Goal: Transaction & Acquisition: Subscribe to service/newsletter

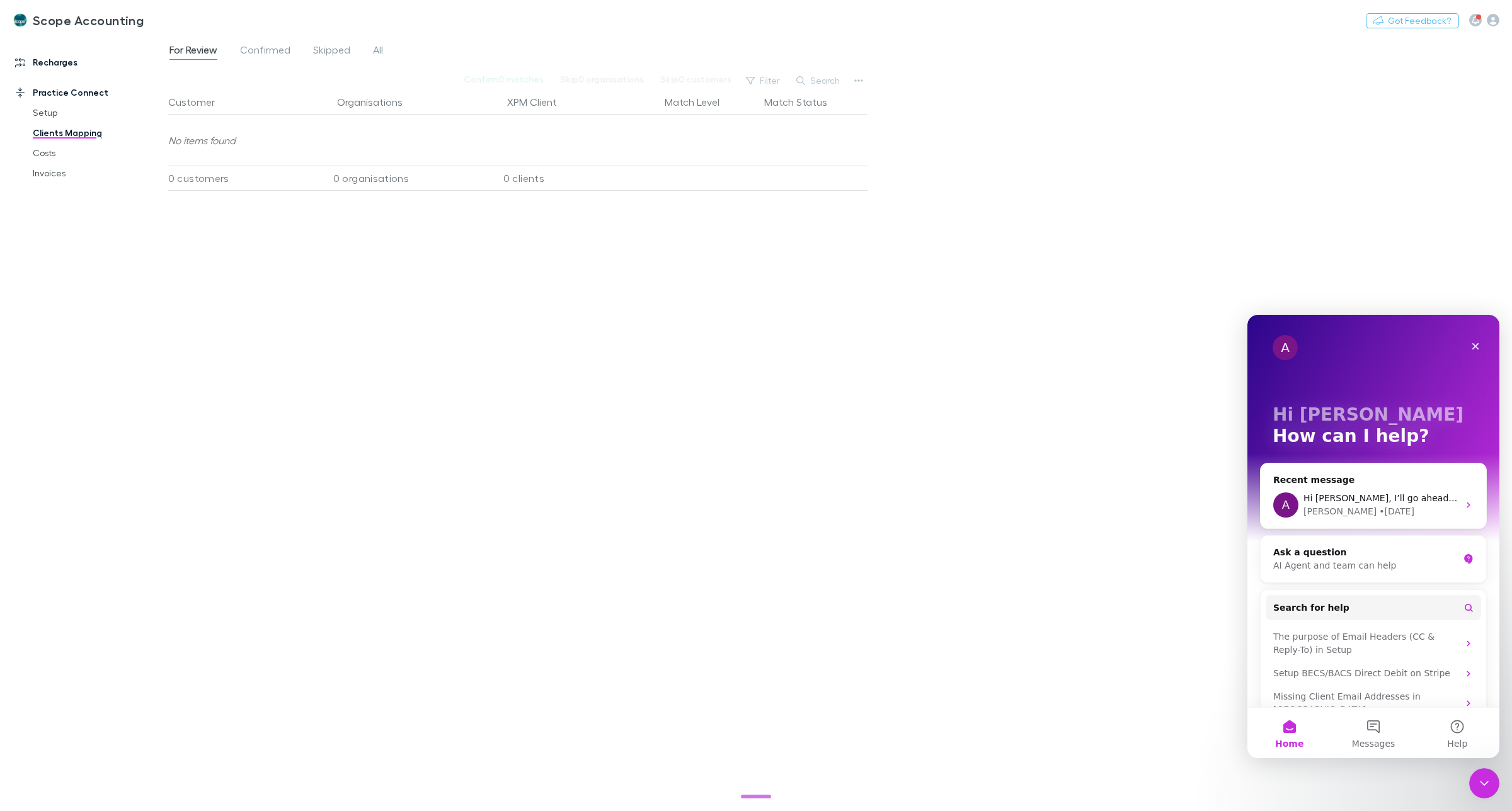
click at [35, 60] on link "Recharges" at bounding box center [90, 62] width 175 height 20
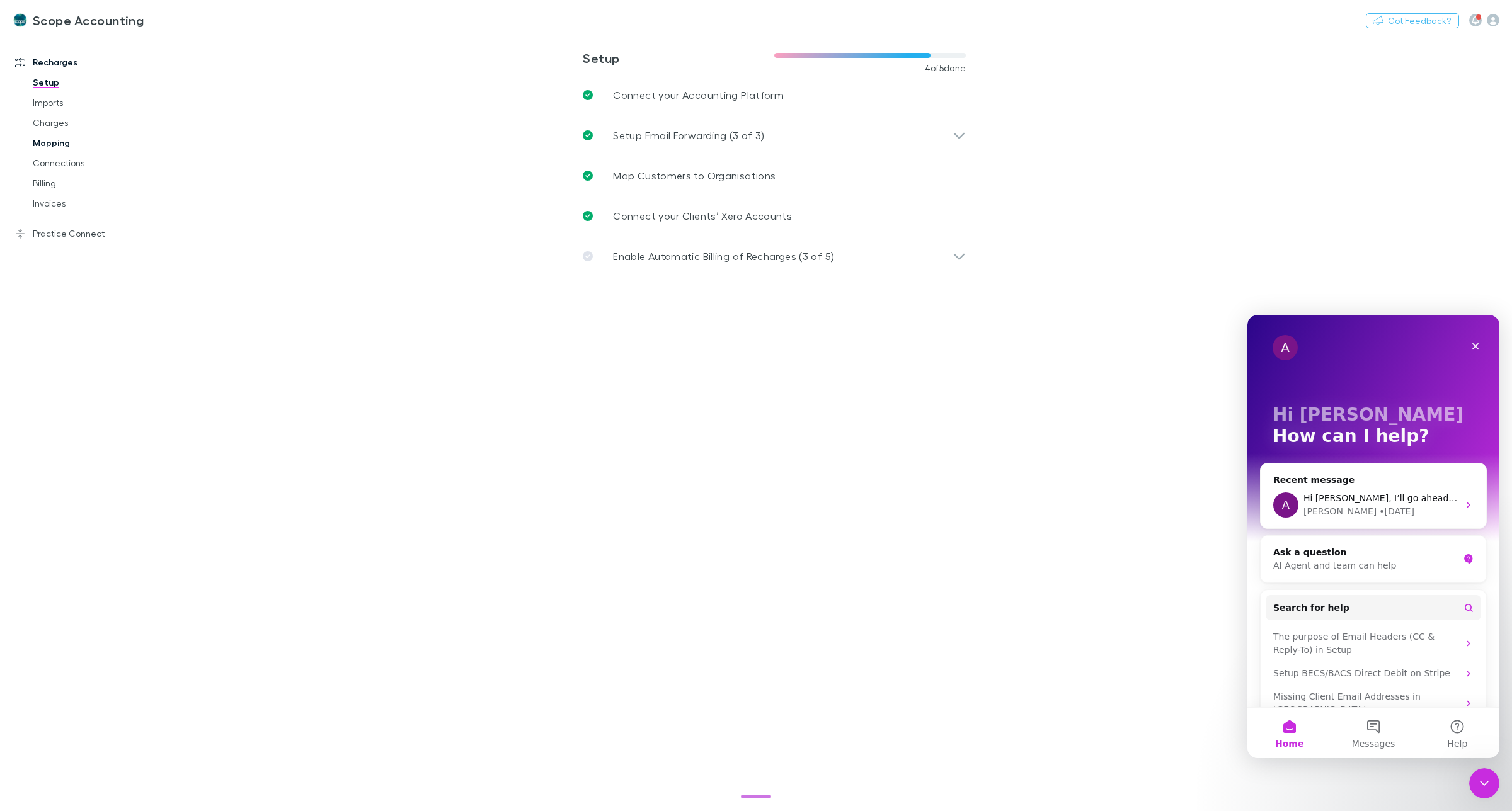
click at [45, 142] on link "Mapping" at bounding box center [99, 143] width 157 height 20
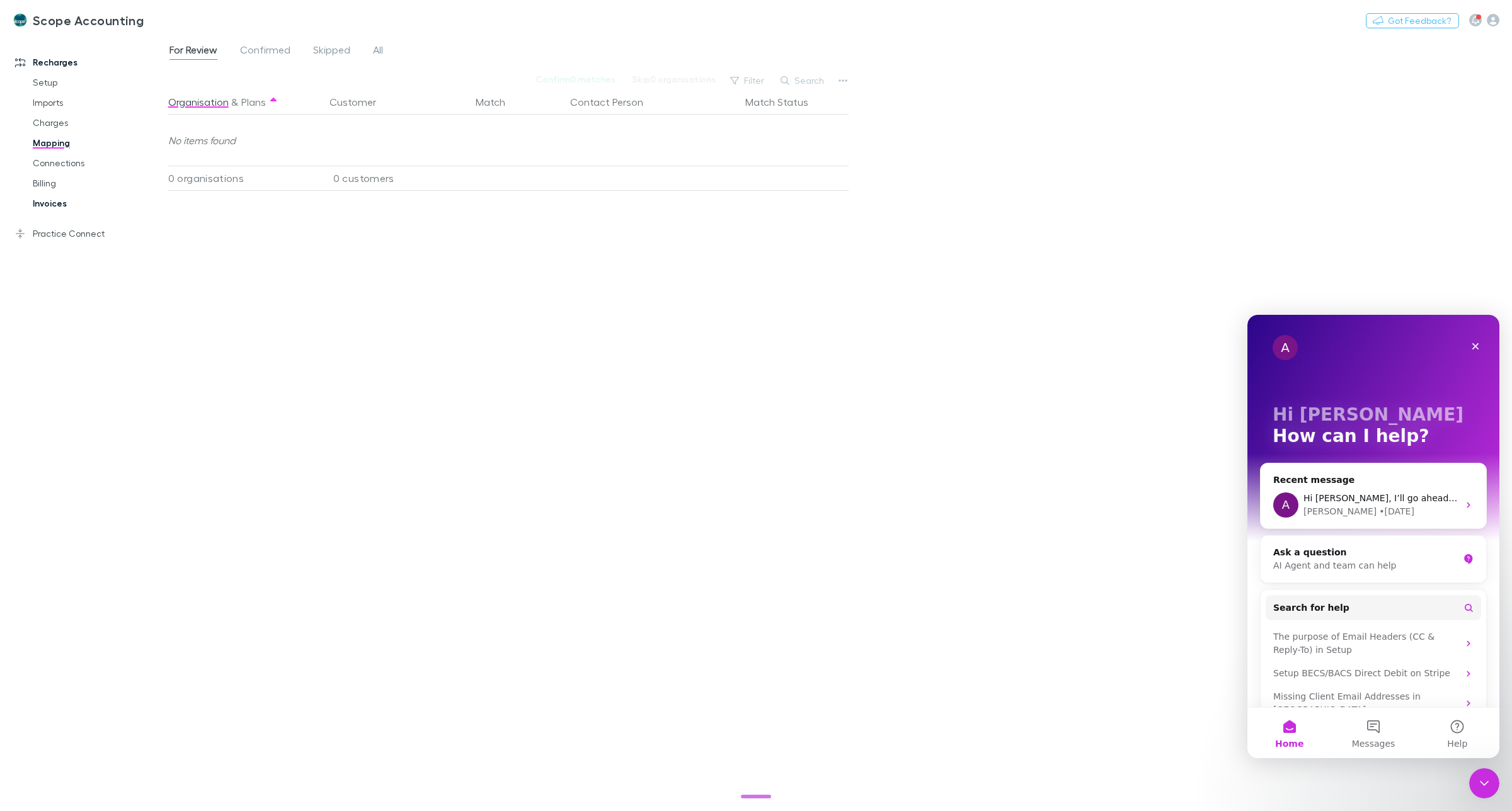
click at [43, 206] on link "Invoices" at bounding box center [99, 203] width 157 height 20
click at [662, 84] on button "Search" at bounding box center [651, 80] width 57 height 15
drag, startPoint x: 628, startPoint y: 80, endPoint x: 621, endPoint y: 80, distance: 7.0
click at [621, 80] on input "*****" at bounding box center [630, 81] width 63 height 18
type input "*****"
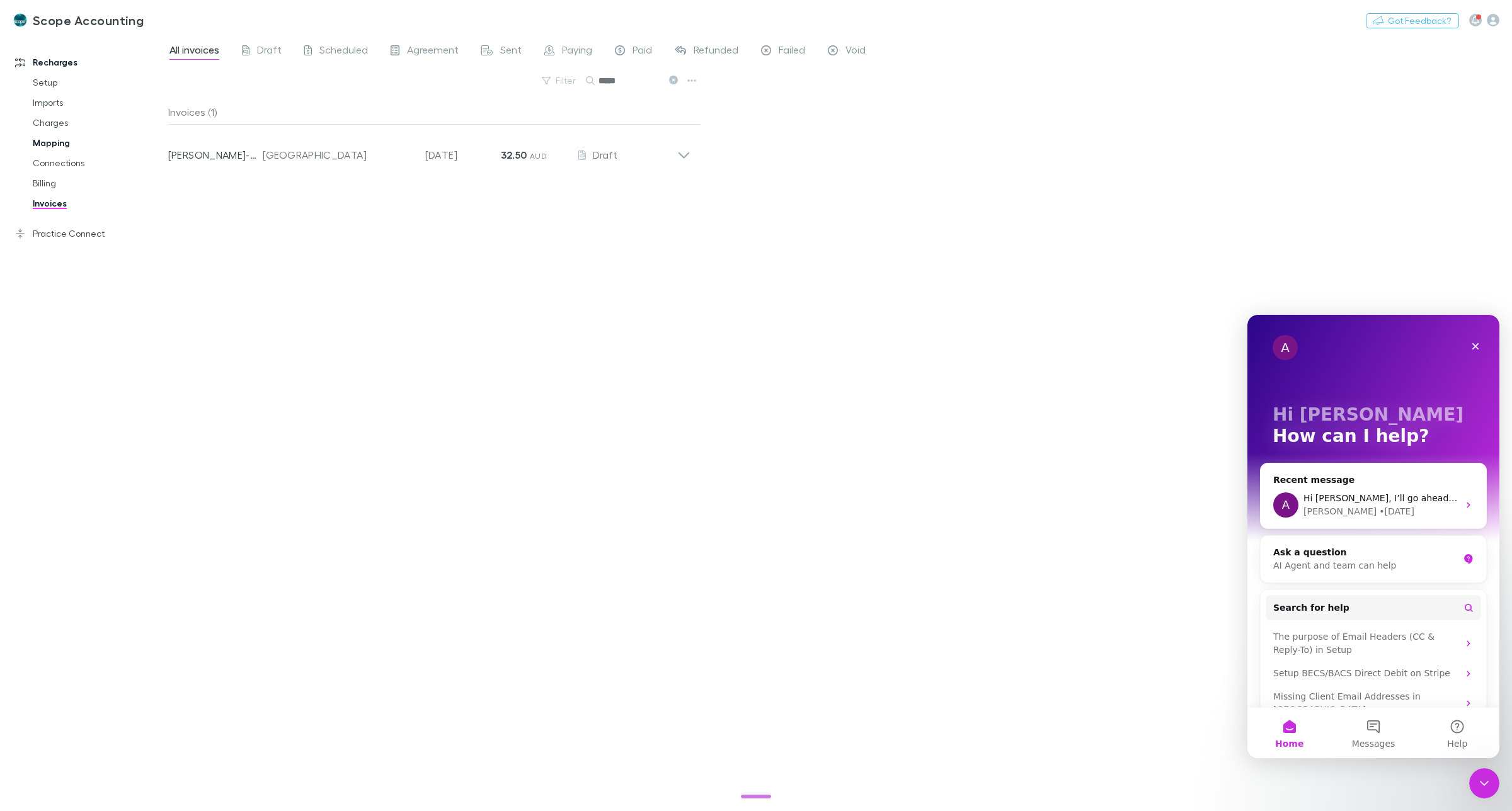
click at [52, 140] on link "Mapping" at bounding box center [99, 143] width 157 height 20
click at [273, 51] on span "Confirmed" at bounding box center [265, 51] width 50 height 16
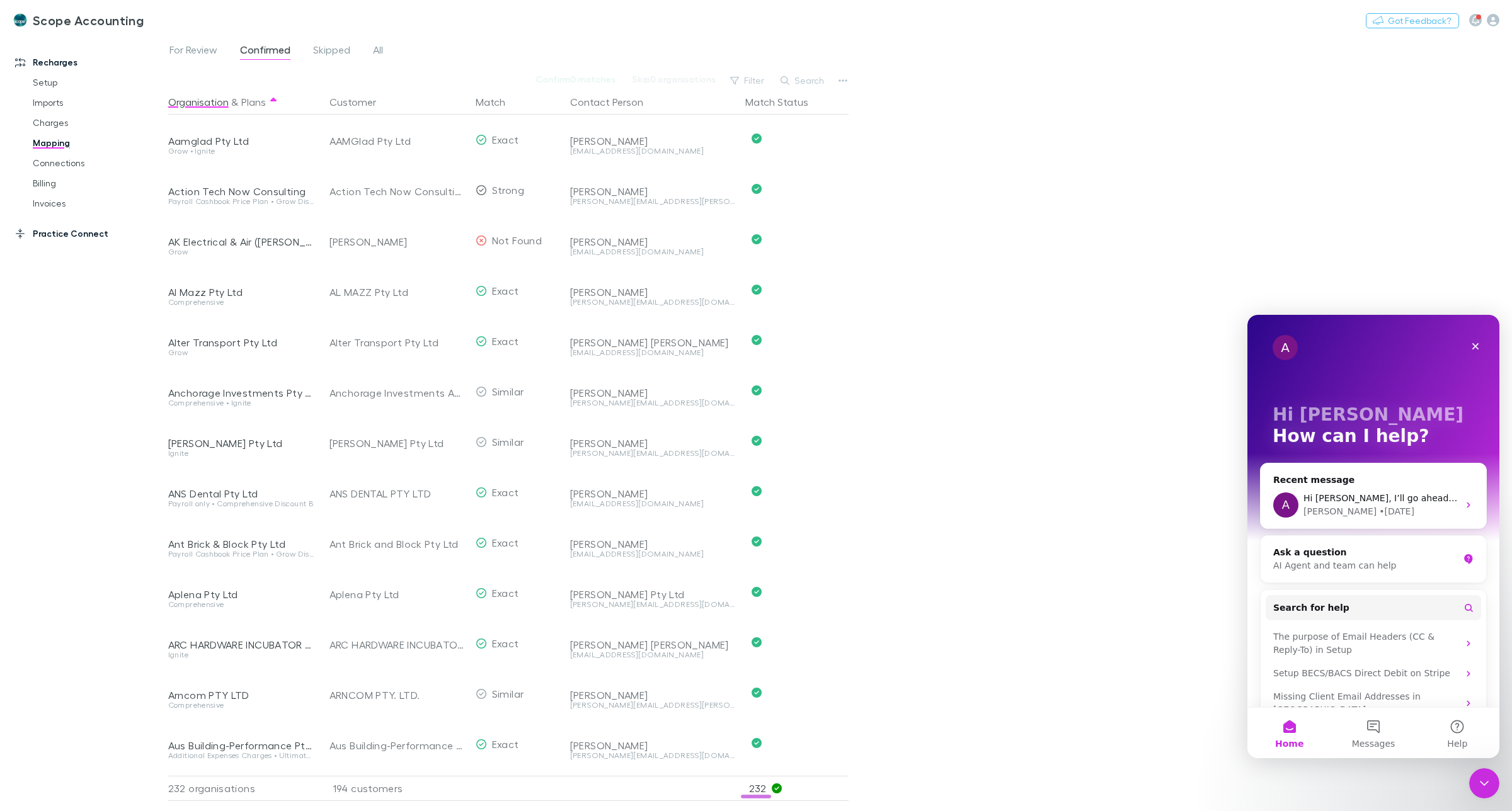
click at [58, 233] on link "Practice Connect" at bounding box center [90, 233] width 175 height 20
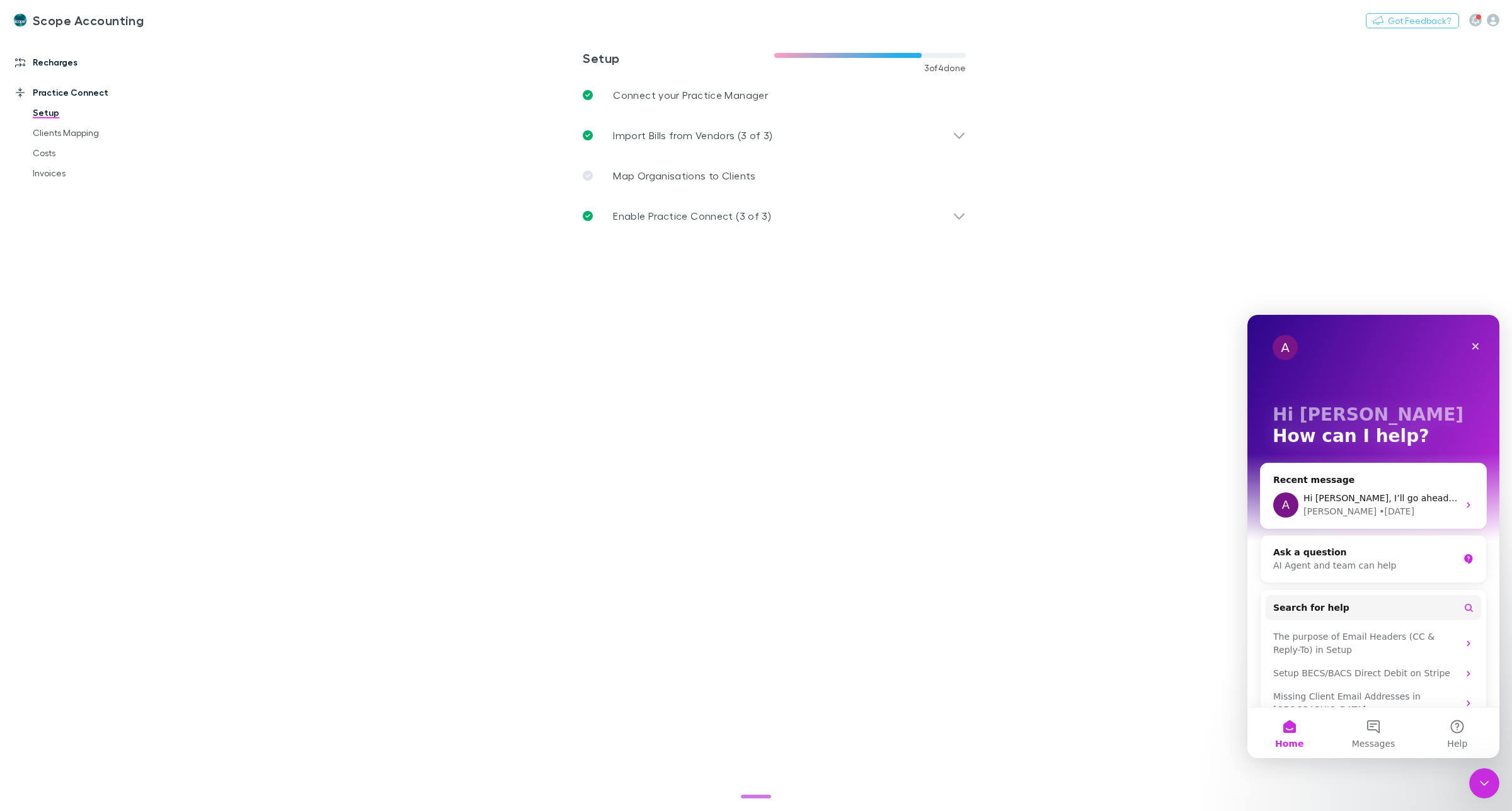
click at [54, 60] on link "Recharges" at bounding box center [90, 62] width 175 height 20
click at [50, 199] on link "Invoices" at bounding box center [99, 203] width 157 height 20
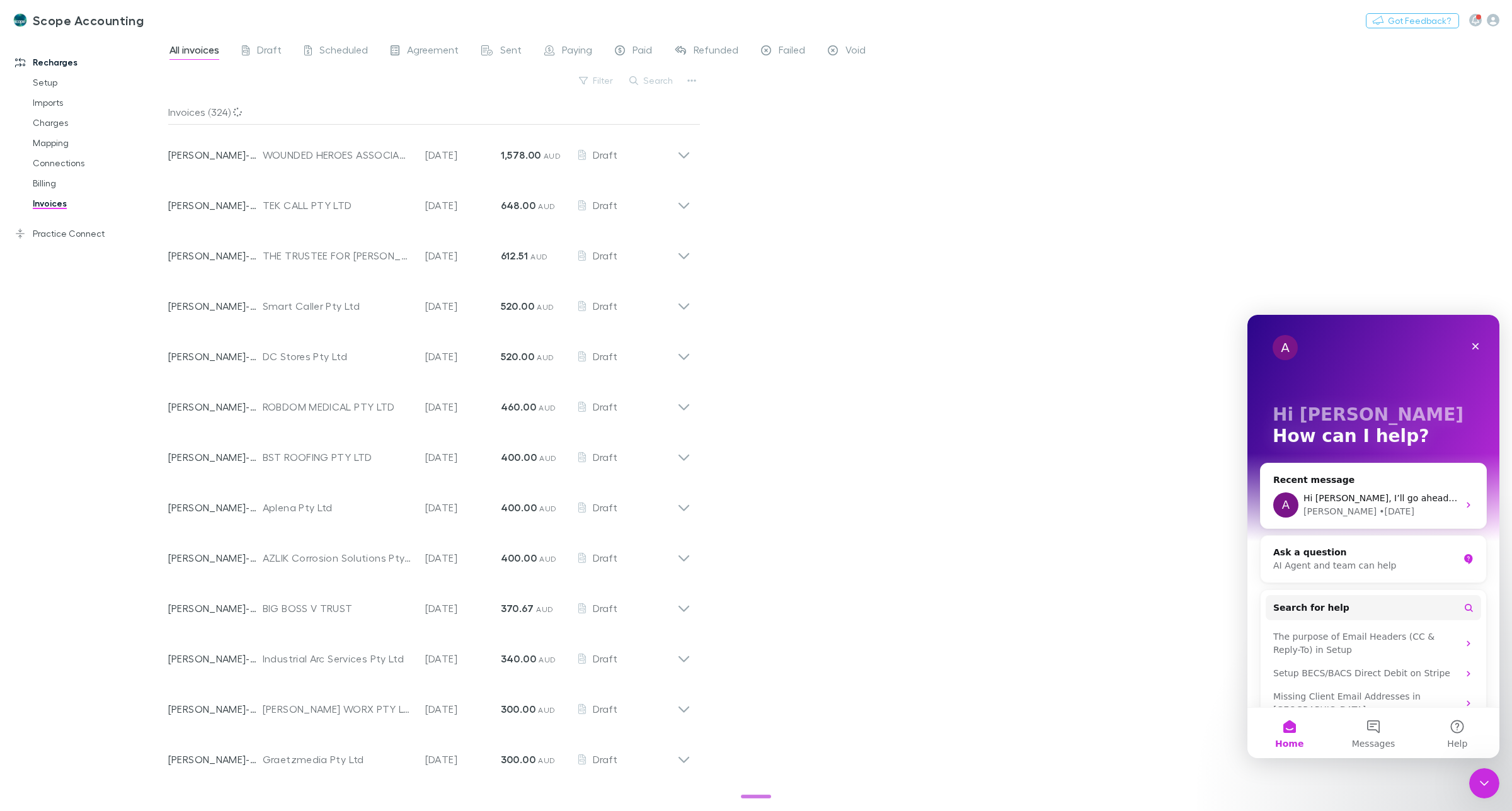
click at [439, 39] on div "Scope Accounting Nothing Got Feedback?" at bounding box center [756, 20] width 1512 height 40
click at [437, 47] on span "Agreement" at bounding box center [433, 51] width 52 height 16
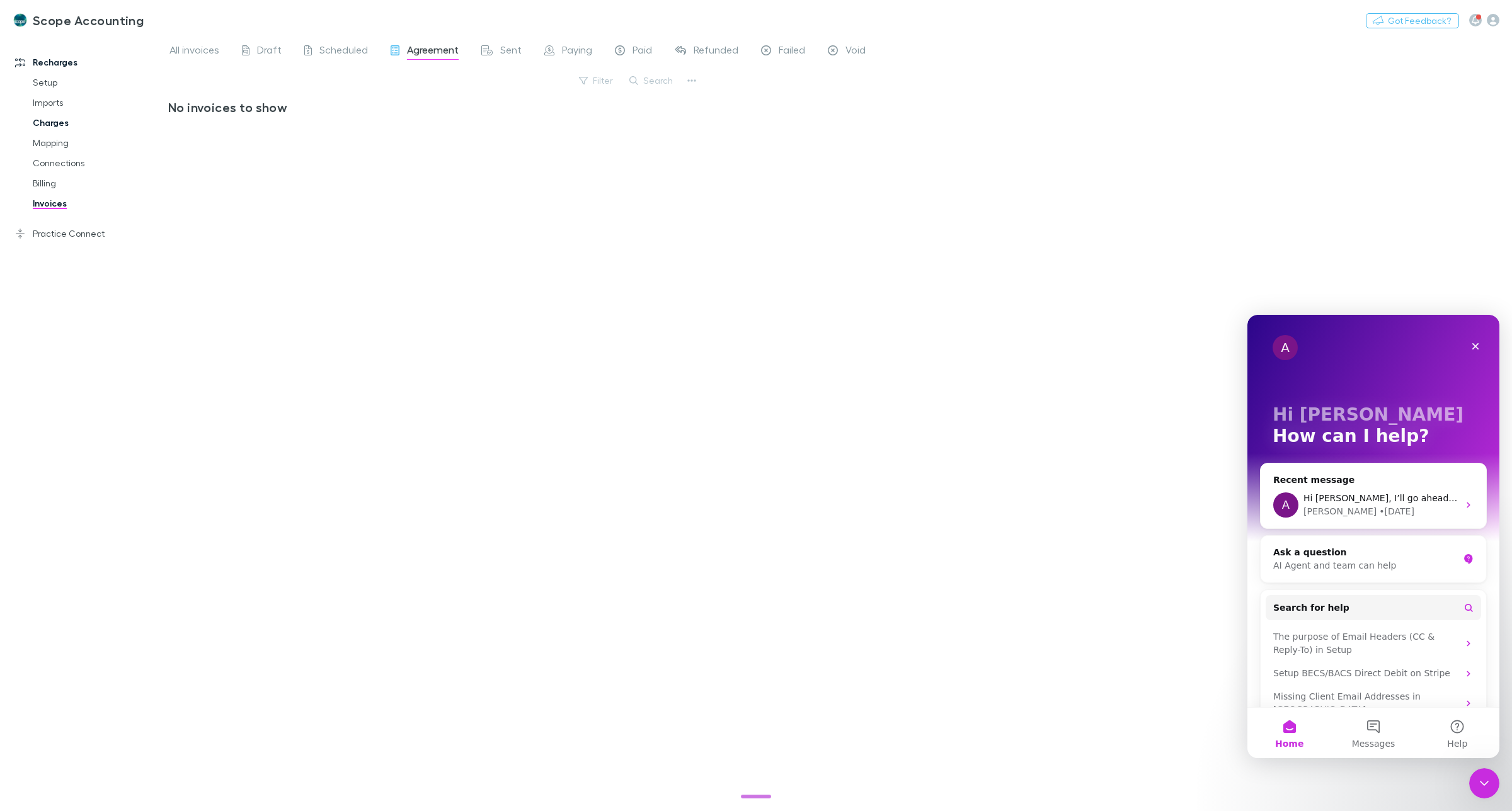
click at [50, 124] on link "Charges" at bounding box center [99, 123] width 157 height 20
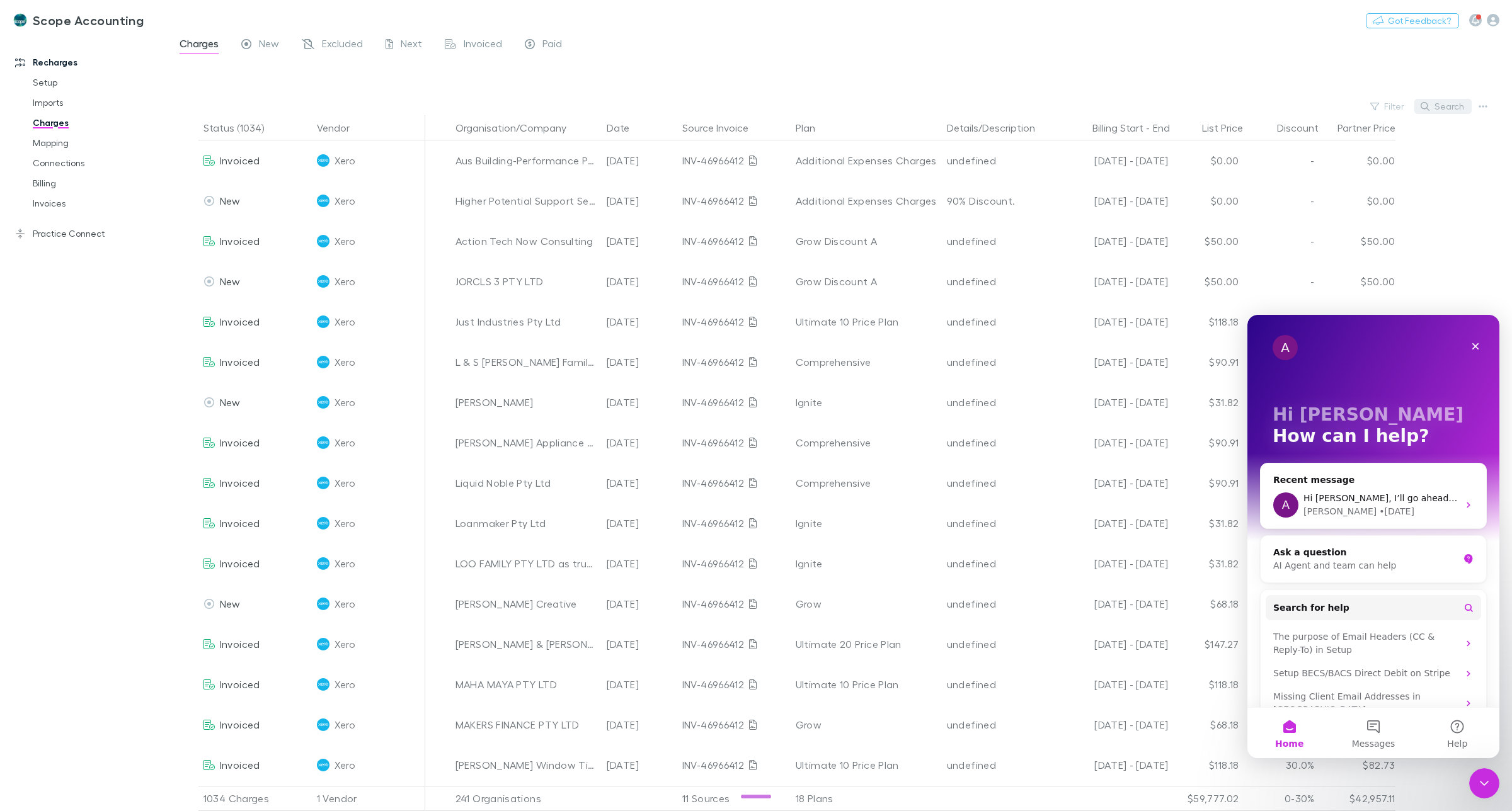
click at [1455, 109] on button "Search" at bounding box center [1442, 106] width 57 height 15
click at [1408, 102] on input "text" at bounding box center [1421, 106] width 63 height 18
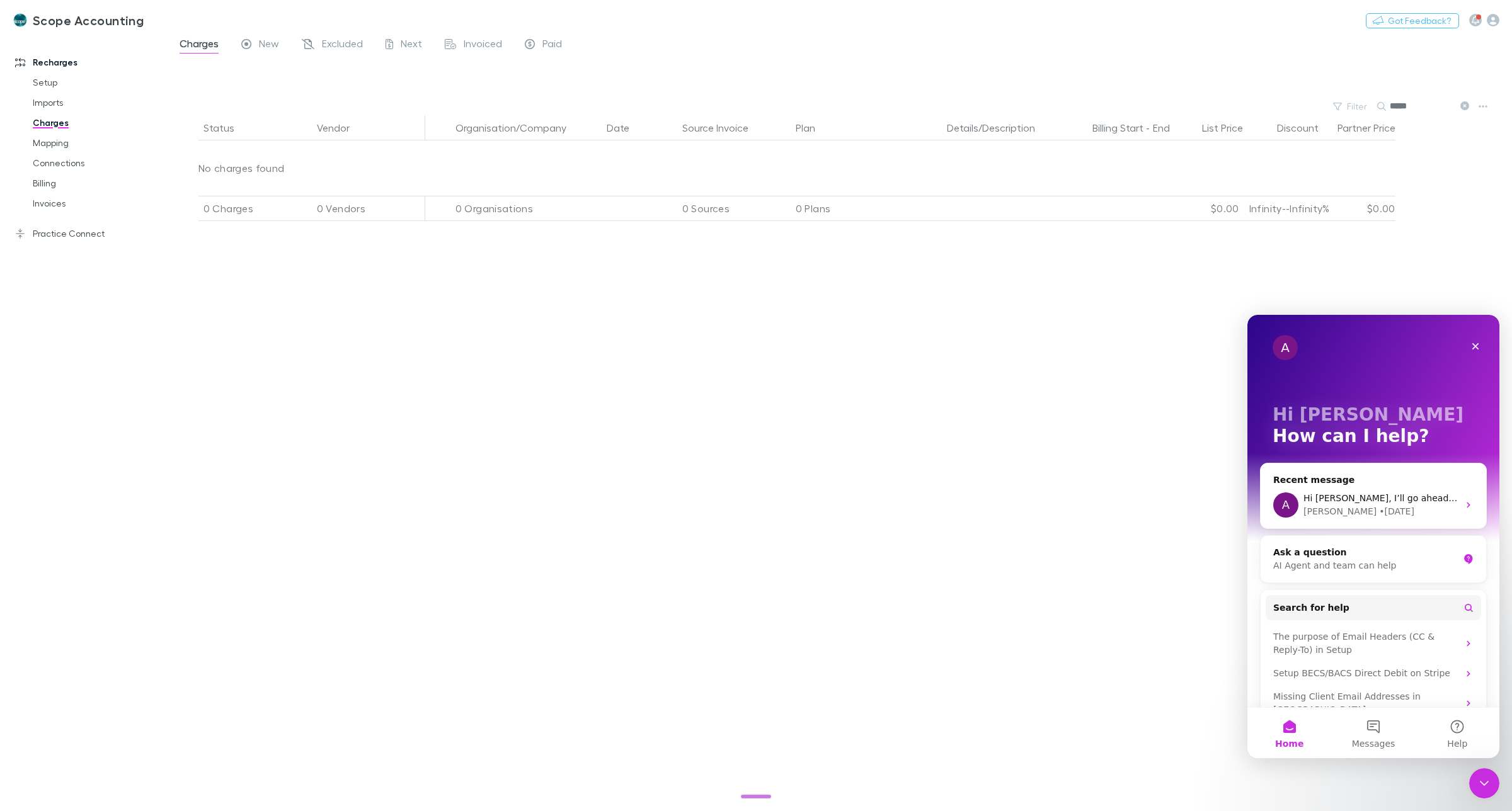
drag, startPoint x: 1399, startPoint y: 106, endPoint x: 1443, endPoint y: 105, distance: 44.0
click at [1443, 105] on input "*****" at bounding box center [1421, 106] width 63 height 18
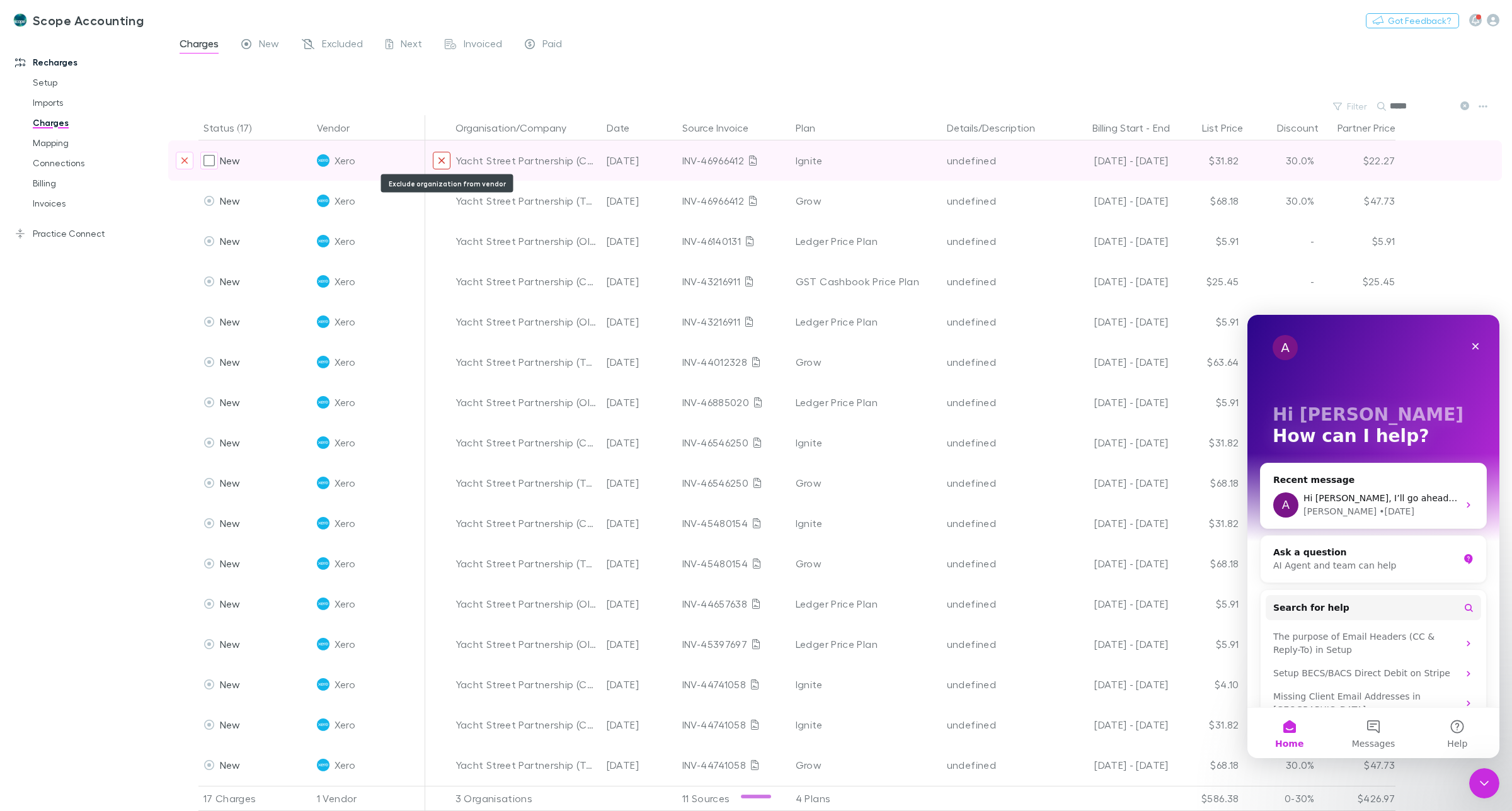
type input "*****"
click at [440, 161] on icon "Exclude organization from vendor" at bounding box center [442, 160] width 8 height 10
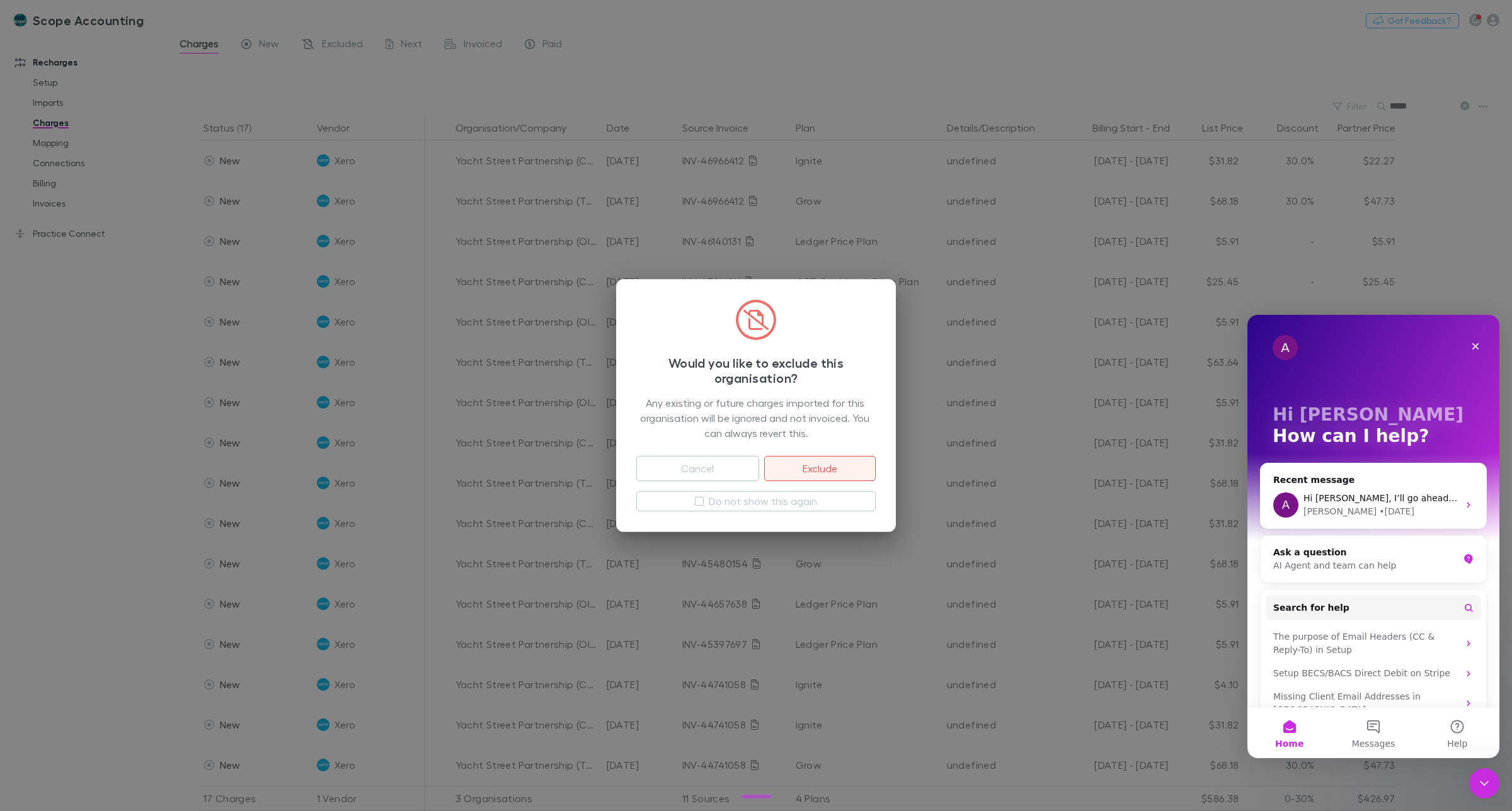
click at [821, 469] on button "Exclude" at bounding box center [820, 469] width 111 height 25
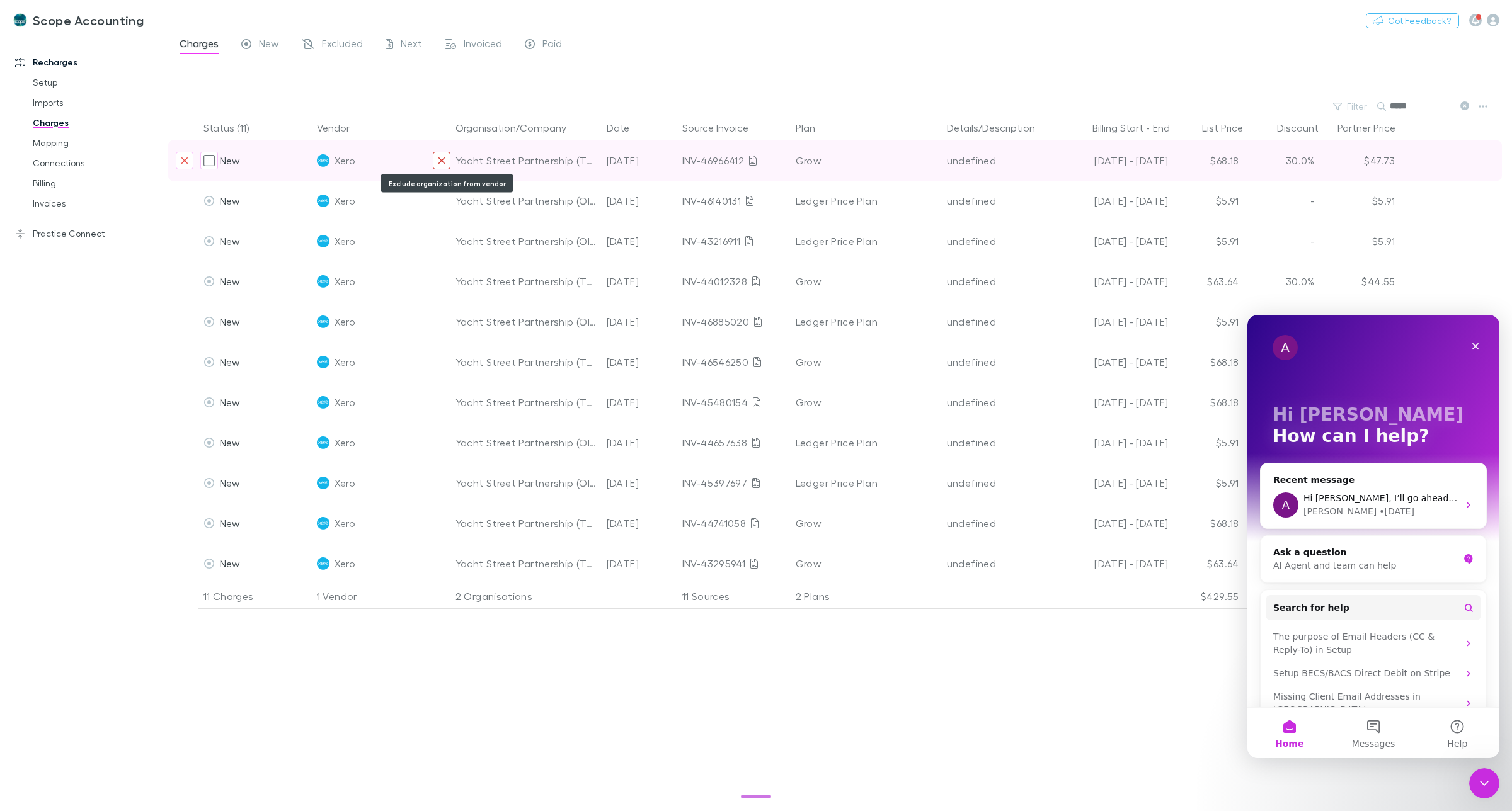
click at [440, 159] on icon "Exclude organization from vendor" at bounding box center [442, 161] width 7 height 7
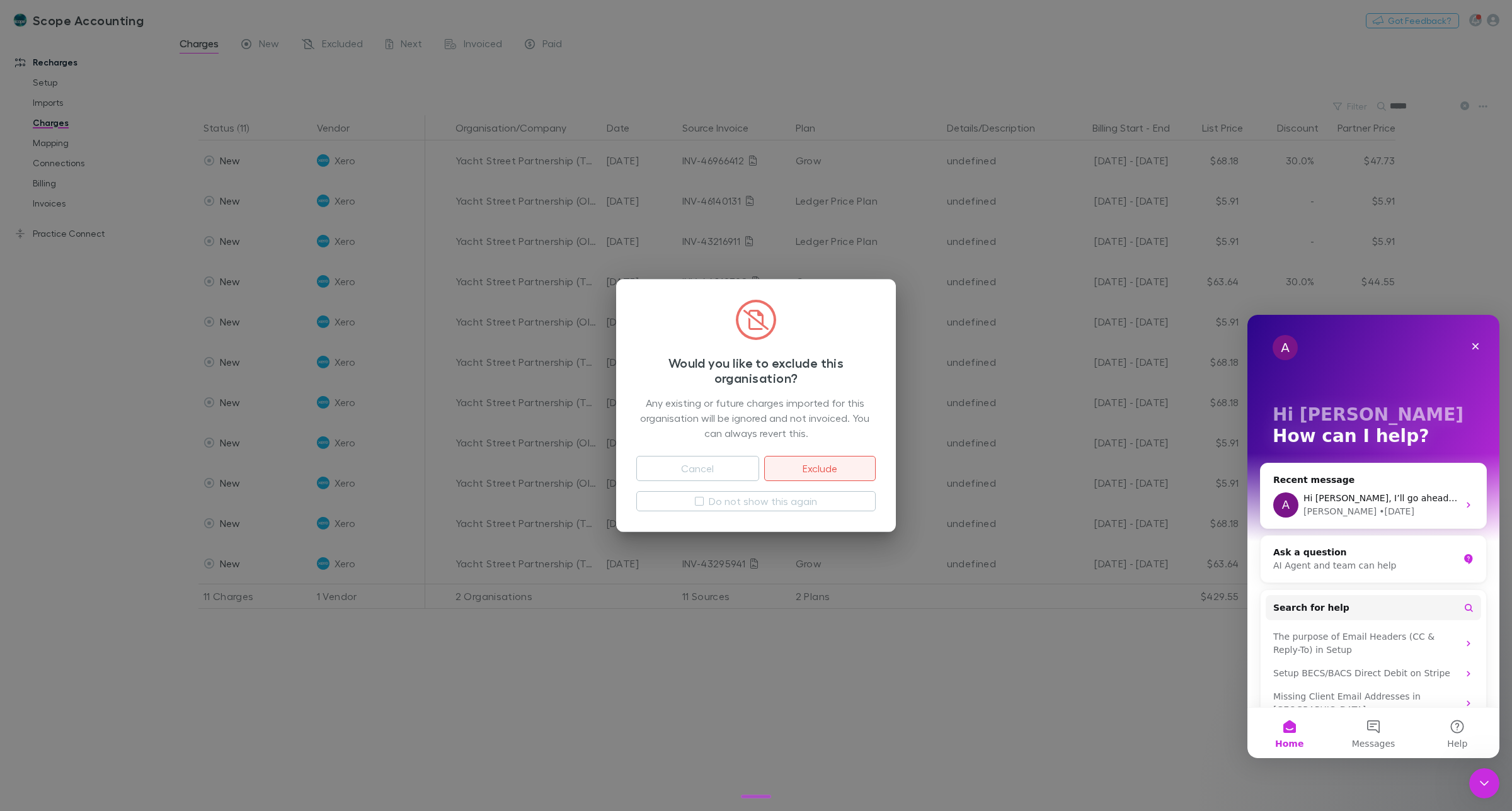
click at [828, 467] on button "Exclude" at bounding box center [820, 469] width 111 height 25
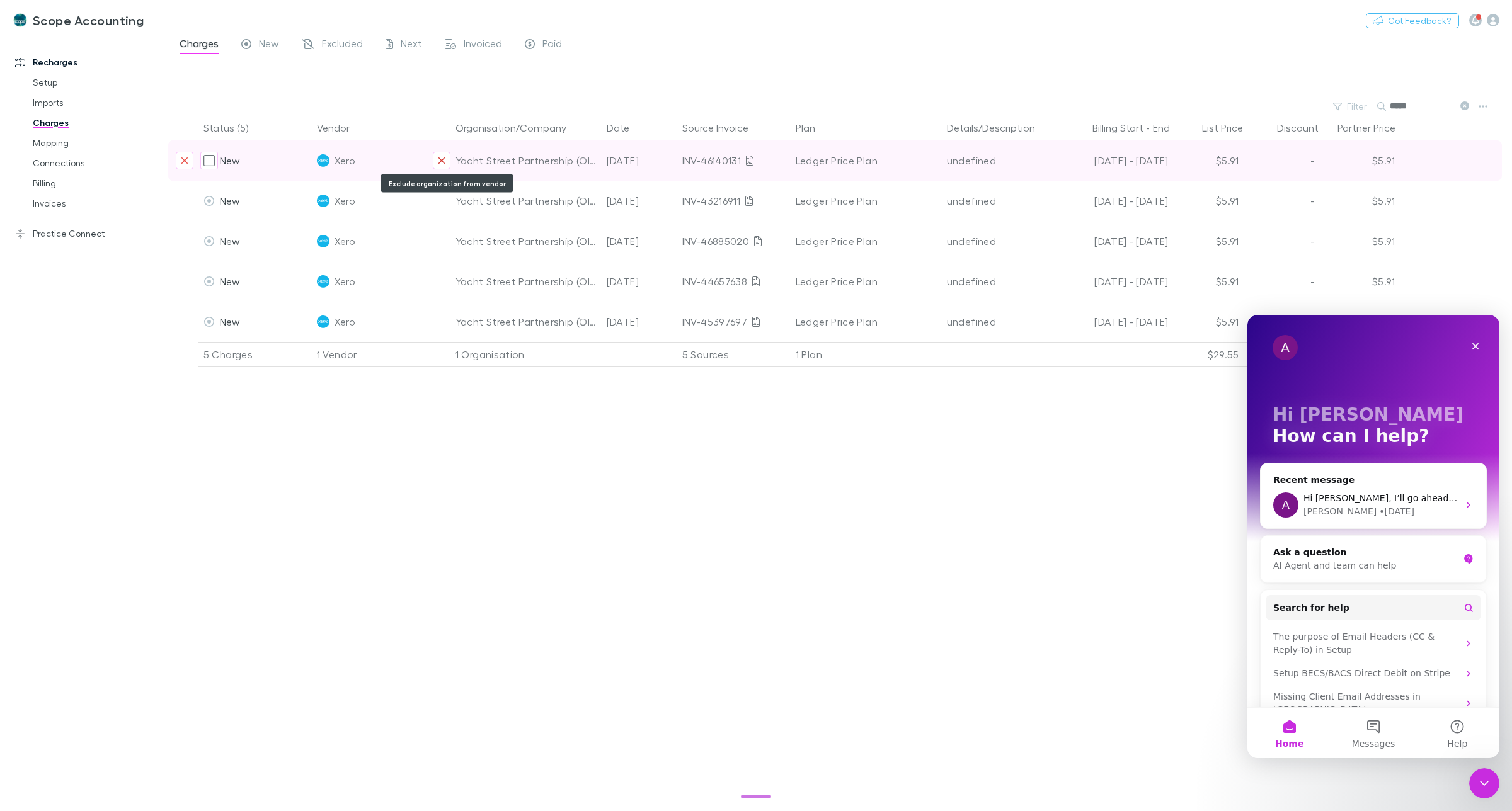
click at [442, 161] on icon "Exclude organization from vendor" at bounding box center [442, 161] width 7 height 7
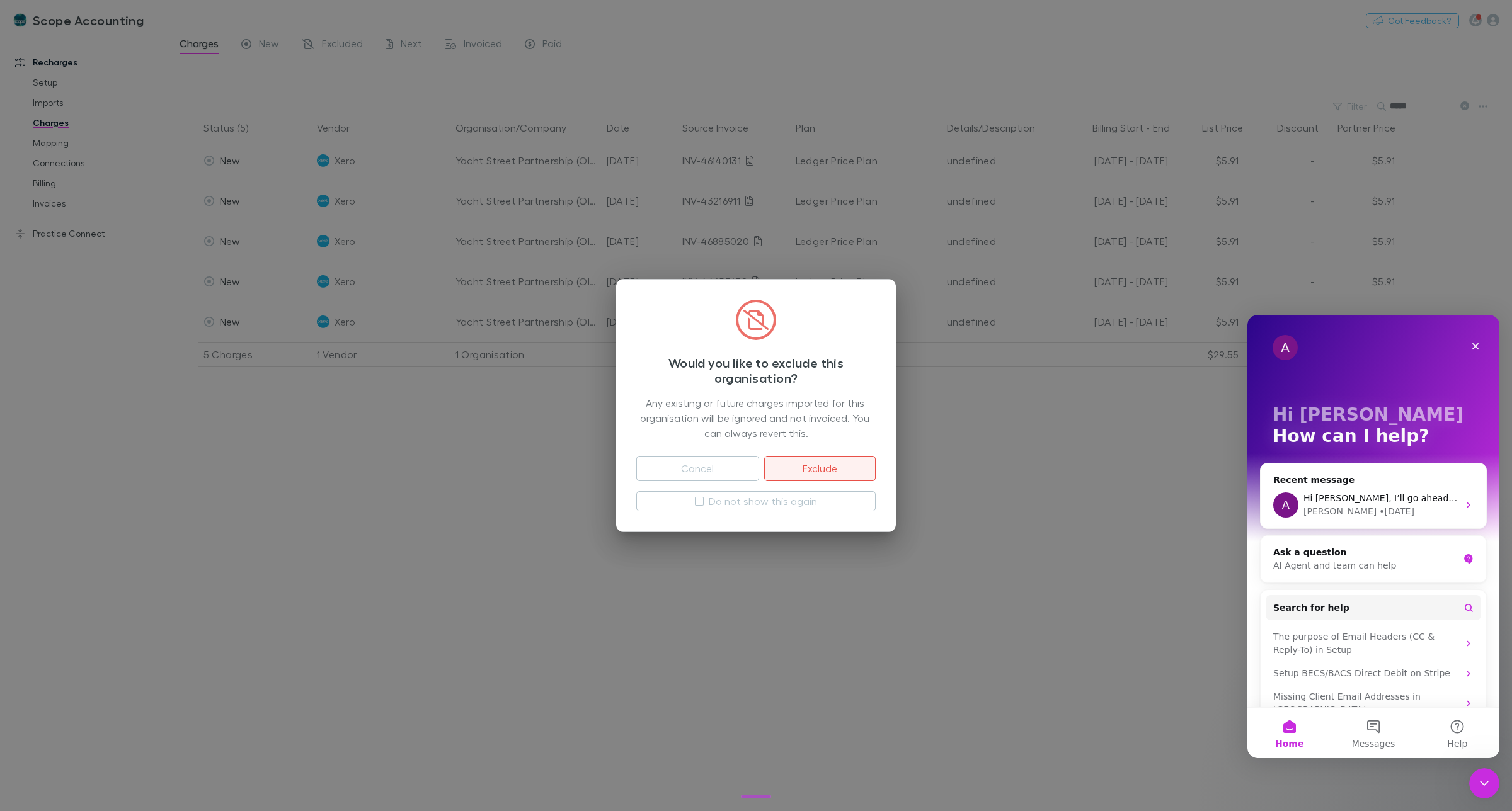
click at [826, 464] on button "Exclude" at bounding box center [820, 469] width 111 height 25
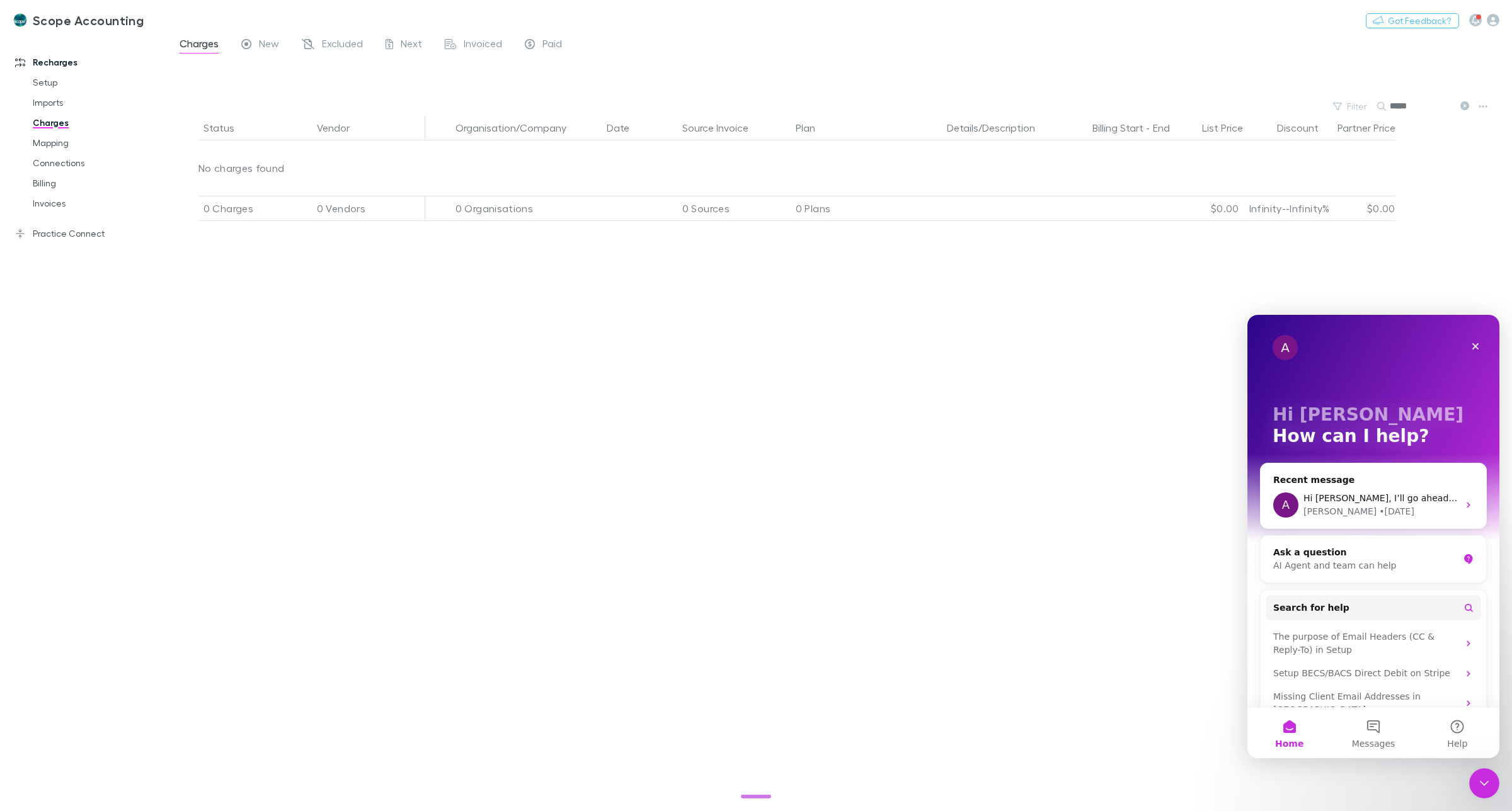
drag, startPoint x: 1414, startPoint y: 104, endPoint x: 1389, endPoint y: 106, distance: 25.1
click at [1389, 106] on input "*****" at bounding box center [1421, 106] width 63 height 18
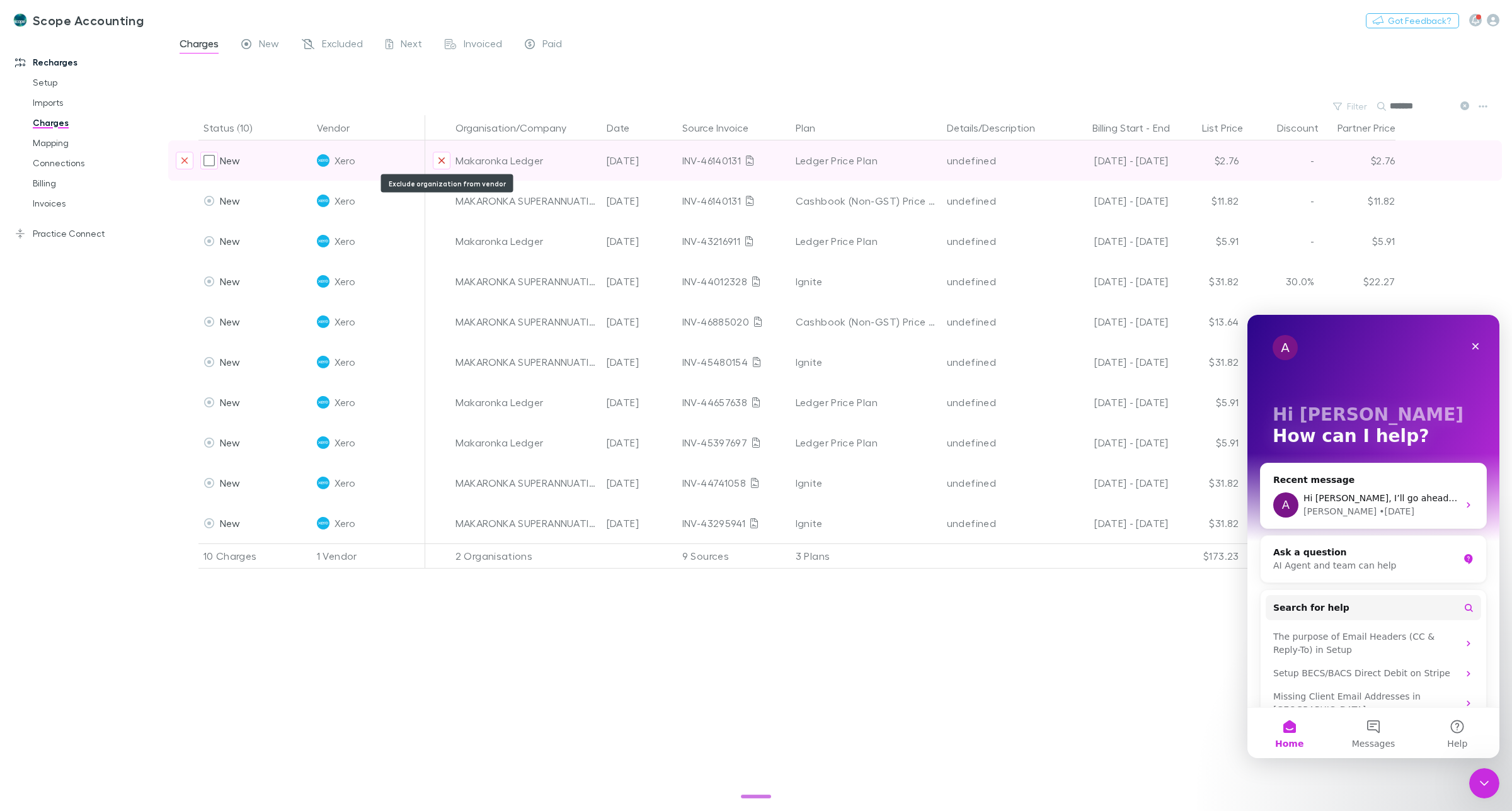
click at [442, 161] on icon "Exclude organization from vendor" at bounding box center [442, 161] width 7 height 7
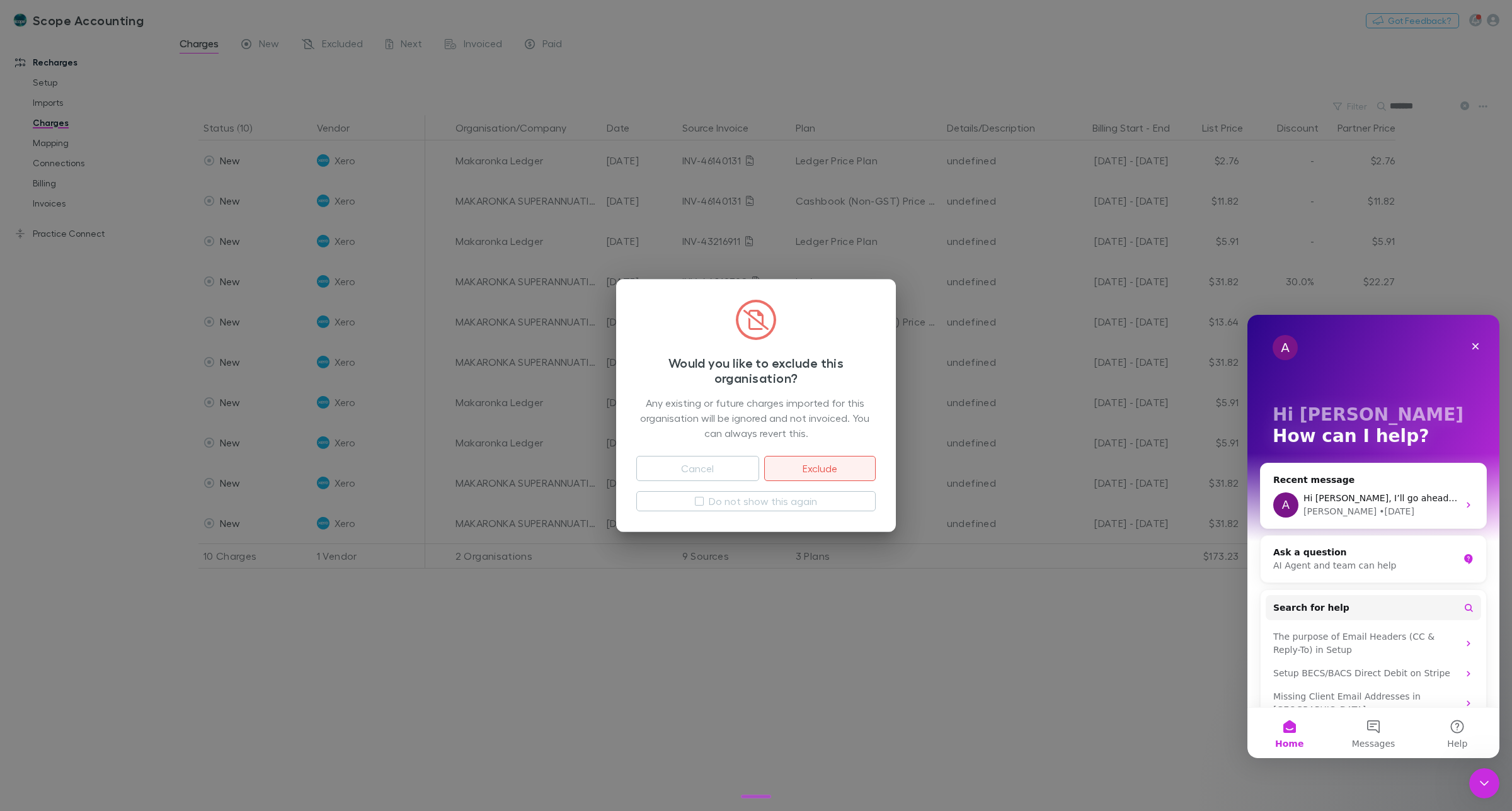
click at [808, 463] on button "Exclude" at bounding box center [820, 469] width 111 height 25
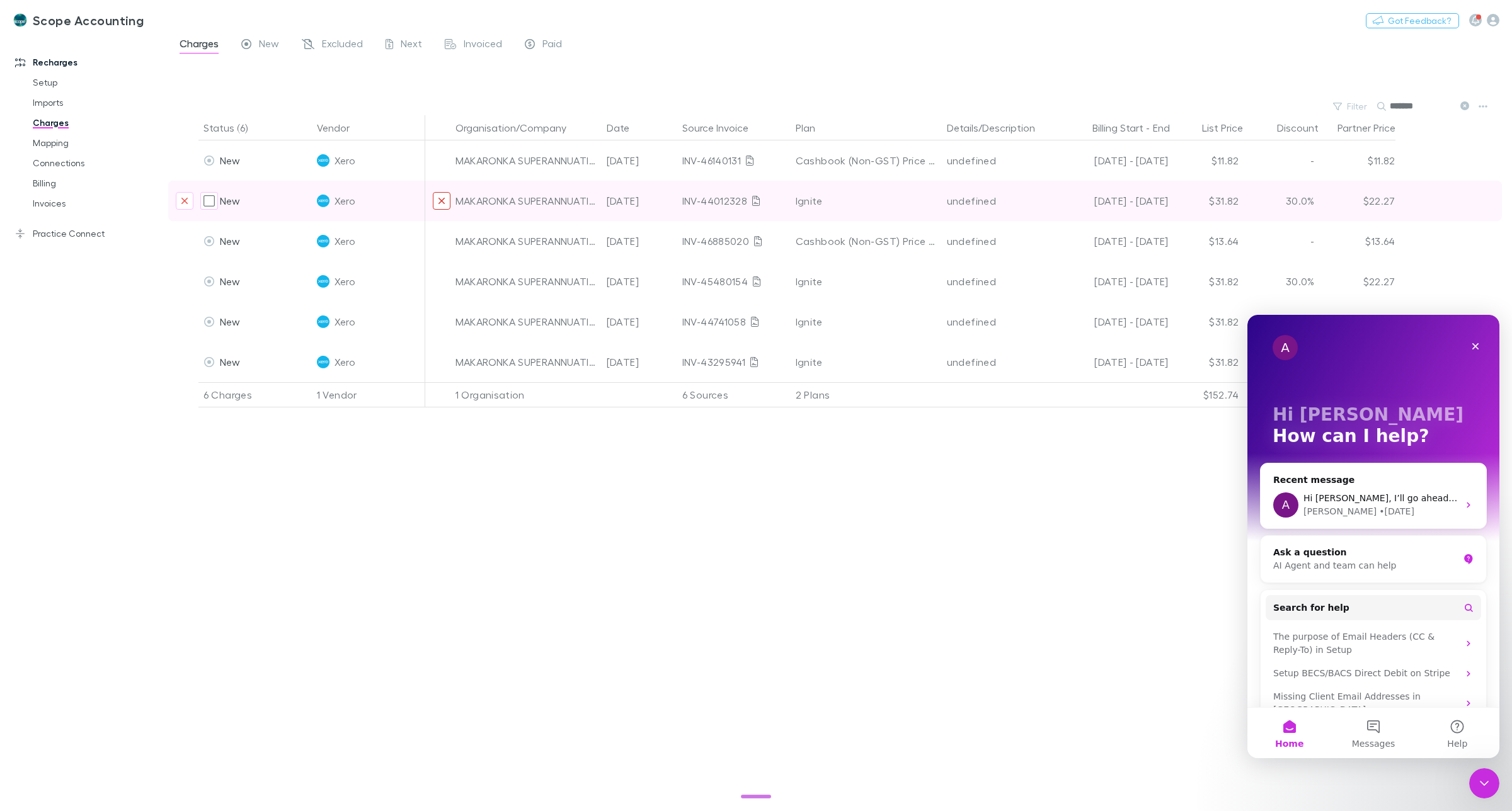
click at [445, 199] on icon "Exclude organization from vendor" at bounding box center [442, 201] width 8 height 10
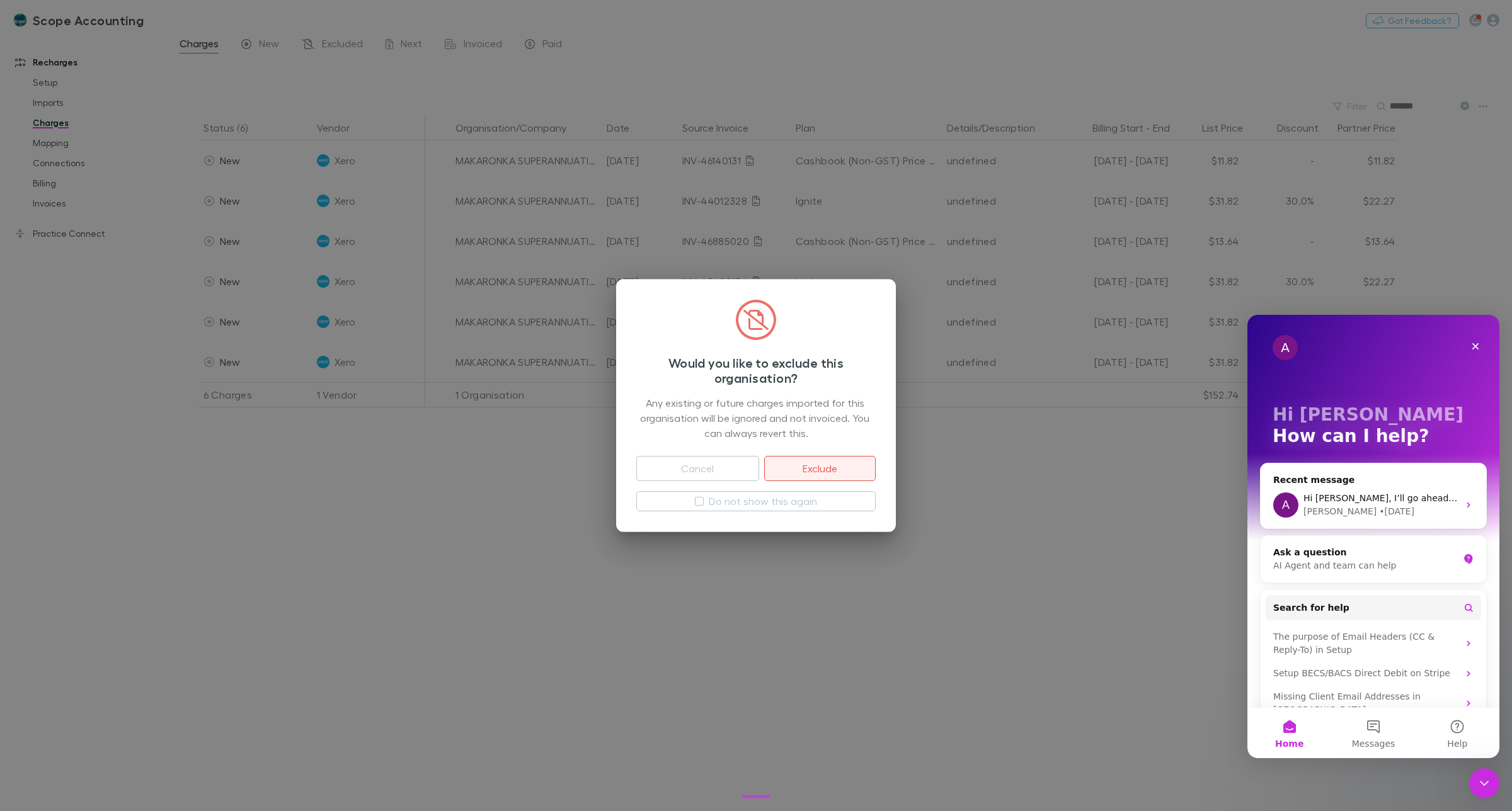
click at [835, 465] on button "Exclude" at bounding box center [820, 469] width 111 height 25
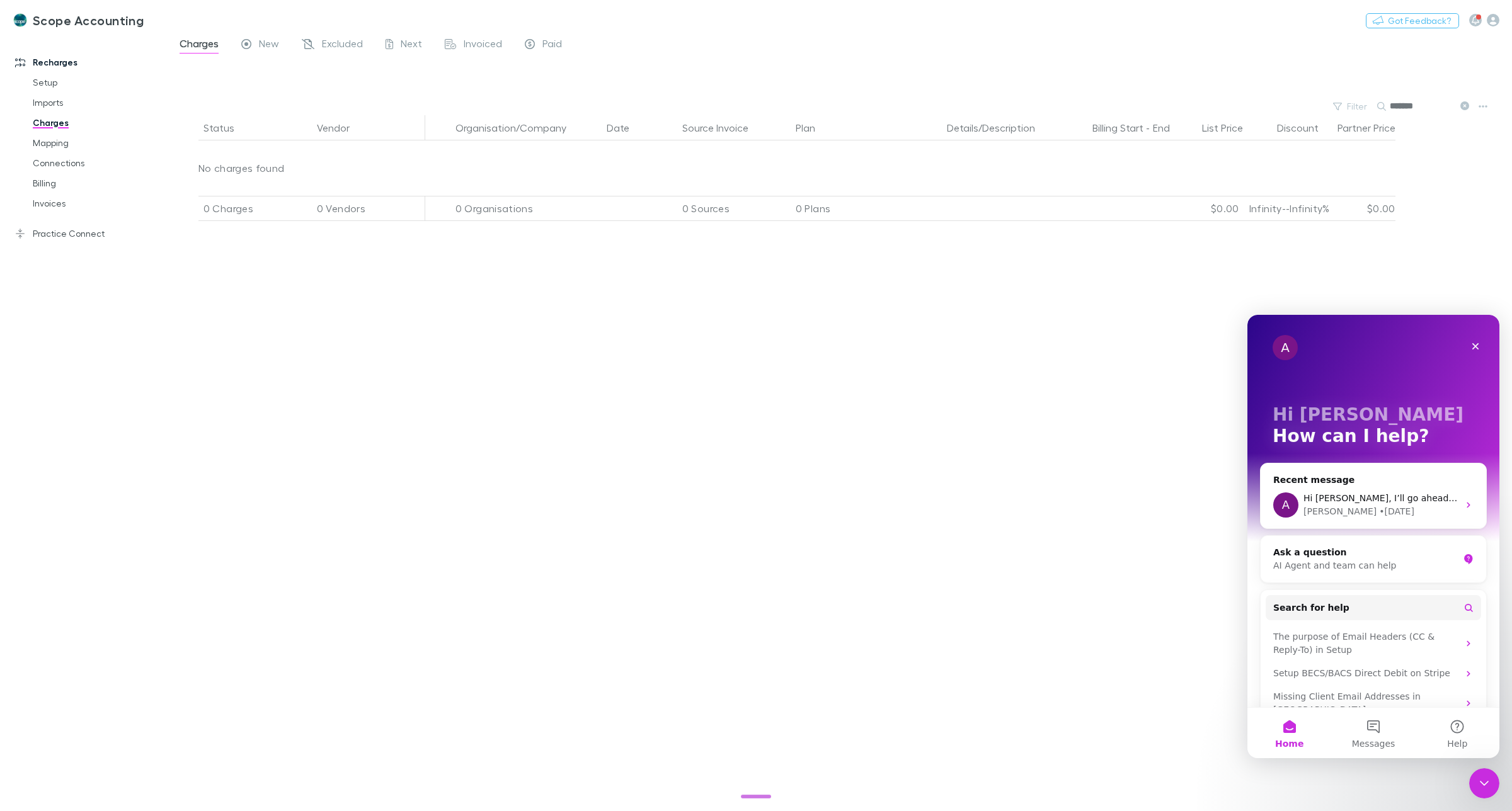
drag, startPoint x: 1430, startPoint y: 108, endPoint x: 1387, endPoint y: 108, distance: 43.0
click at [1387, 108] on div "*******" at bounding box center [1424, 106] width 94 height 15
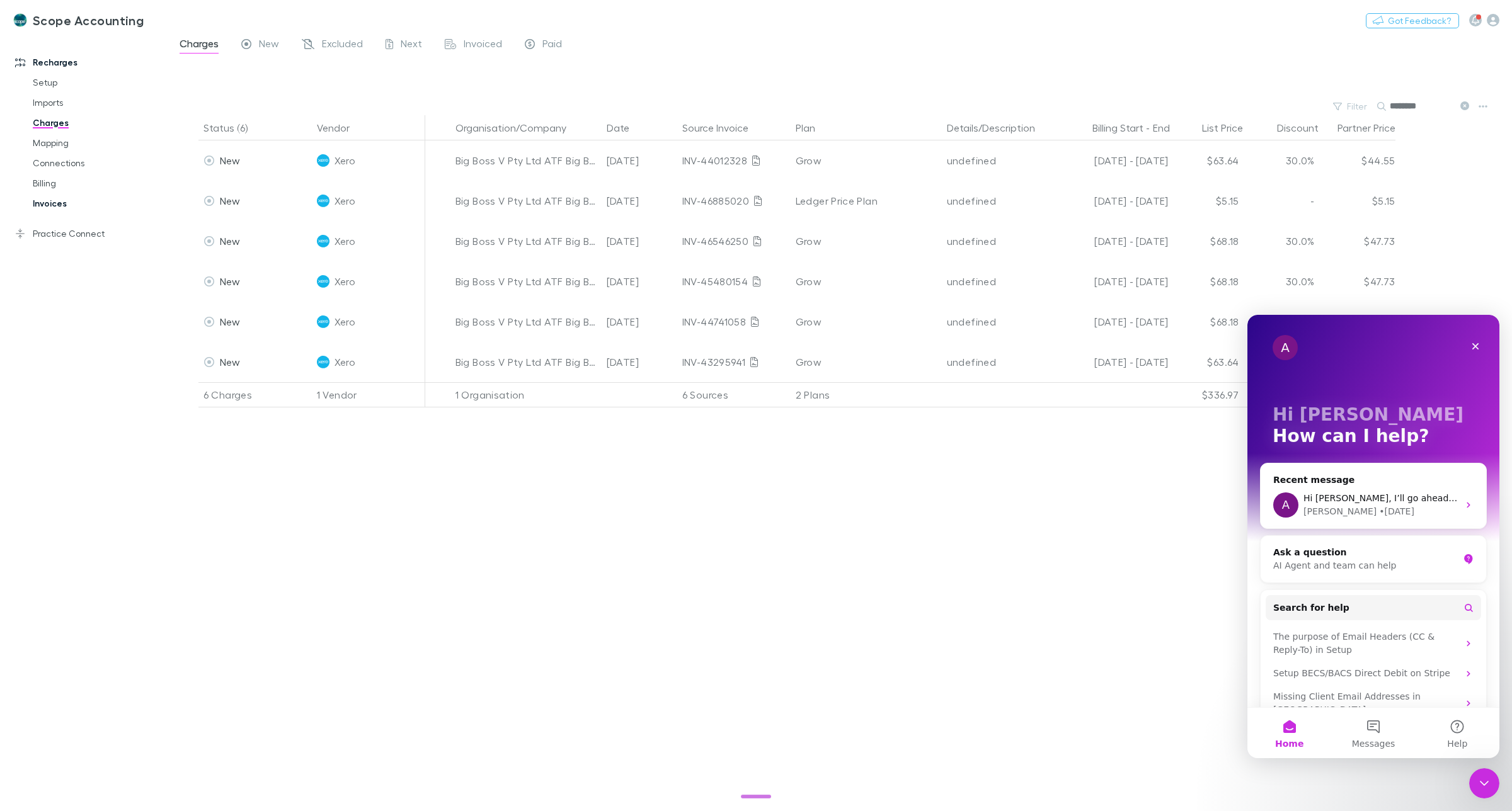
type input "********"
click at [41, 203] on link "Invoices" at bounding box center [99, 203] width 157 height 20
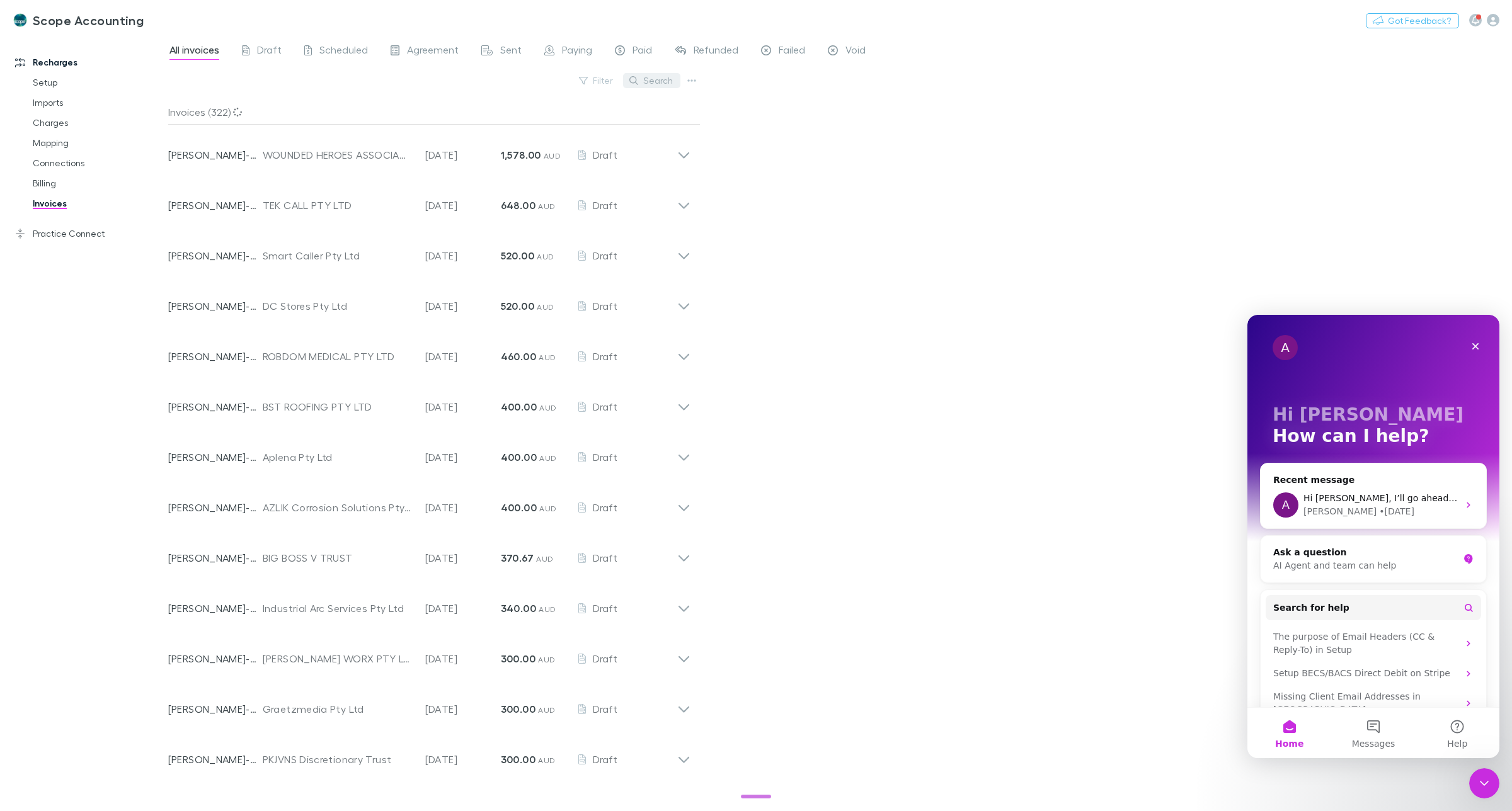
click at [659, 80] on button "Search" at bounding box center [651, 80] width 57 height 15
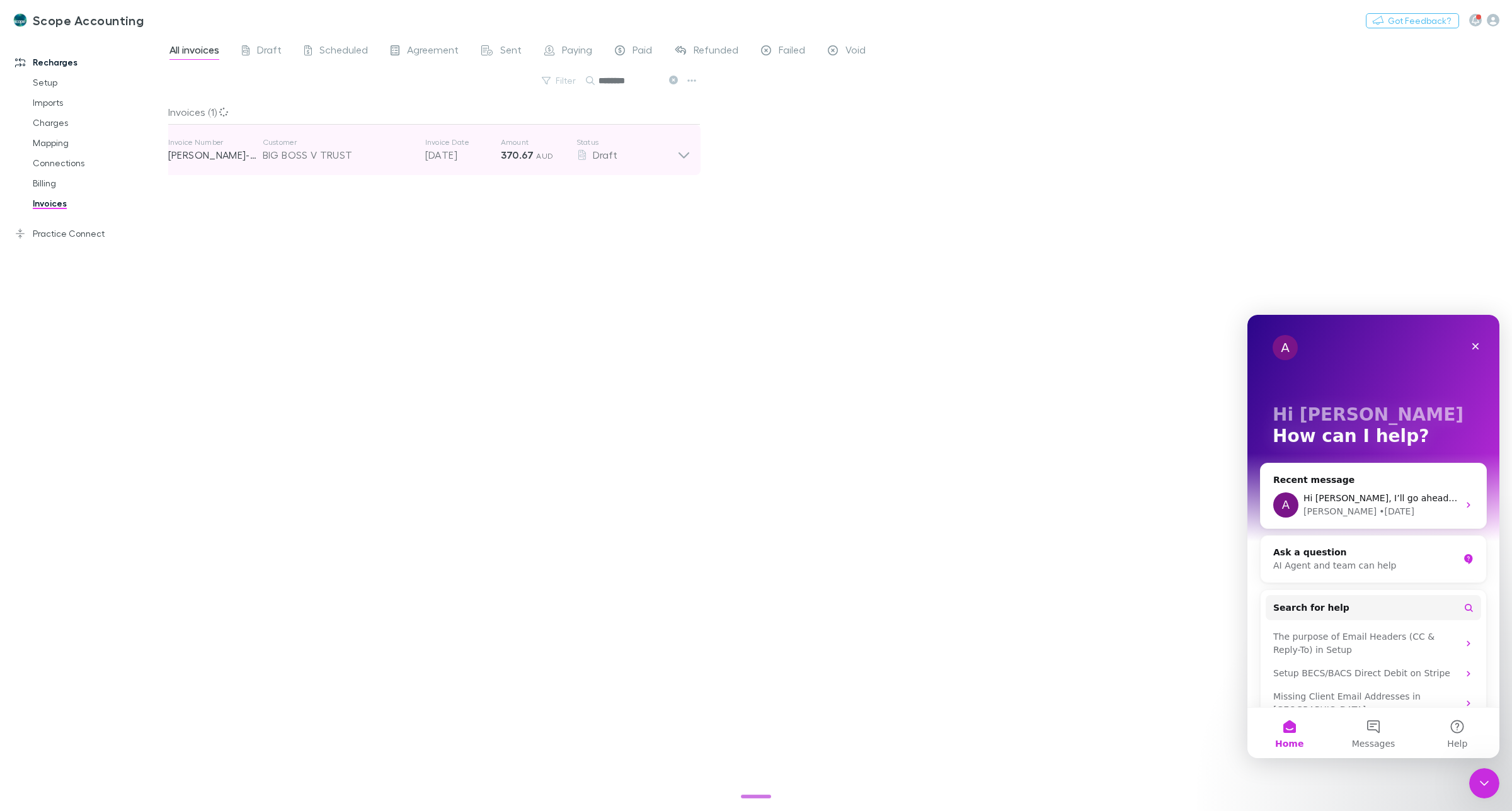
click at [692, 153] on div "Invoice Number [PERSON_NAME]-0238 Customer BIG BOSS V TRUST Invoice Date [DATE]…" at bounding box center [429, 149] width 542 height 50
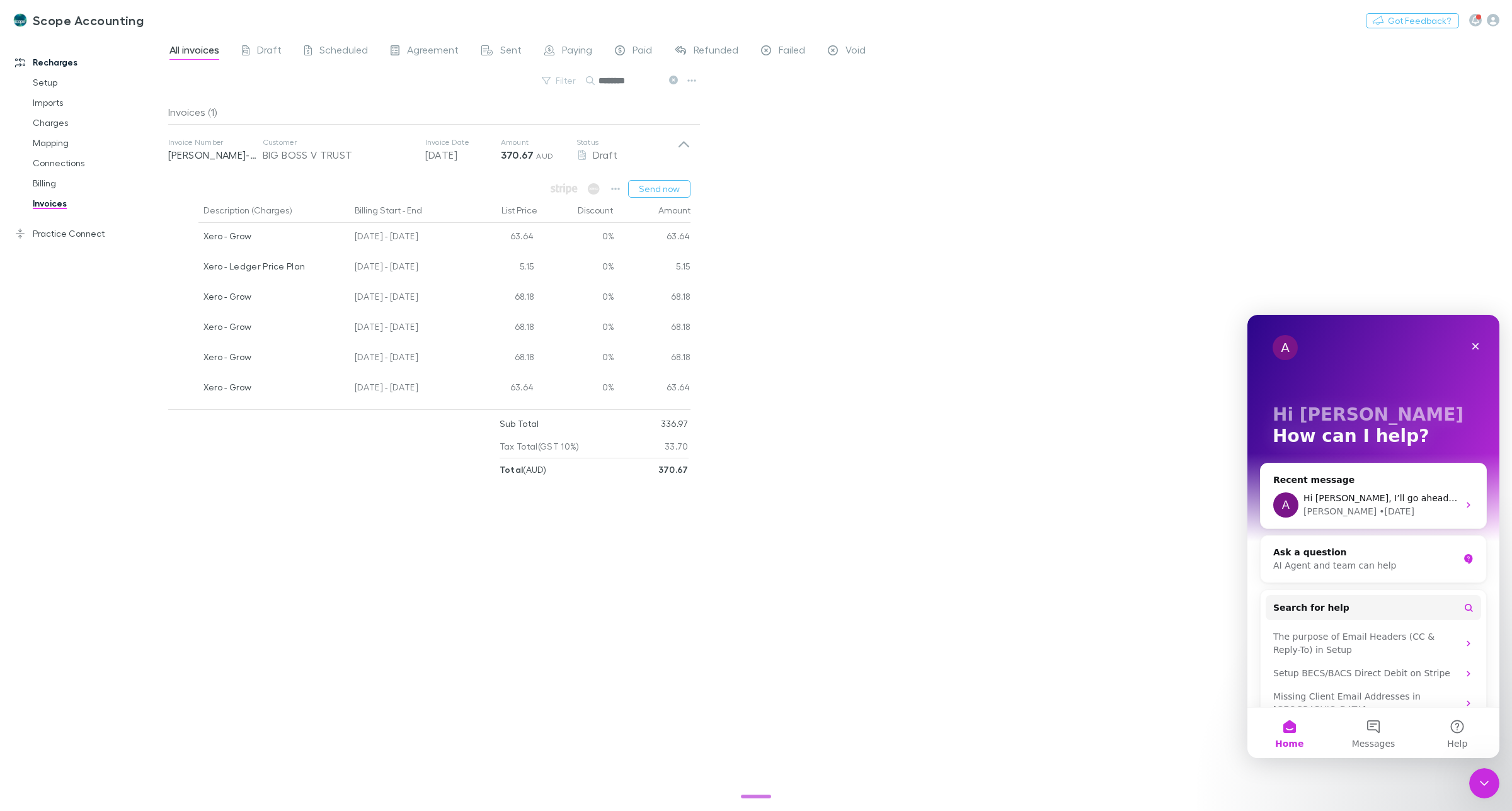
drag, startPoint x: 646, startPoint y: 82, endPoint x: 600, endPoint y: 94, distance: 47.5
click at [594, 81] on div "********" at bounding box center [633, 80] width 94 height 15
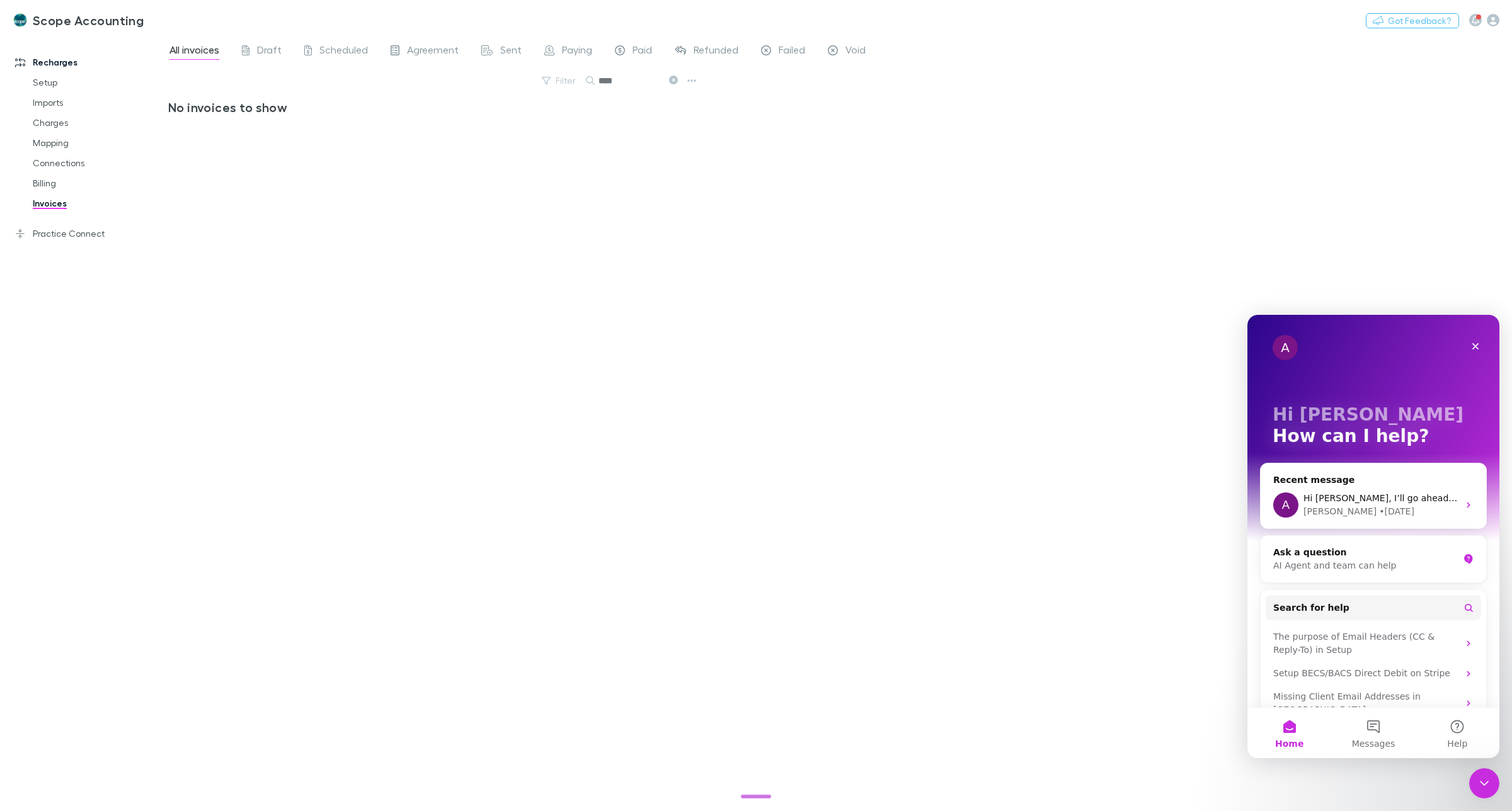
drag, startPoint x: 631, startPoint y: 82, endPoint x: 600, endPoint y: 92, distance: 32.6
click at [592, 81] on div "****" at bounding box center [633, 80] width 94 height 15
type input "*"
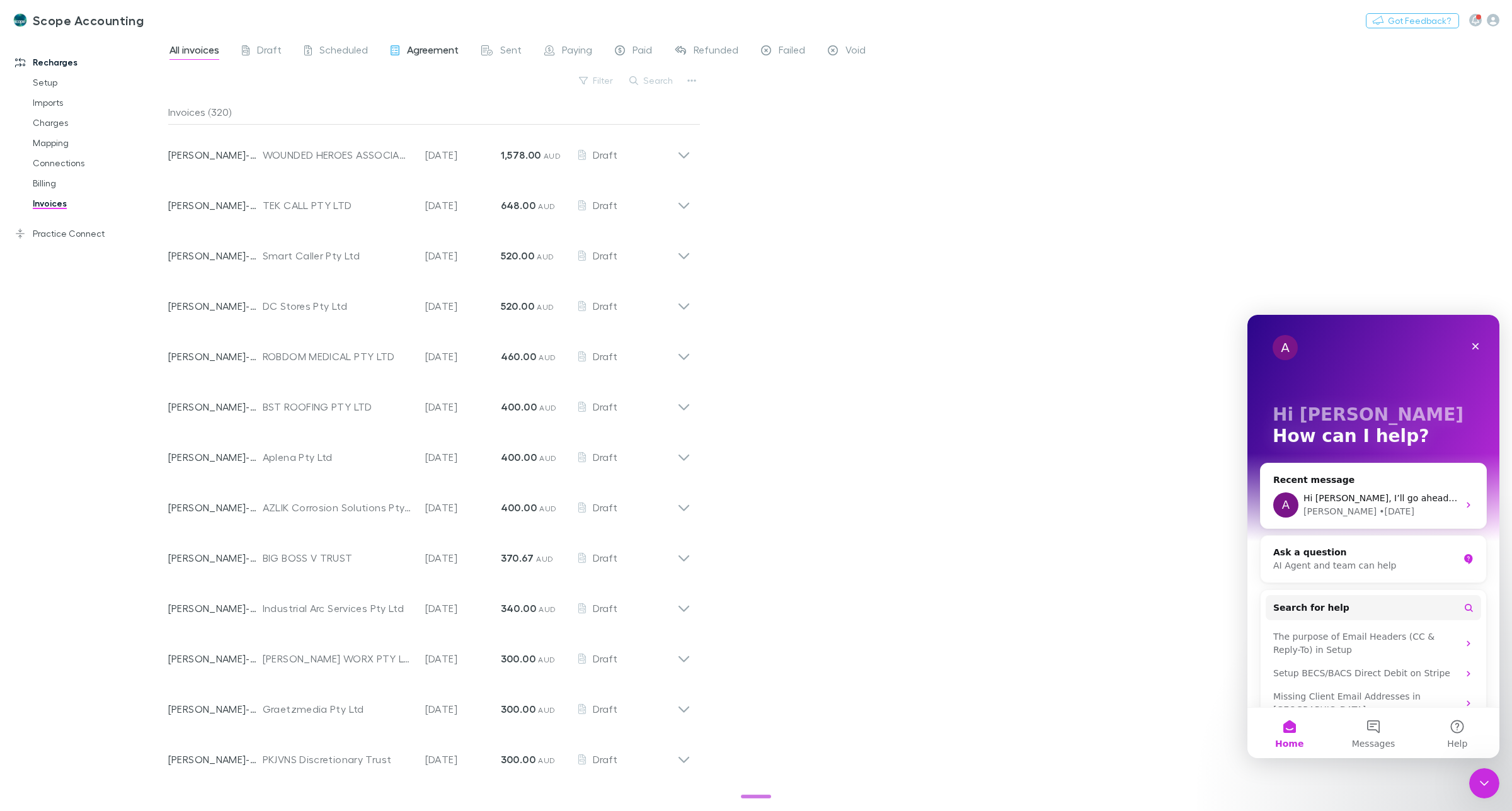
click at [427, 54] on span "Agreement" at bounding box center [433, 51] width 52 height 16
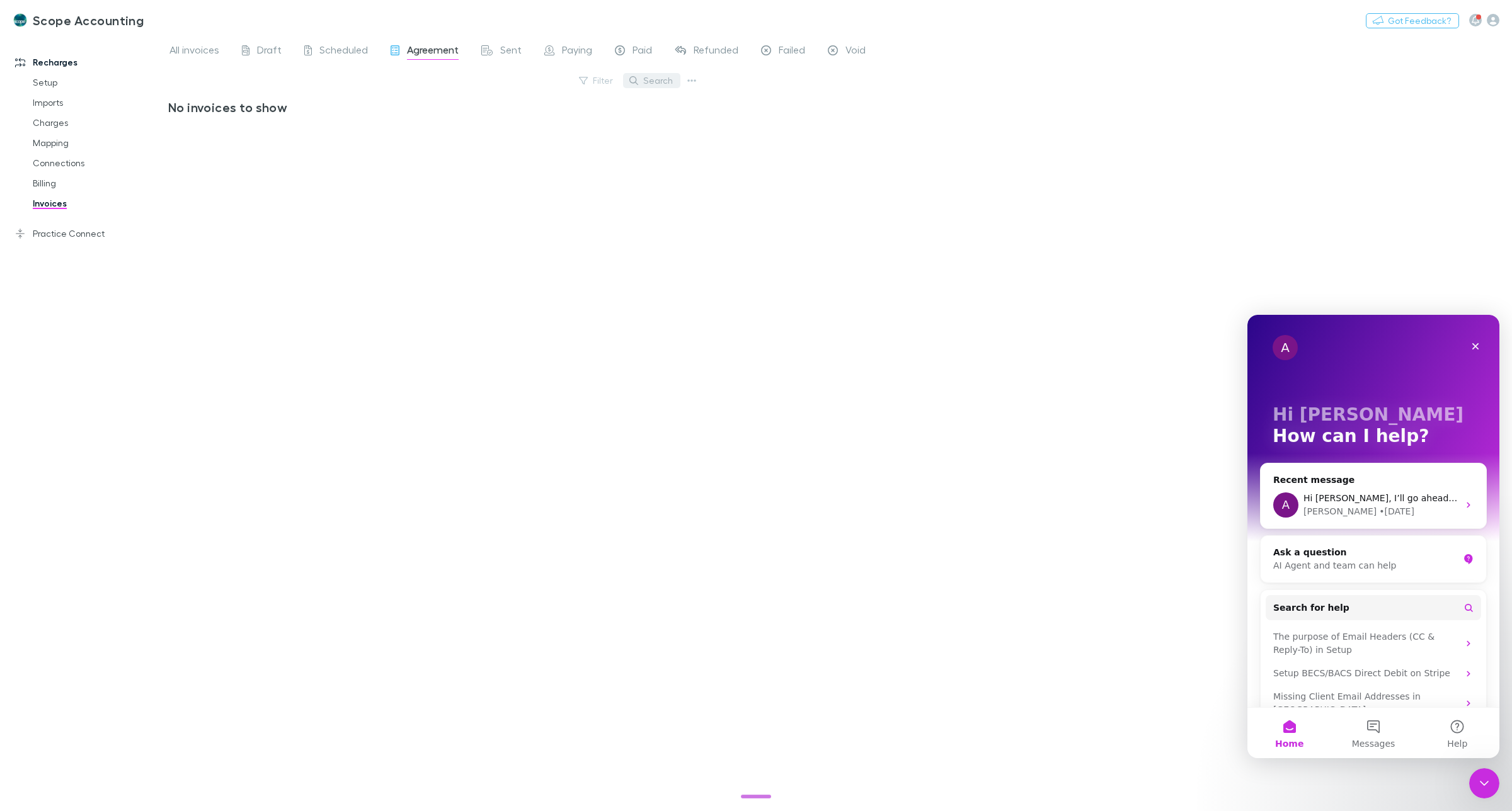
click at [652, 83] on button "Search" at bounding box center [651, 80] width 57 height 15
type input "*"
click at [265, 46] on span "Draft" at bounding box center [269, 51] width 24 height 16
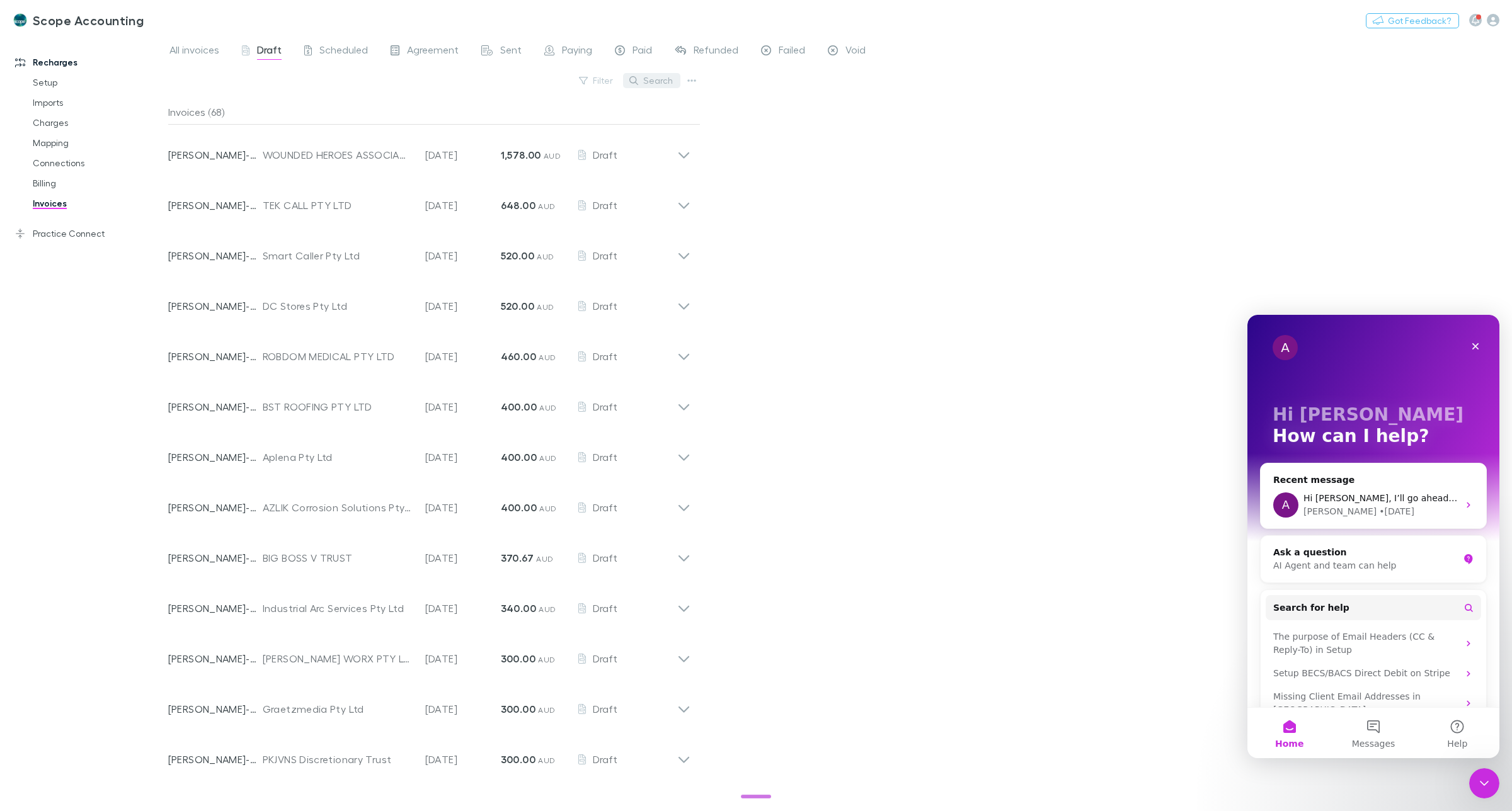
click at [659, 80] on button "Search" at bounding box center [651, 80] width 57 height 15
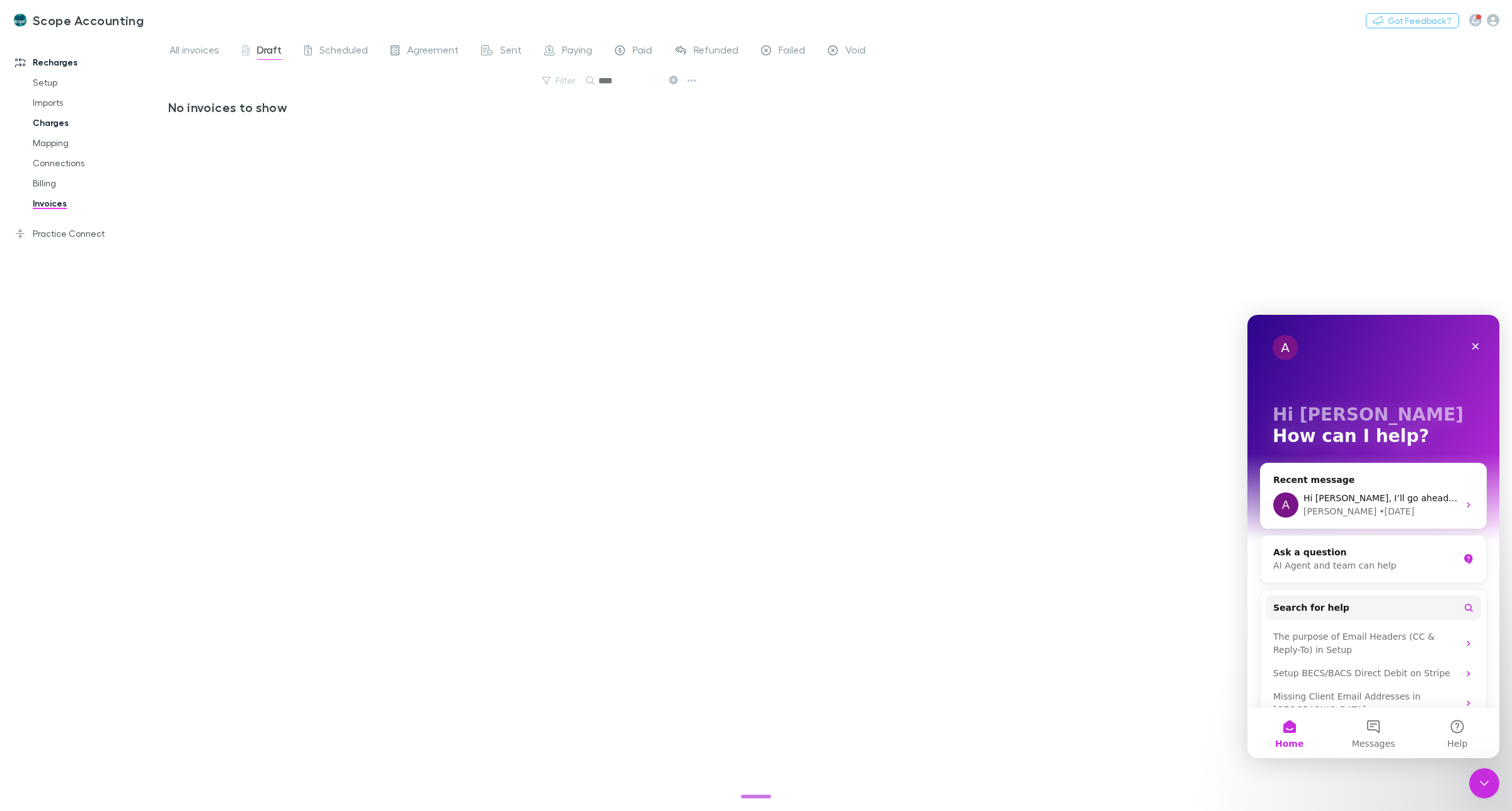
type input "****"
click at [54, 121] on link "Charges" at bounding box center [99, 123] width 157 height 20
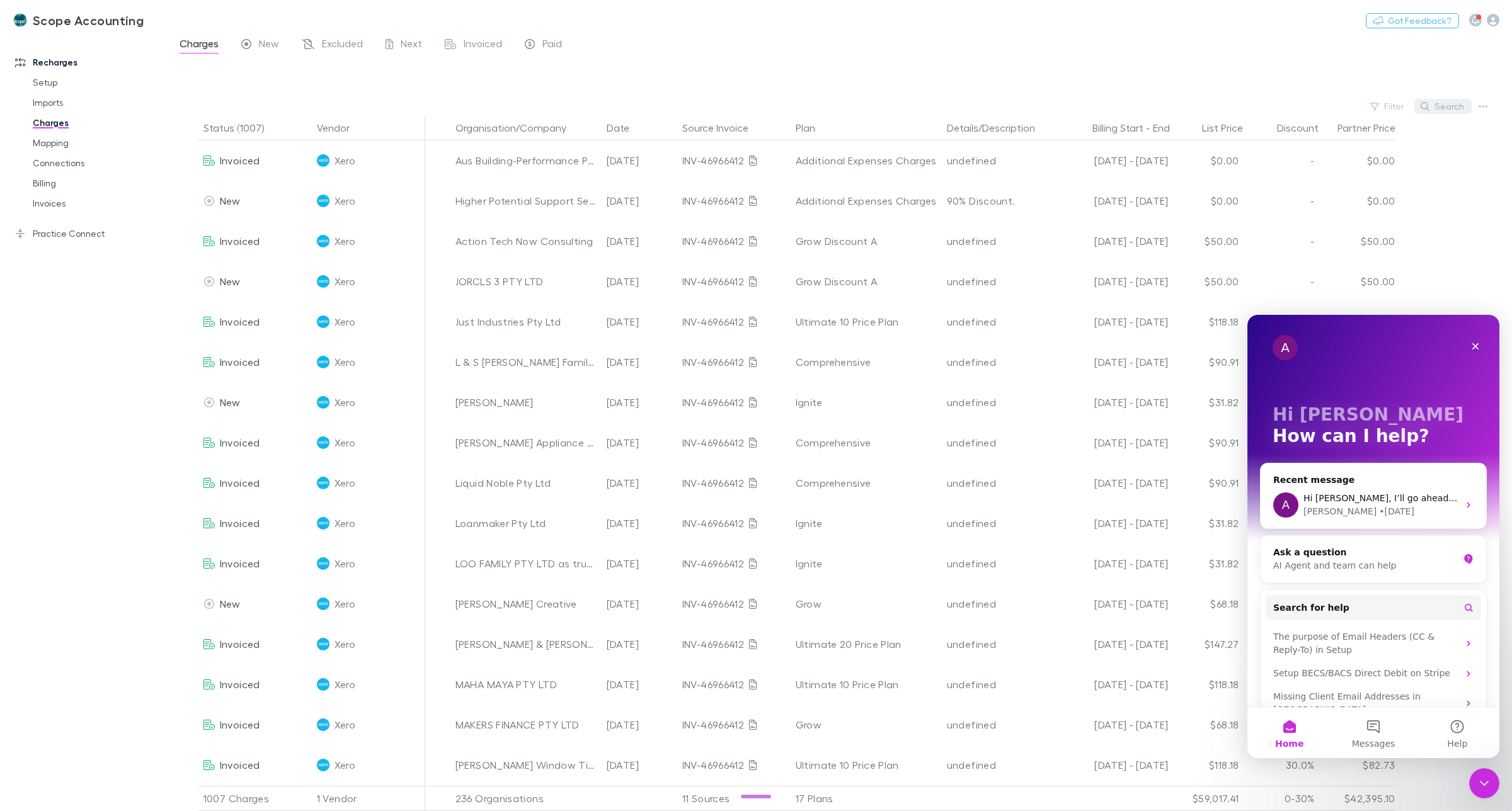
click at [1441, 108] on button "Search" at bounding box center [1442, 106] width 57 height 15
click at [1400, 106] on input "text" at bounding box center [1421, 106] width 63 height 18
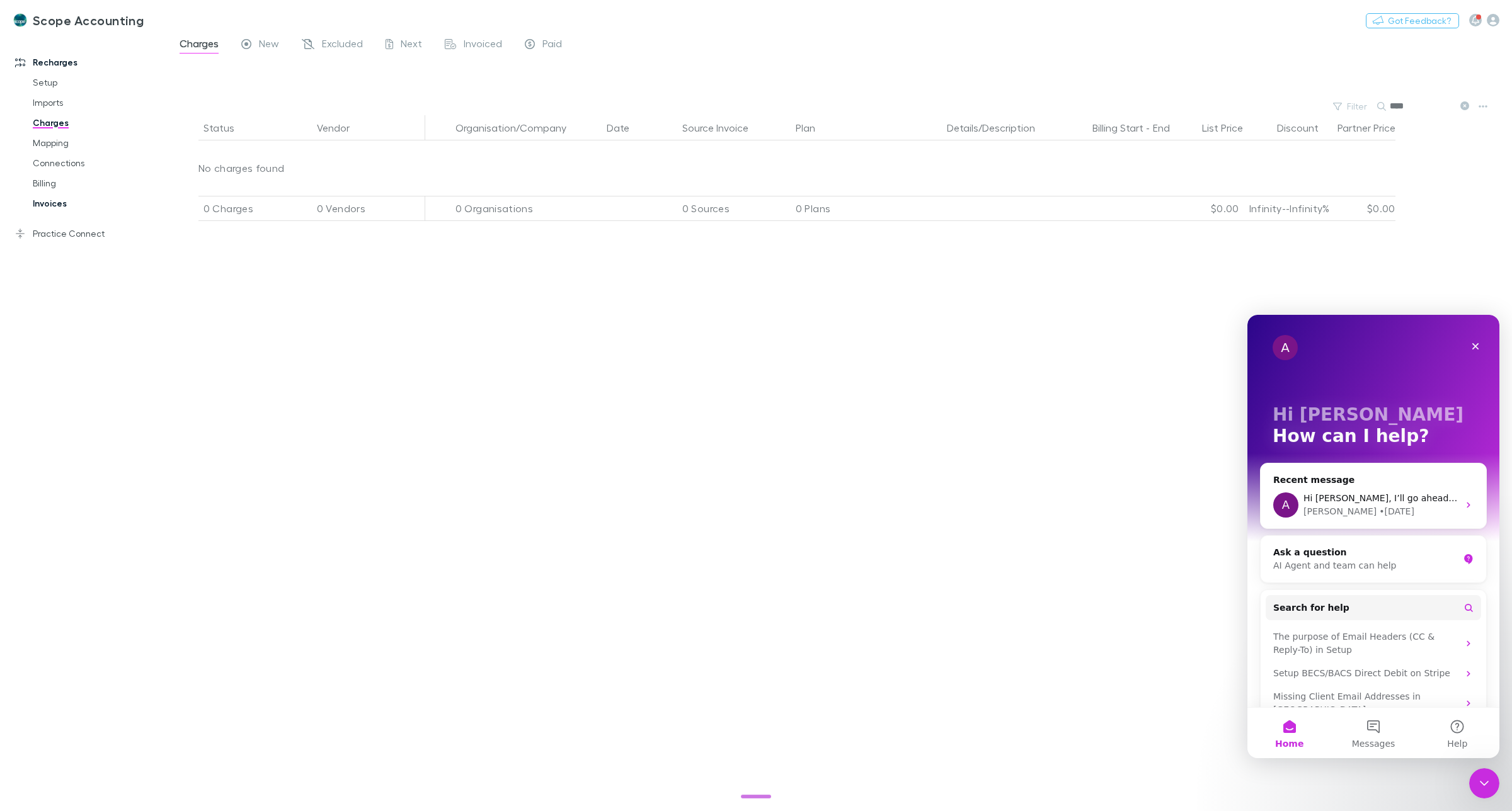
type input "****"
click at [45, 205] on link "Invoices" at bounding box center [99, 203] width 157 height 20
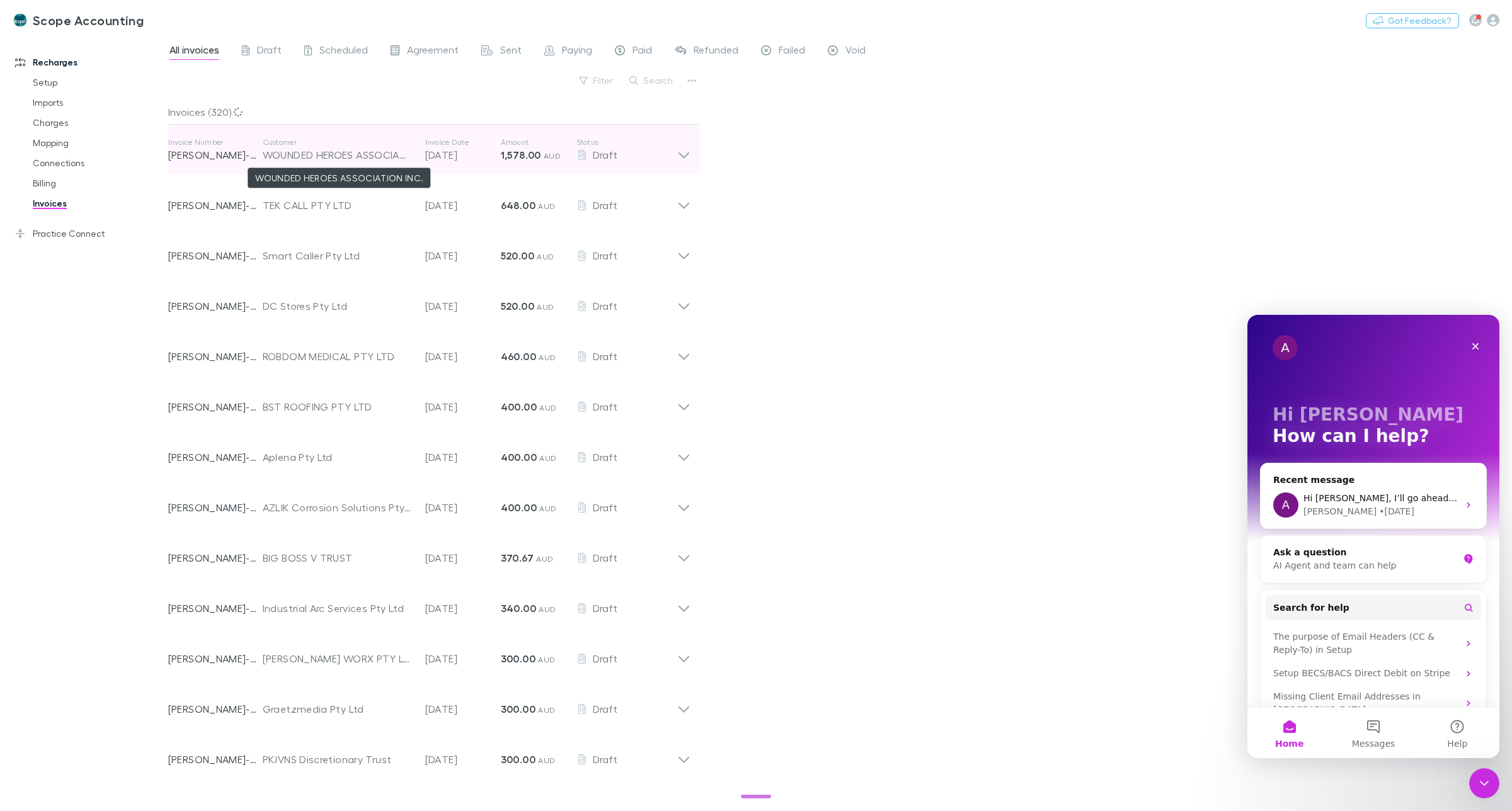
click at [359, 152] on div "WOUNDED HEROES ASSOCIATION INC." at bounding box center [338, 155] width 150 height 15
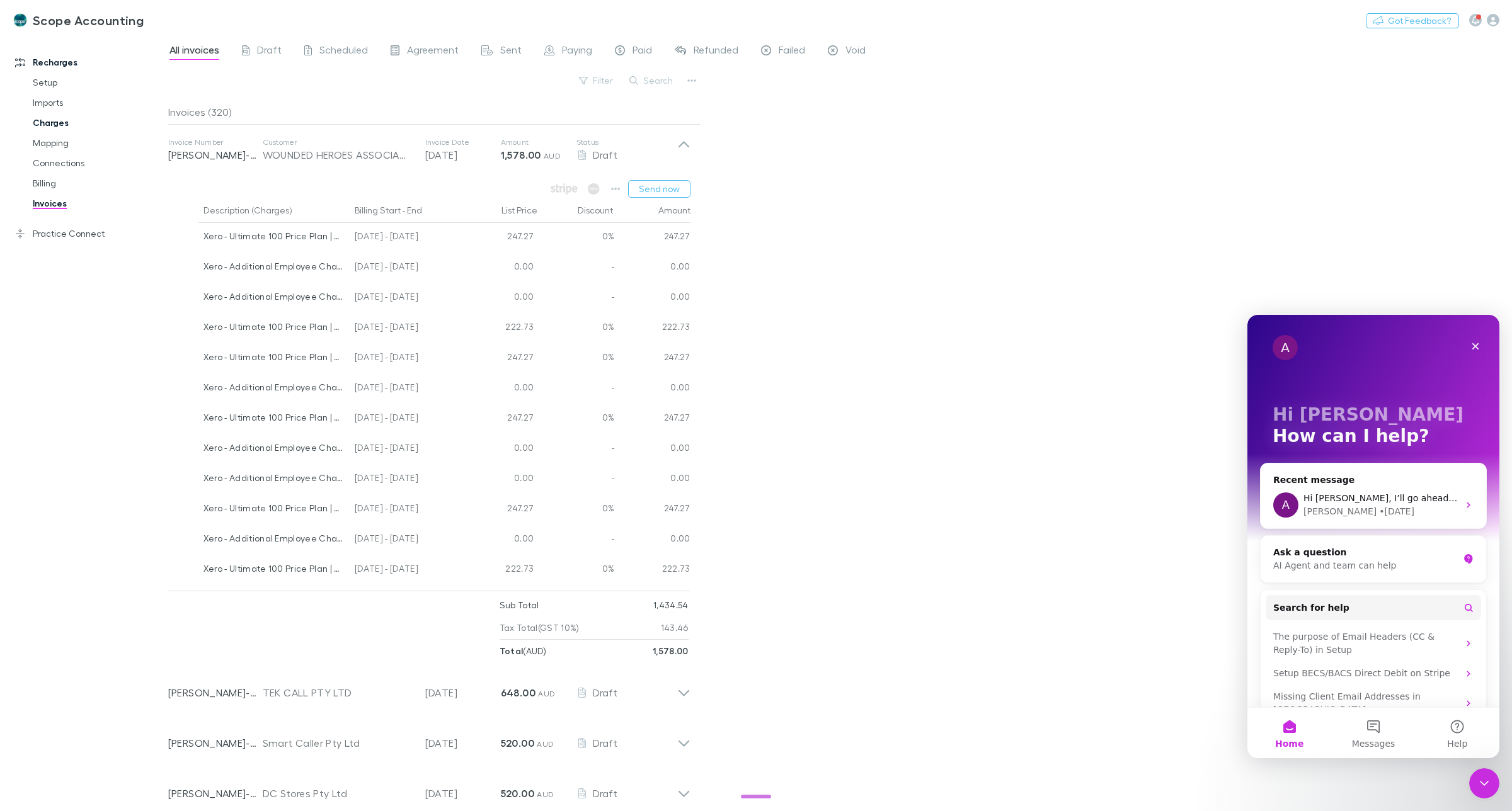
click at [54, 121] on link "Charges" at bounding box center [99, 123] width 157 height 20
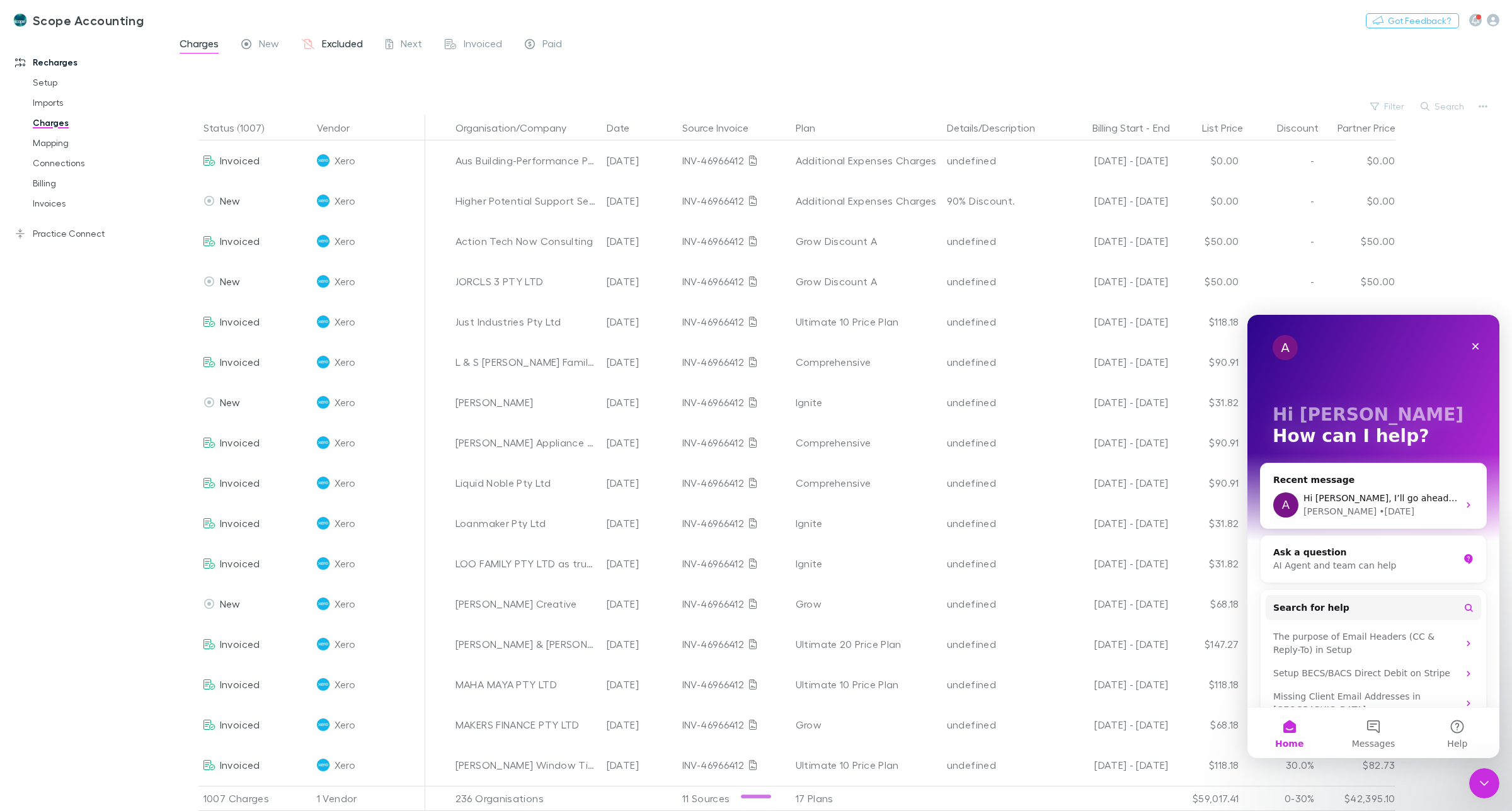
click at [339, 41] on span "Excluded" at bounding box center [342, 45] width 41 height 16
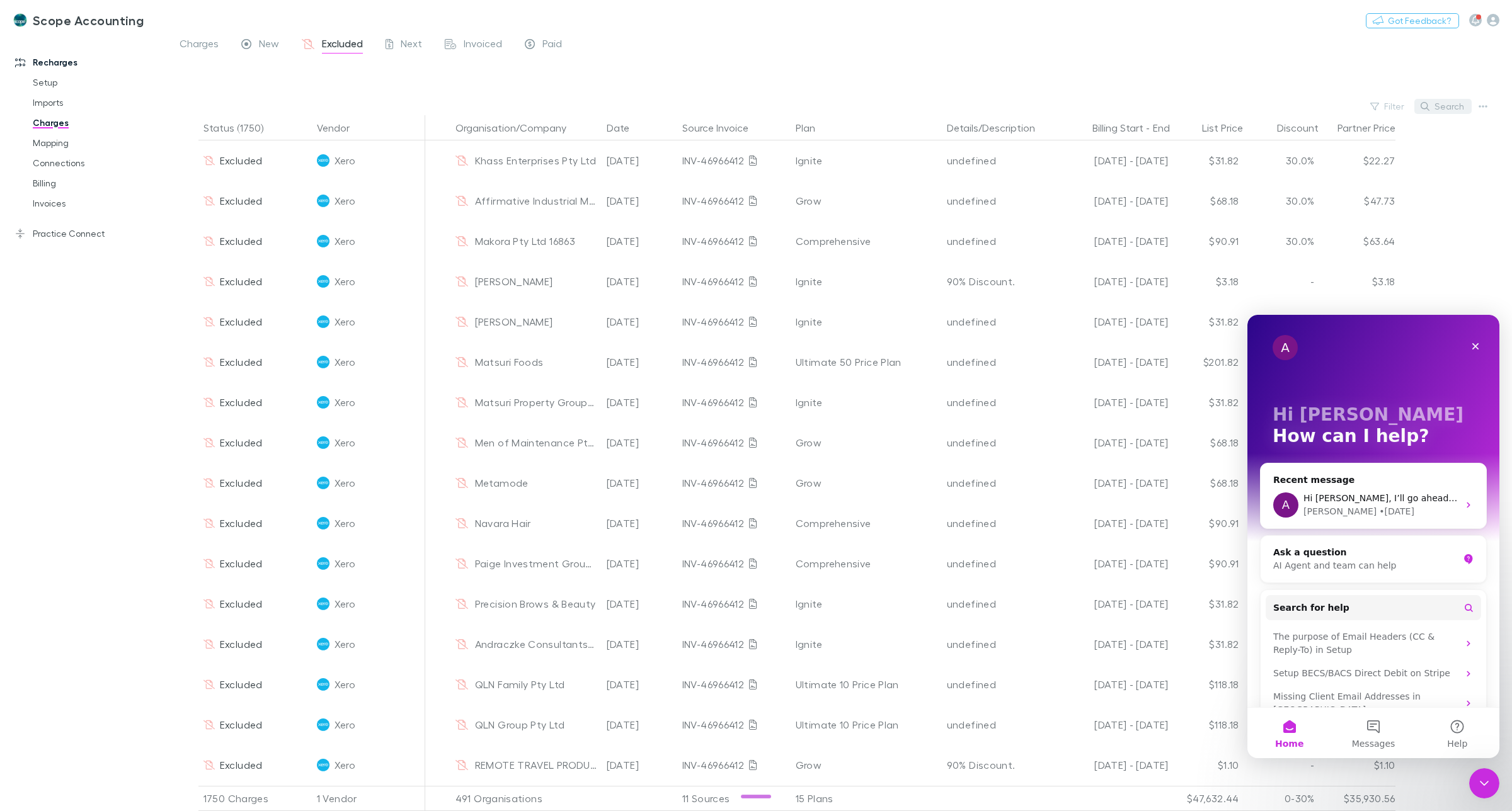
click at [1455, 104] on button "Search" at bounding box center [1442, 106] width 57 height 15
click at [1390, 104] on input "****" at bounding box center [1421, 106] width 63 height 18
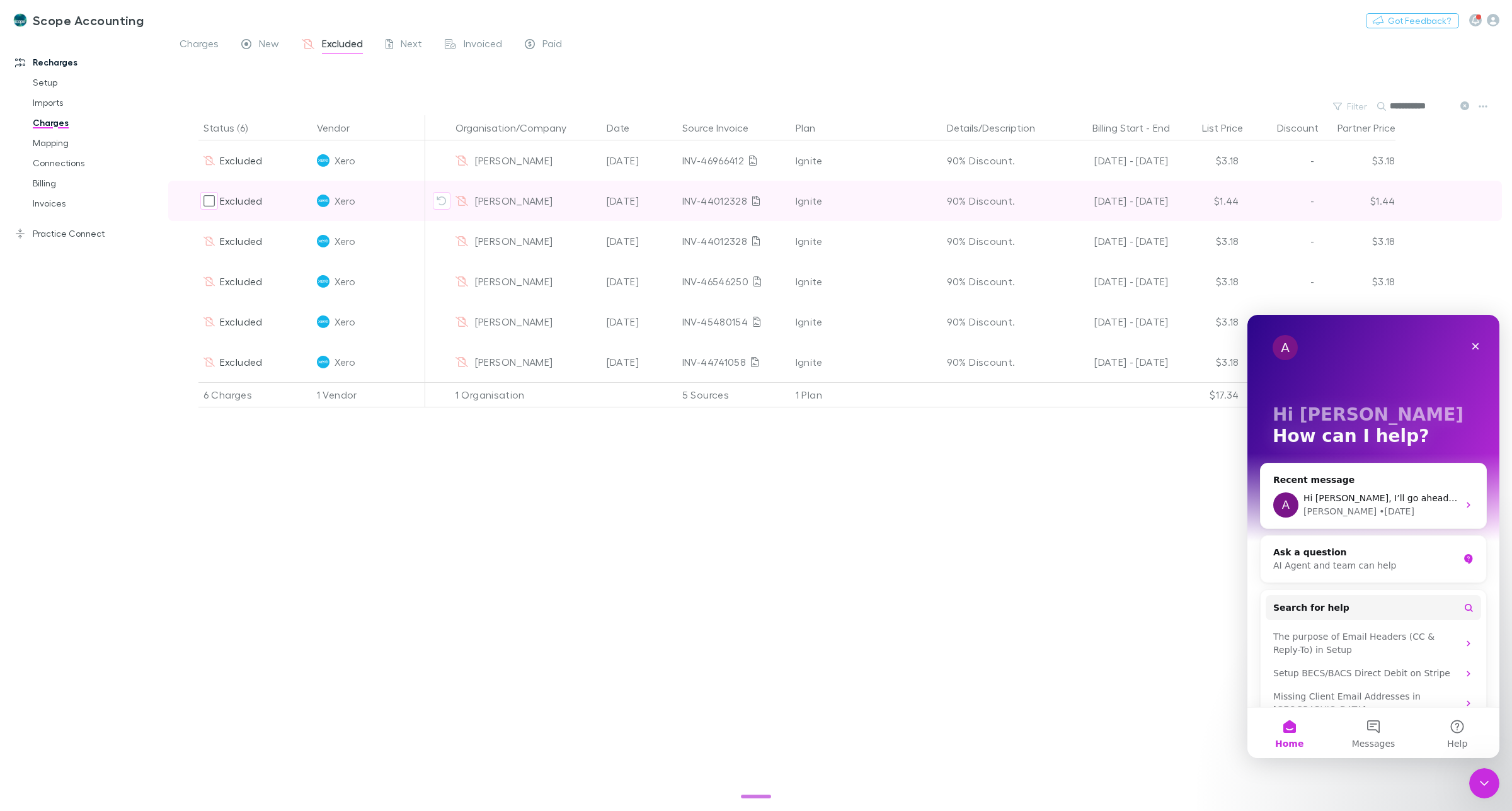
type input "**********"
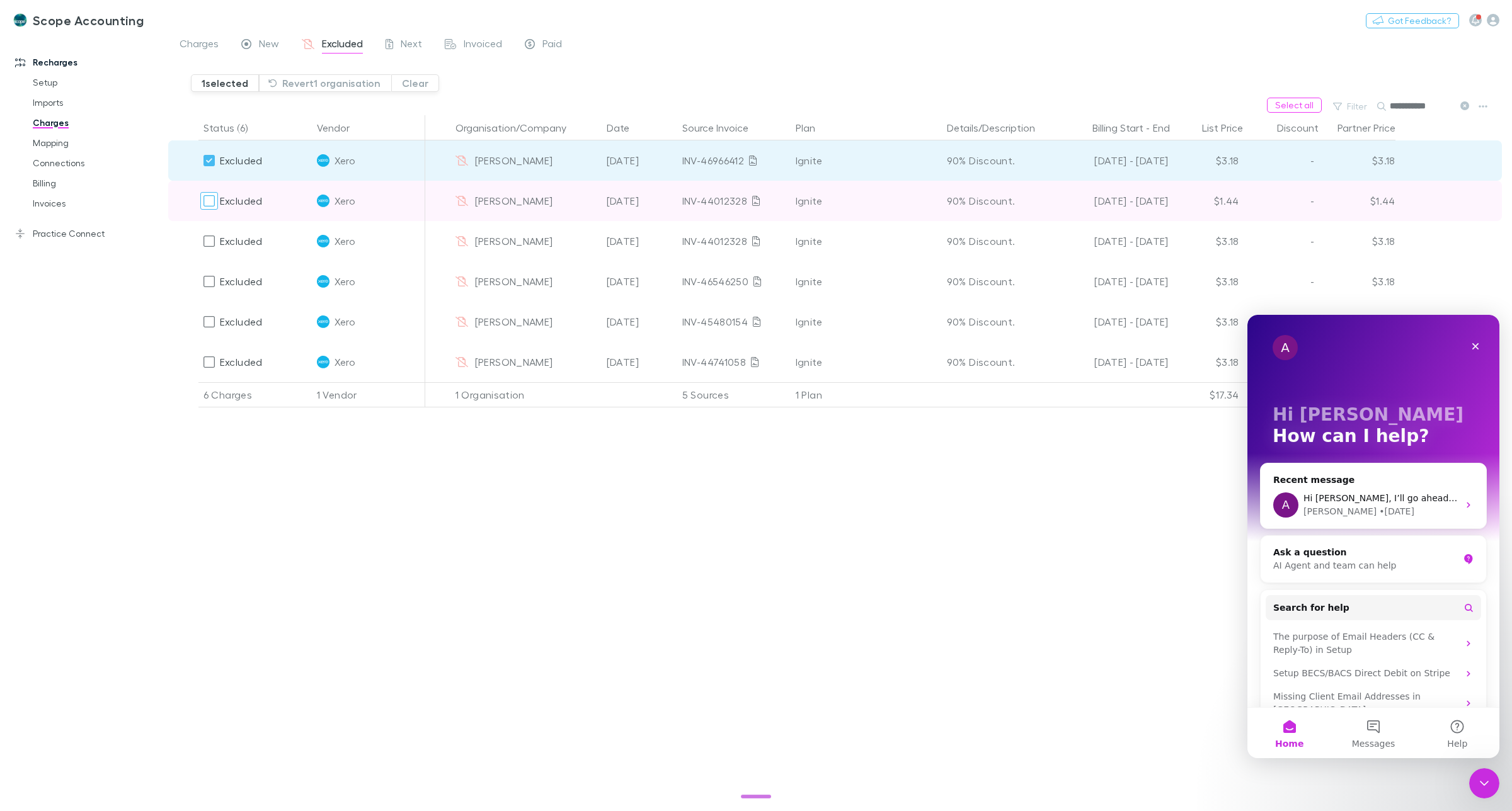
click at [215, 205] on div at bounding box center [209, 201] width 18 height 18
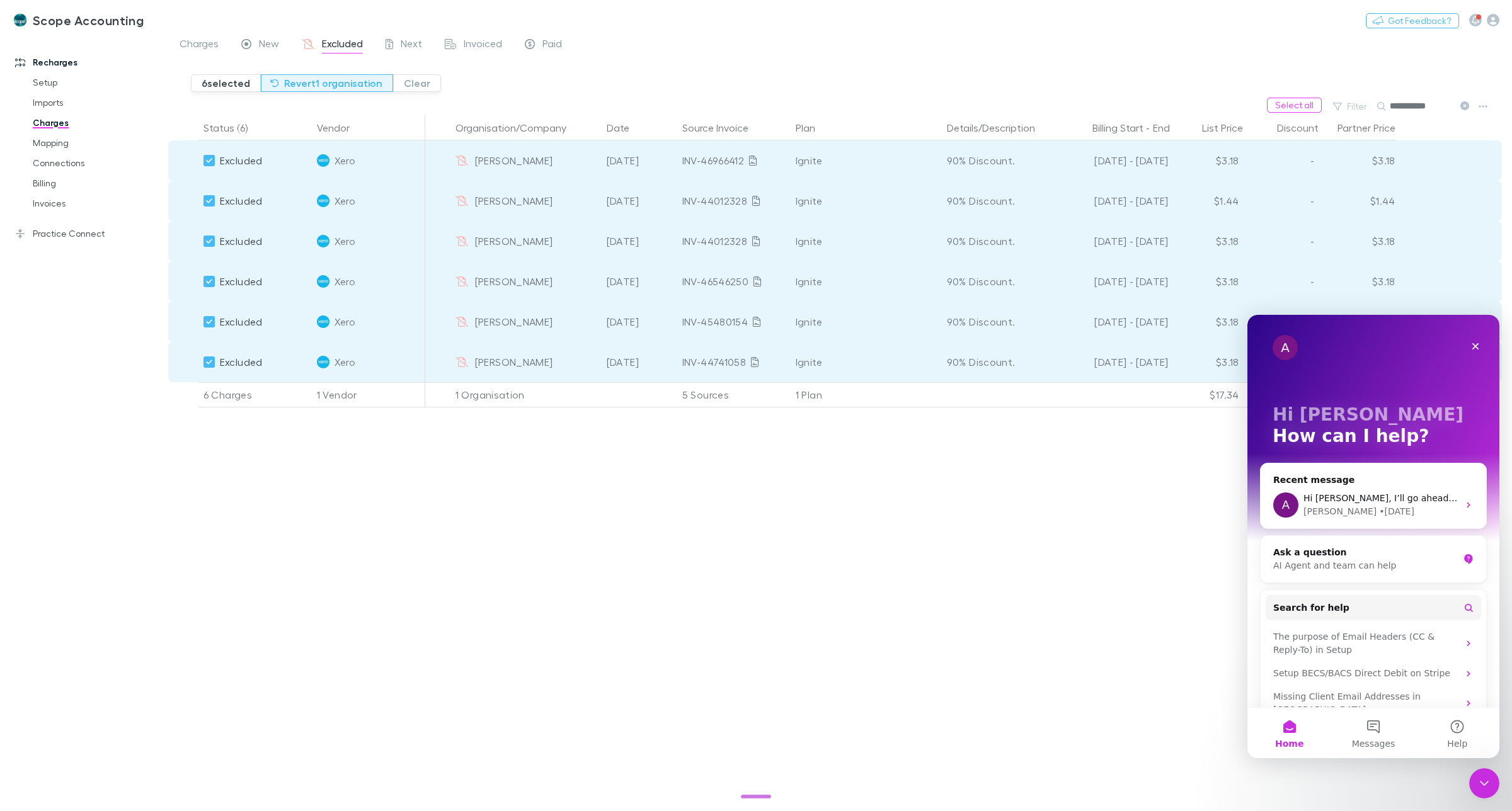
click at [313, 83] on button "Revert 1 organisation" at bounding box center [327, 83] width 132 height 18
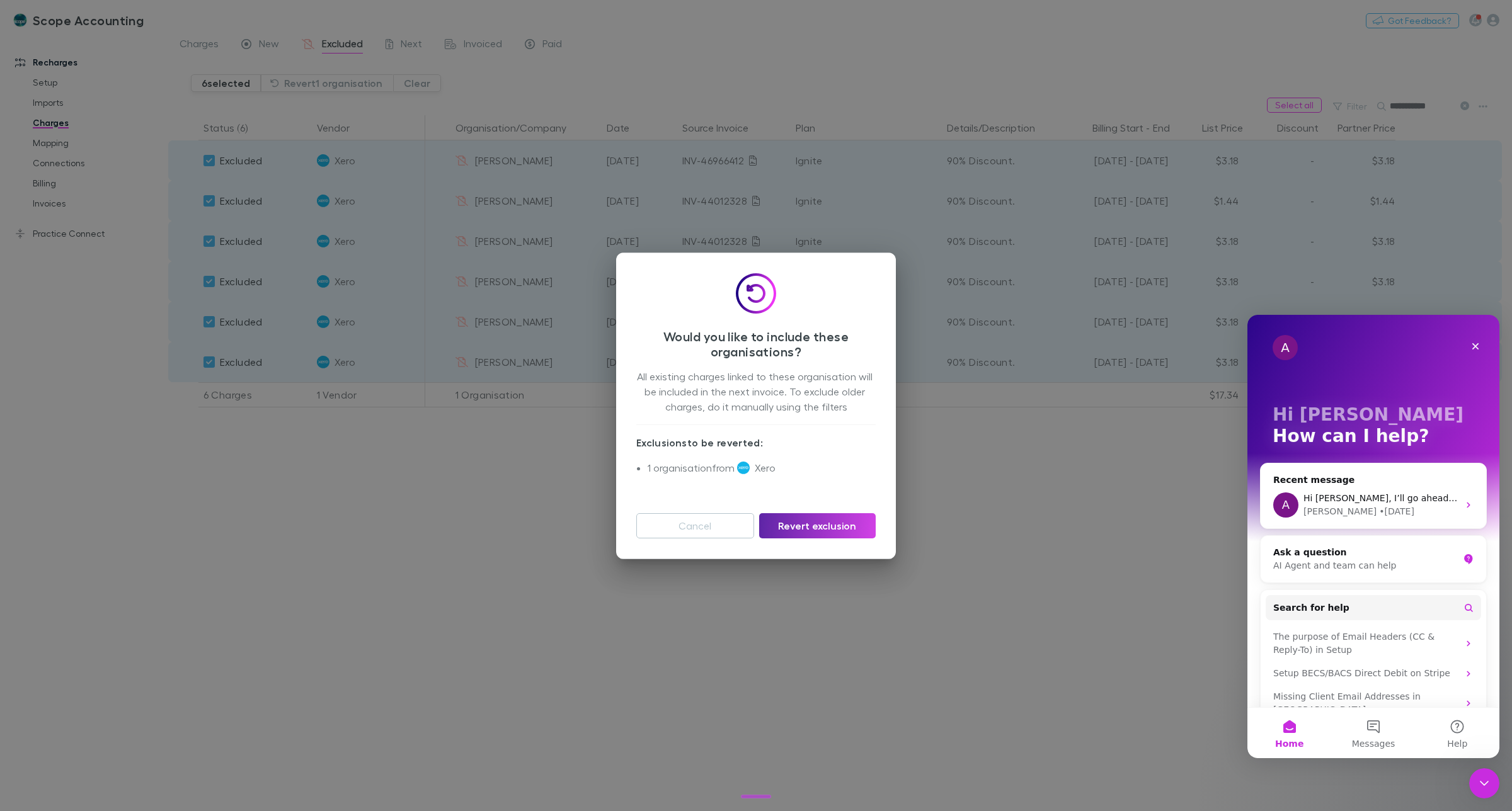
click at [372, 515] on div "Would you like to include these organisations? All existing charges linked to t…" at bounding box center [756, 405] width 1512 height 811
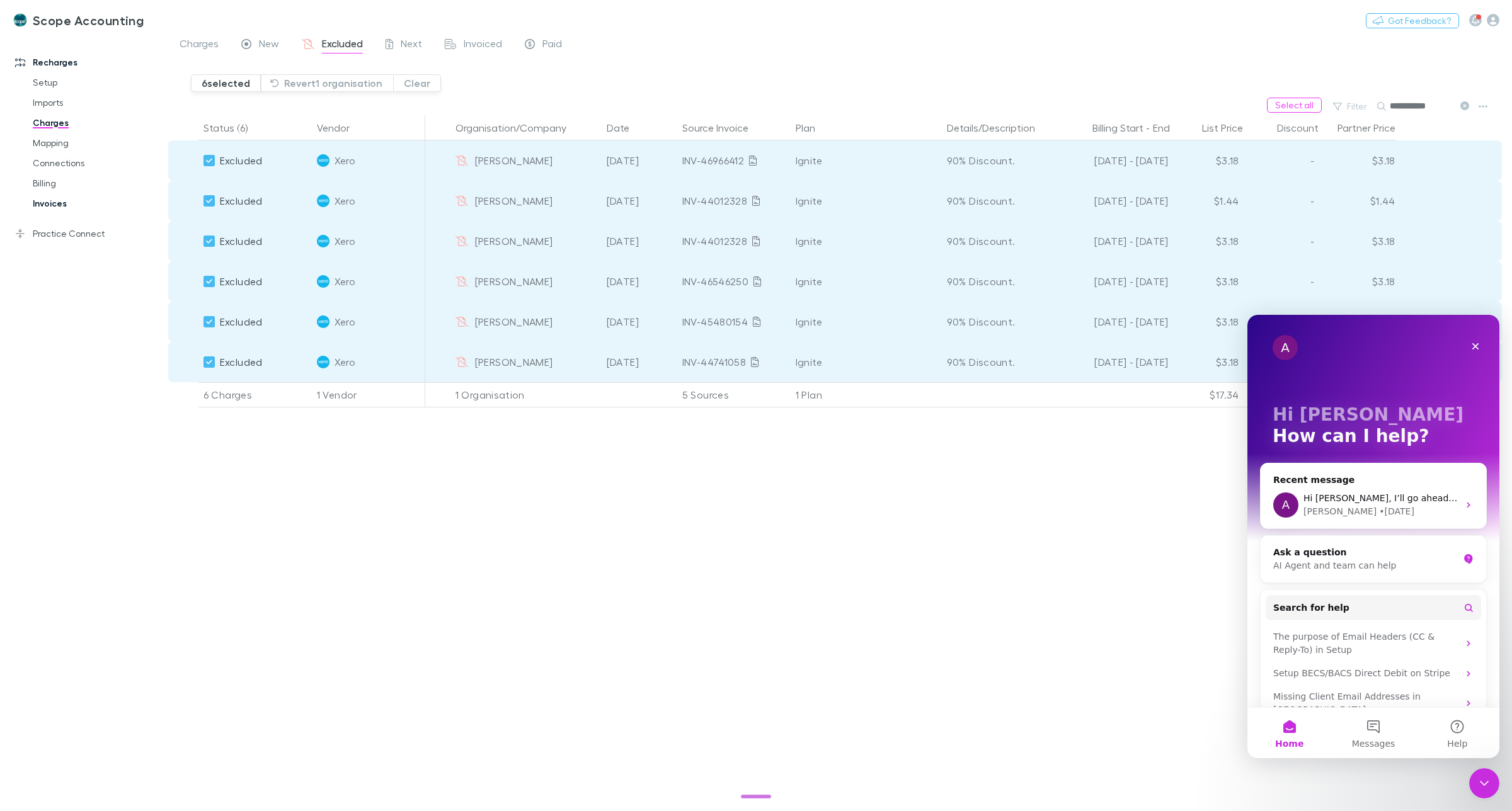
drag, startPoint x: 52, startPoint y: 201, endPoint x: 54, endPoint y: 210, distance: 9.2
click at [52, 201] on link "Invoices" at bounding box center [99, 203] width 157 height 20
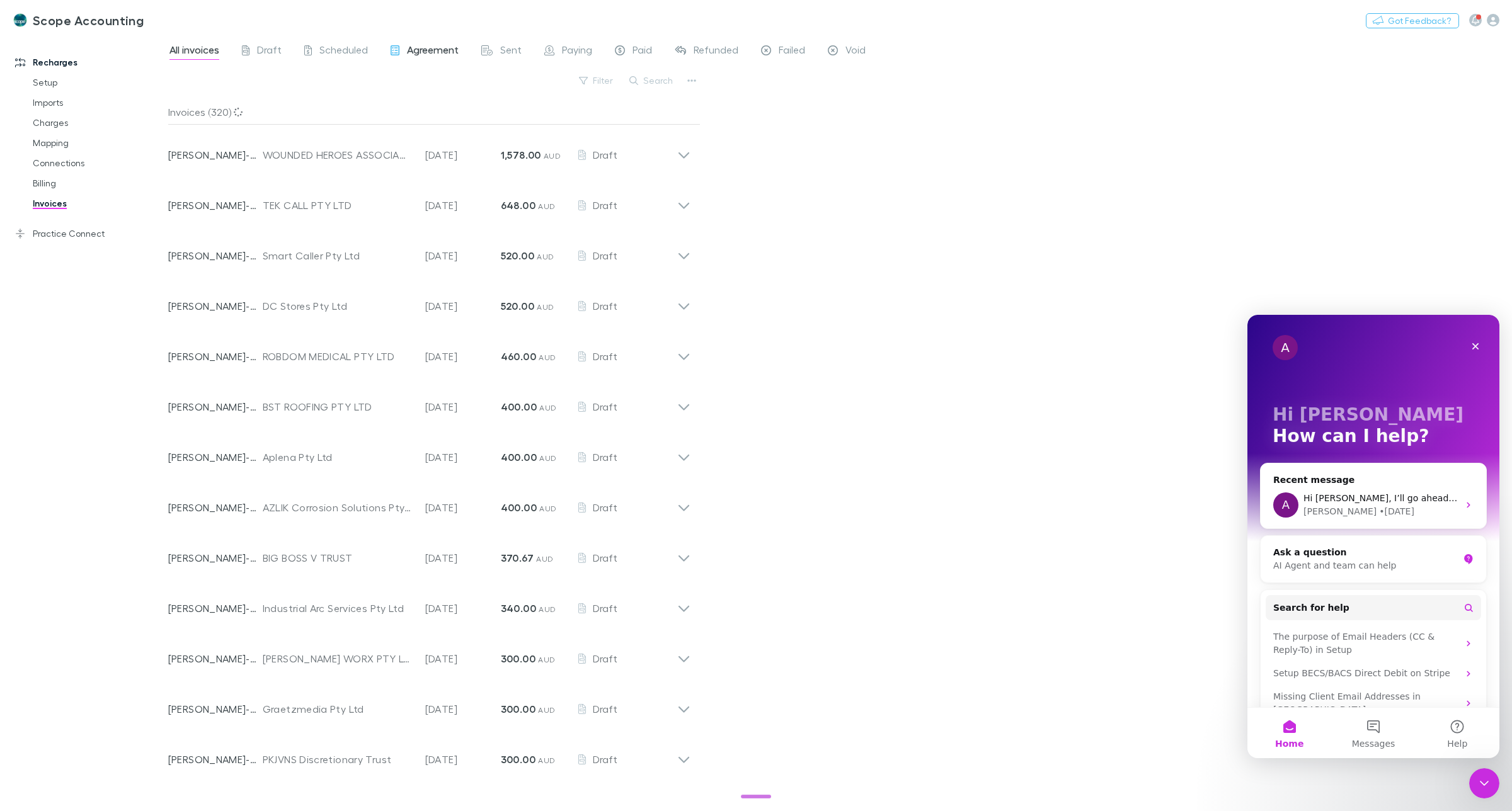
click at [420, 52] on span "Agreement" at bounding box center [433, 51] width 52 height 16
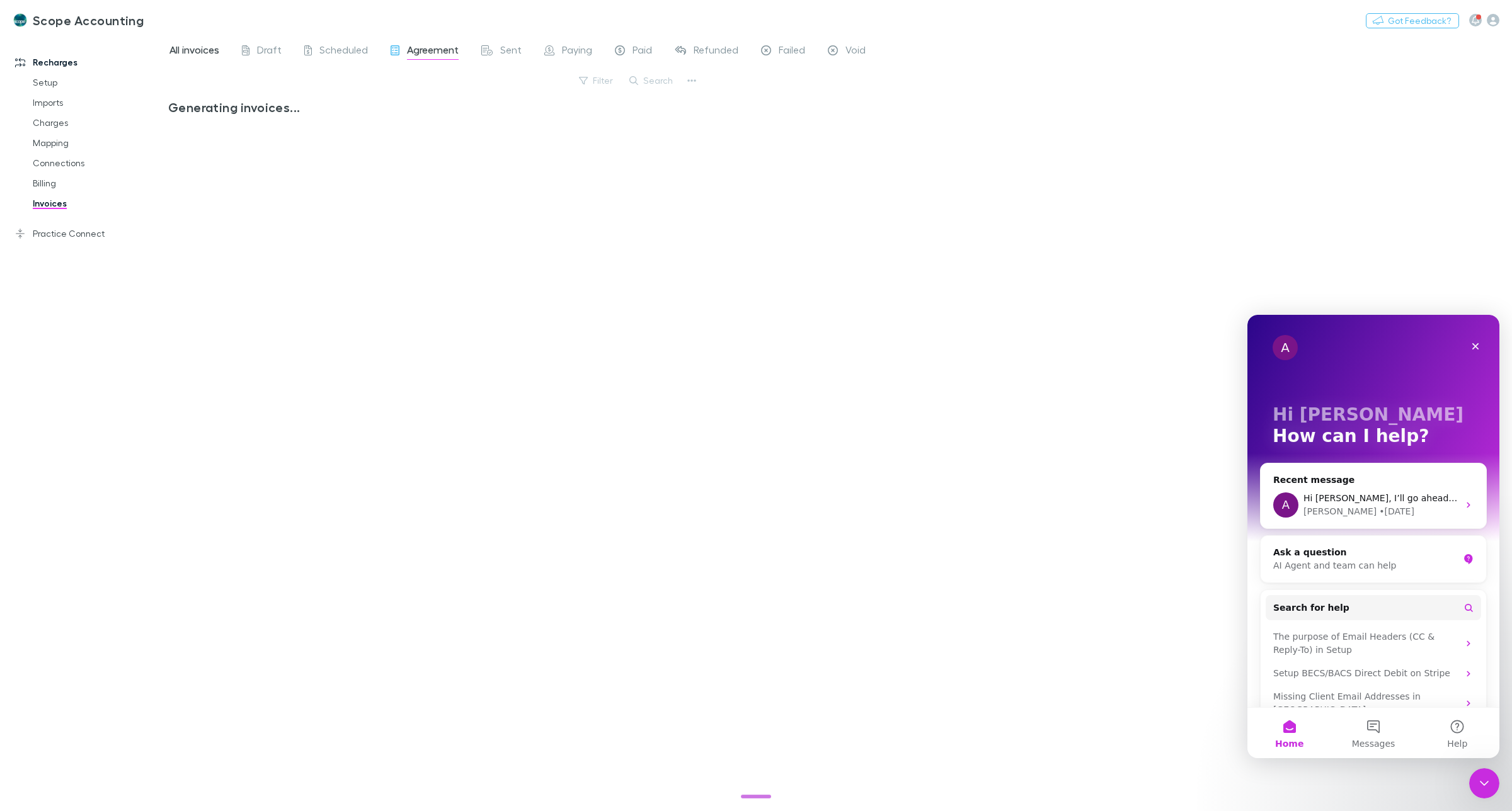
click at [189, 50] on span "All invoices" at bounding box center [194, 51] width 50 height 16
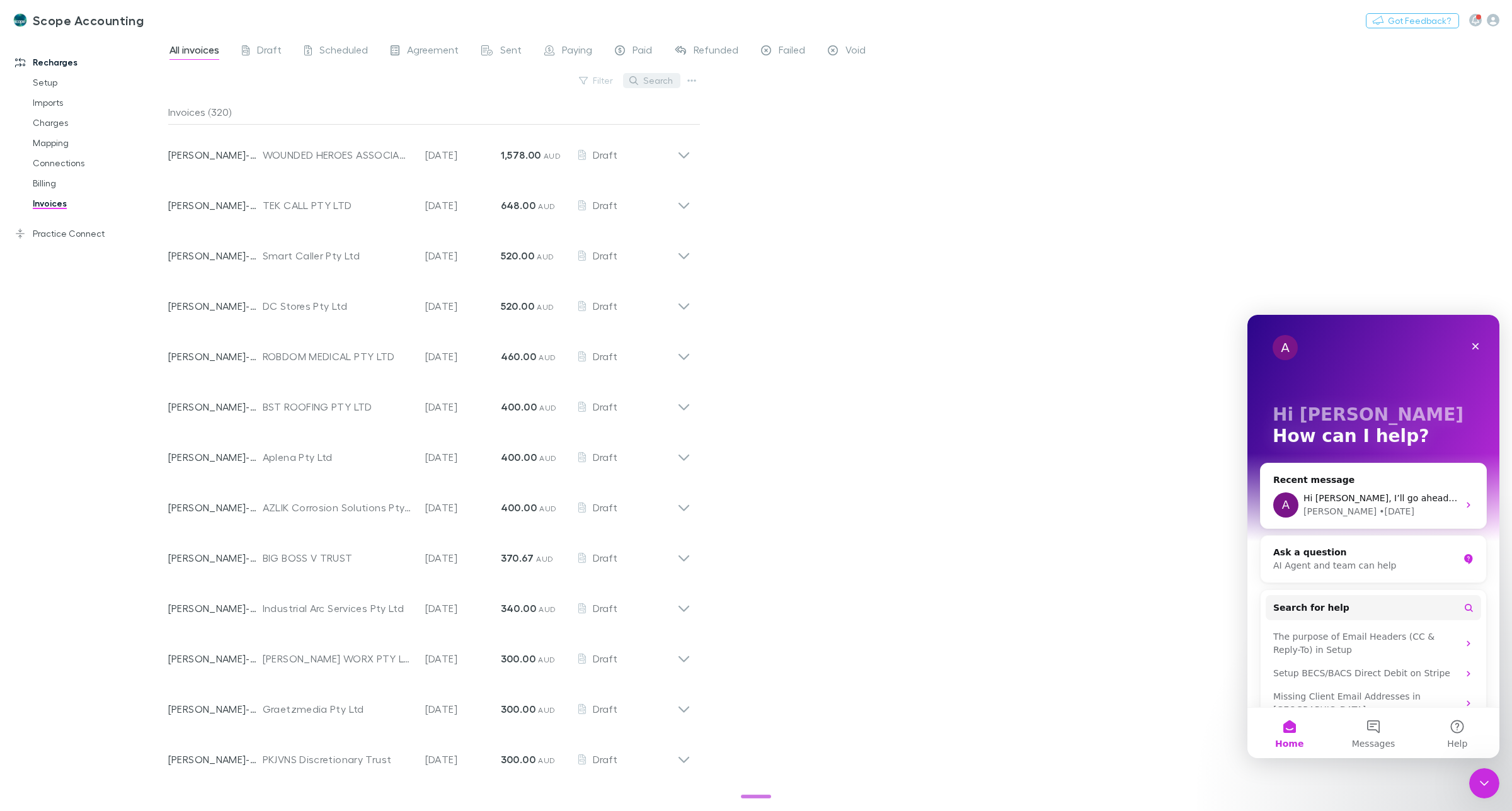
click at [663, 79] on button "Search" at bounding box center [651, 80] width 57 height 15
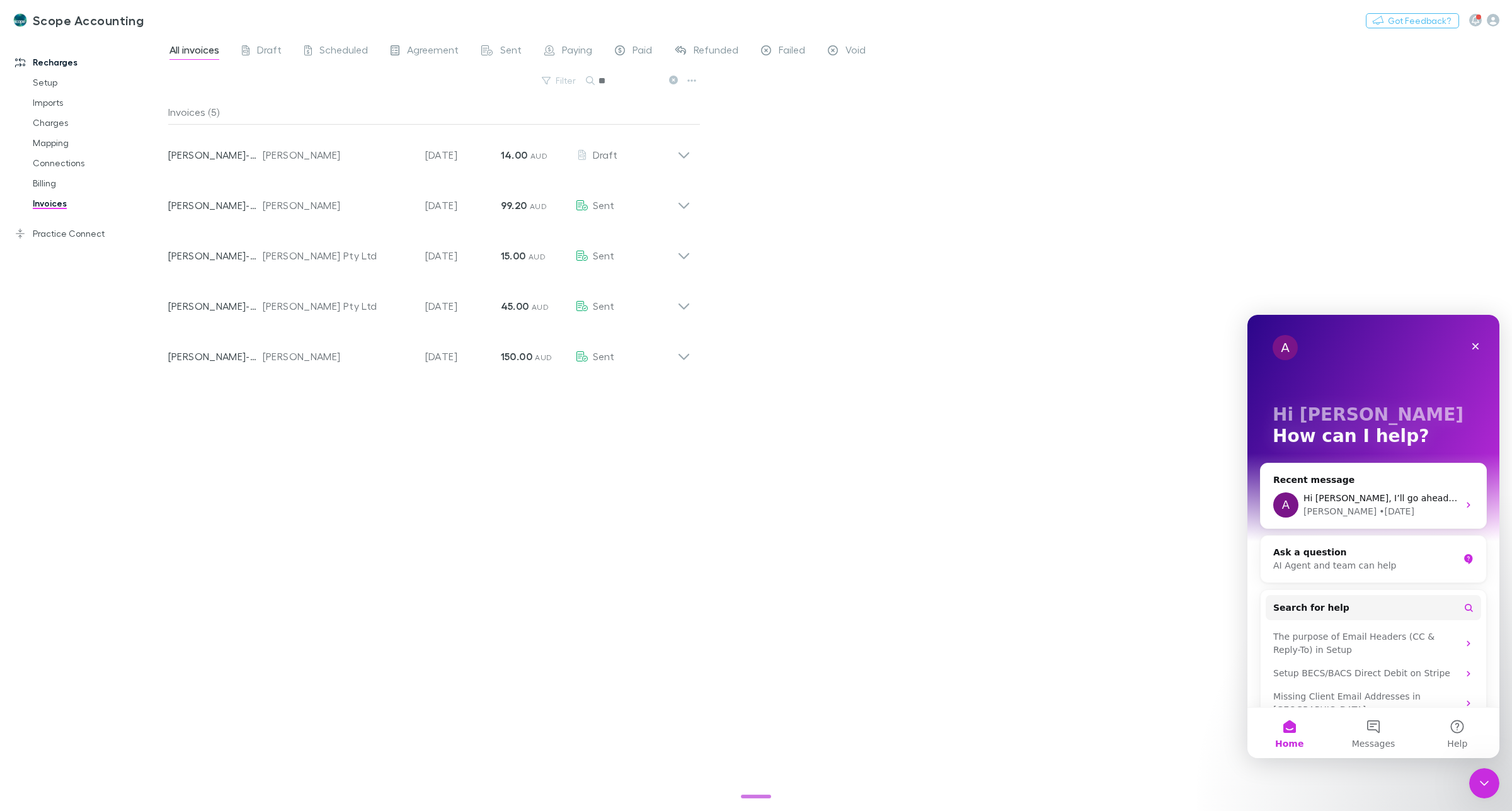
type input "*"
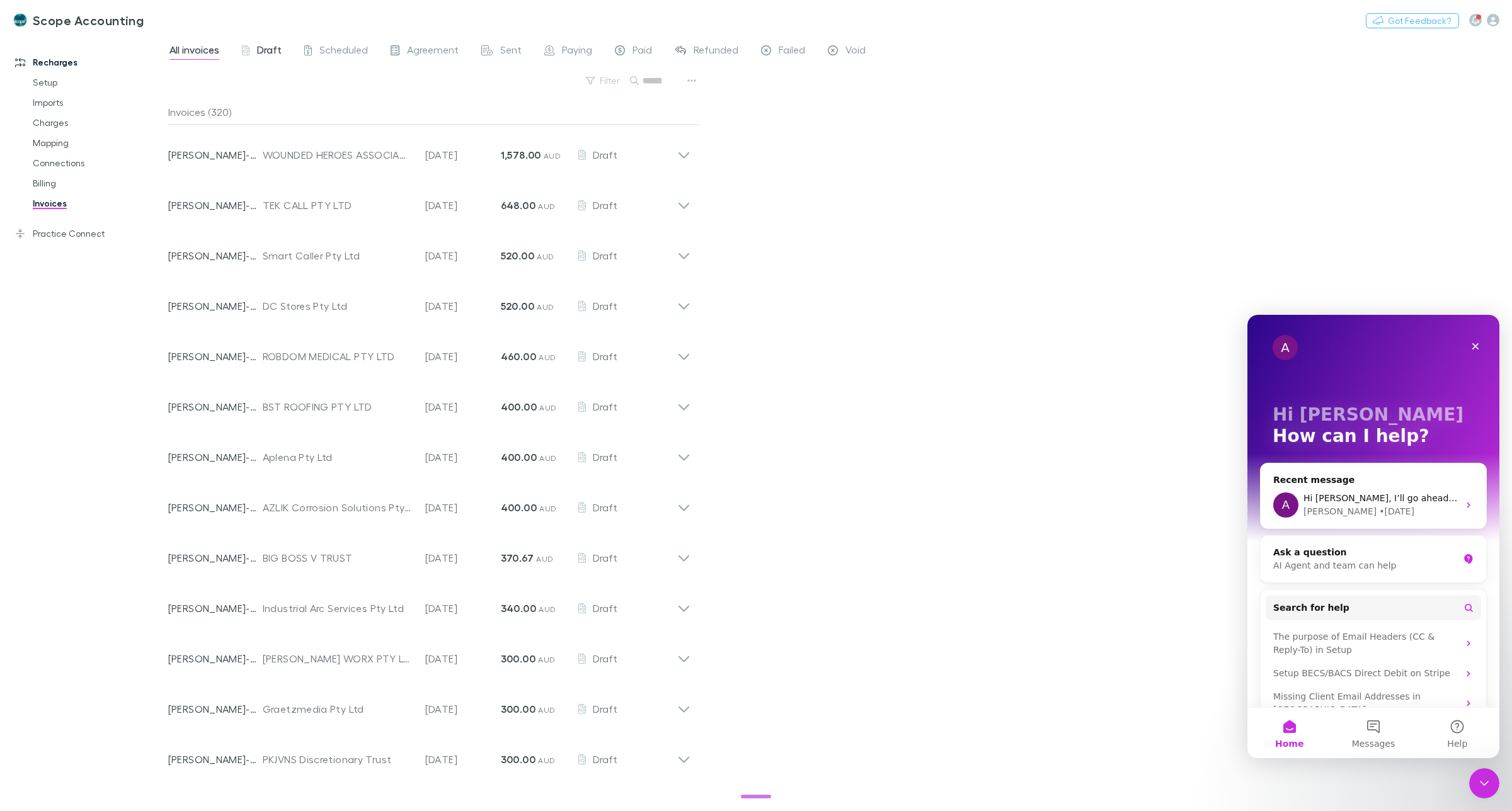
click at [250, 45] on div "Draft" at bounding box center [262, 51] width 40 height 16
click at [650, 80] on button "Search" at bounding box center [651, 80] width 57 height 15
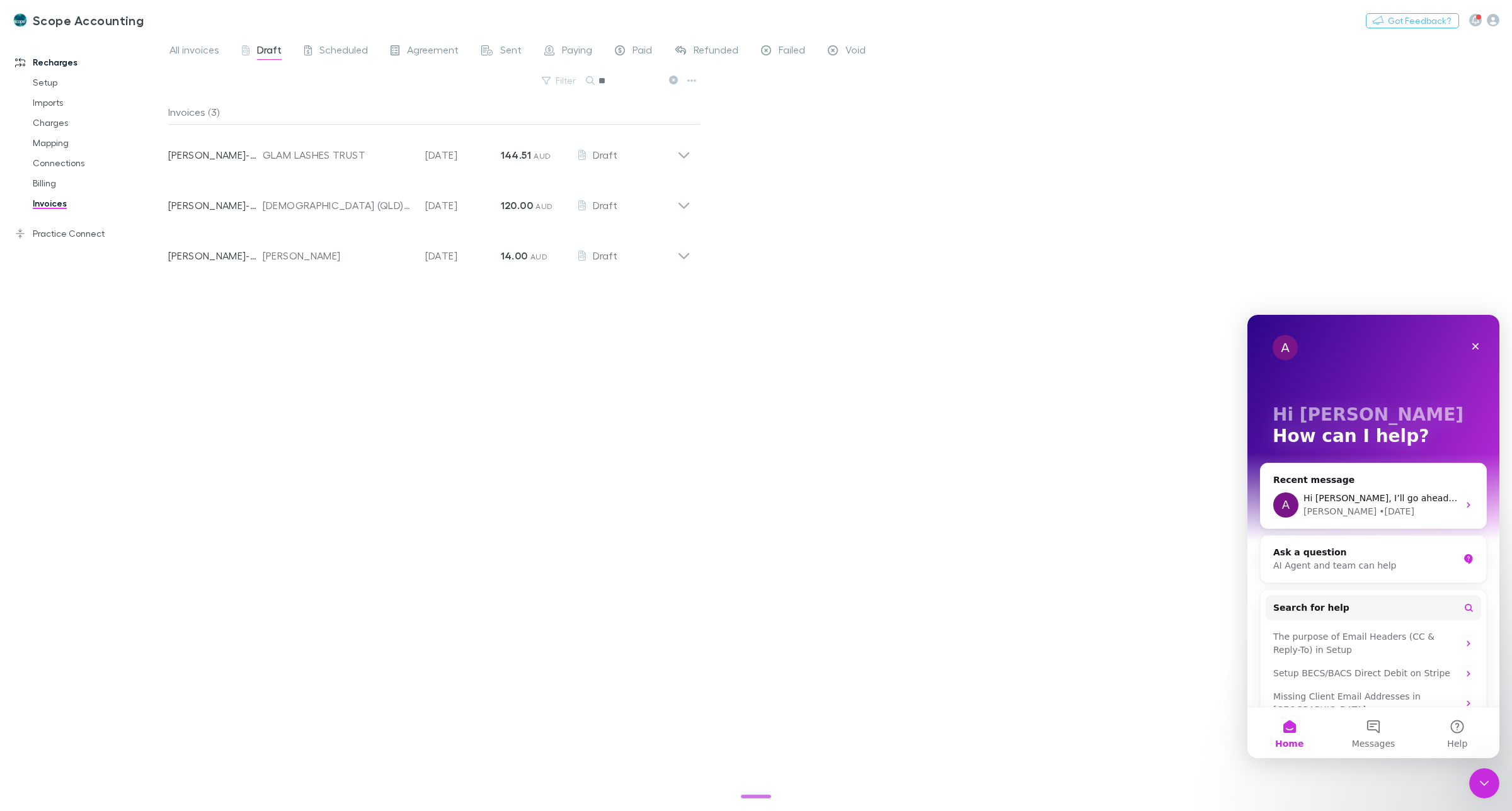
type input "*"
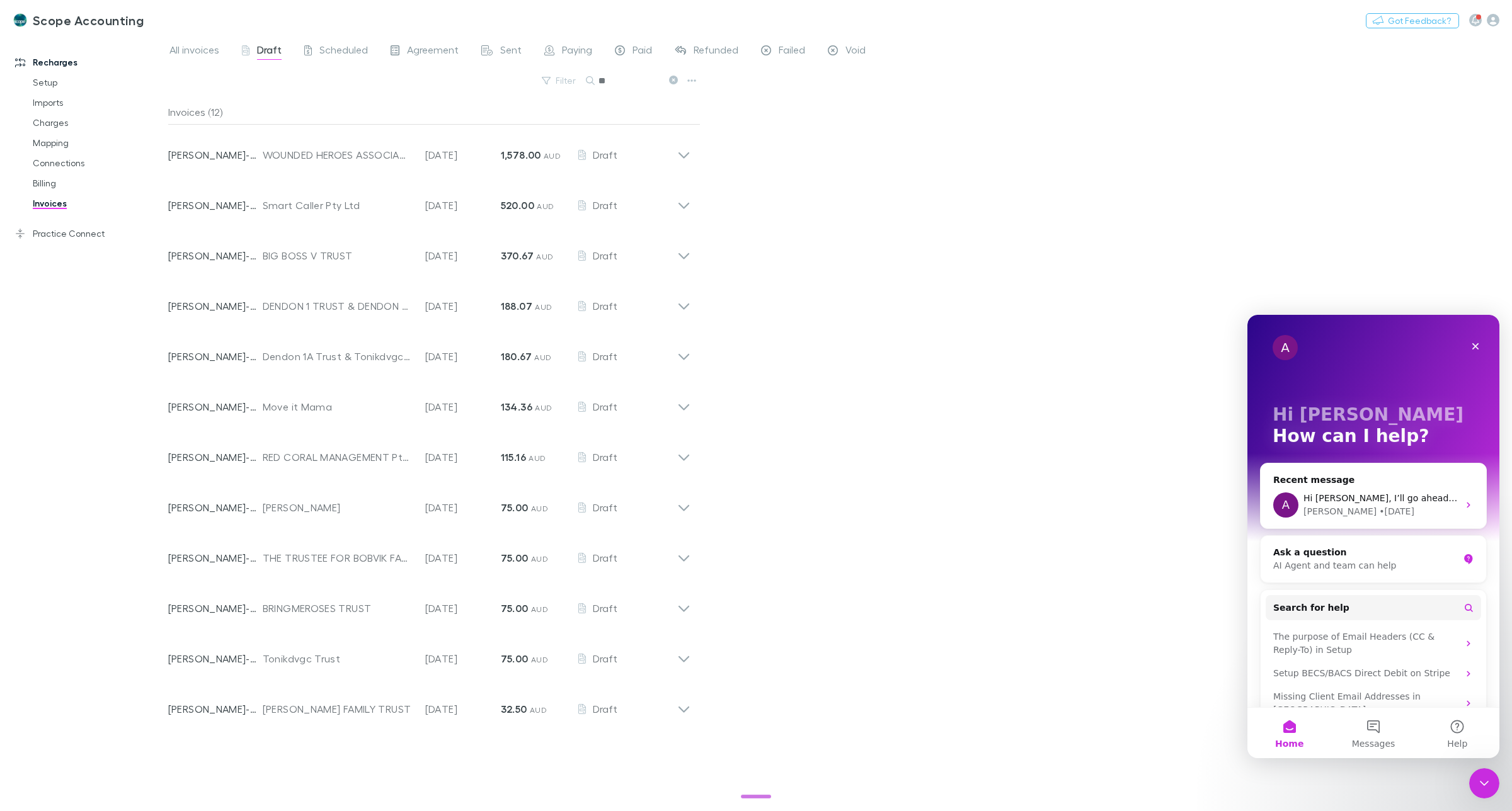
type input "*"
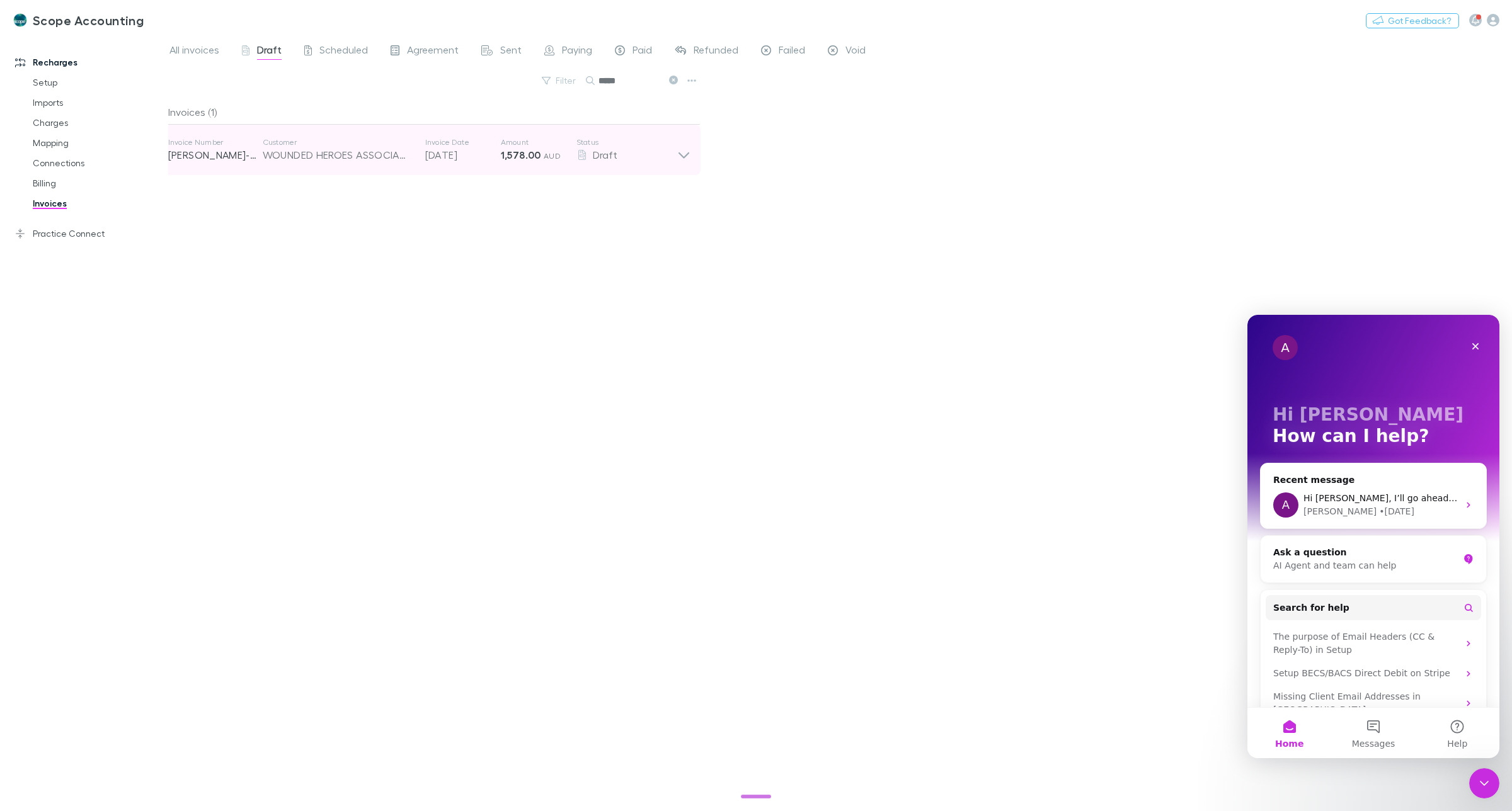
type input "*****"
click at [685, 157] on icon at bounding box center [684, 149] width 13 height 25
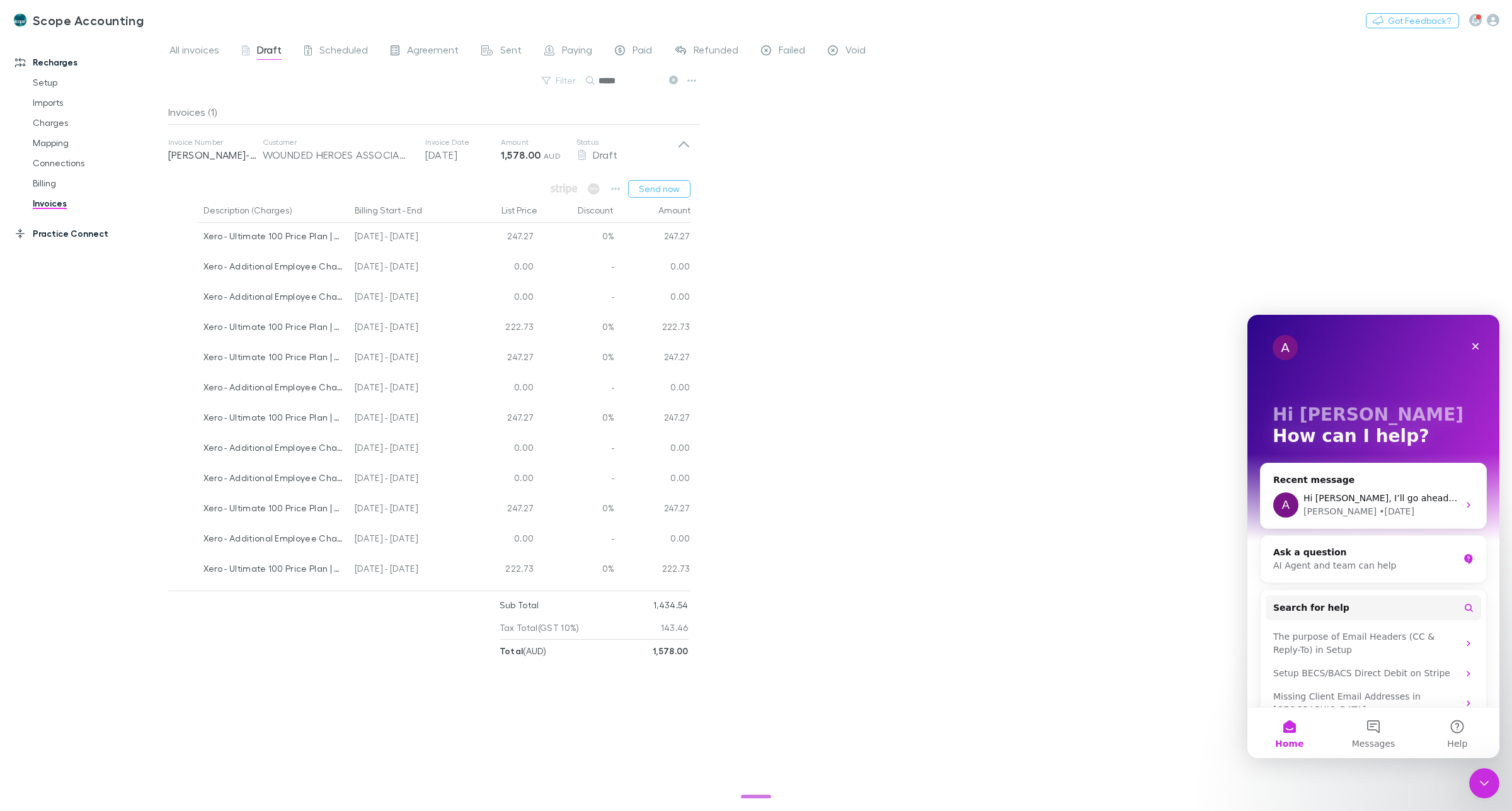
click at [56, 240] on link "Practice Connect" at bounding box center [90, 233] width 175 height 20
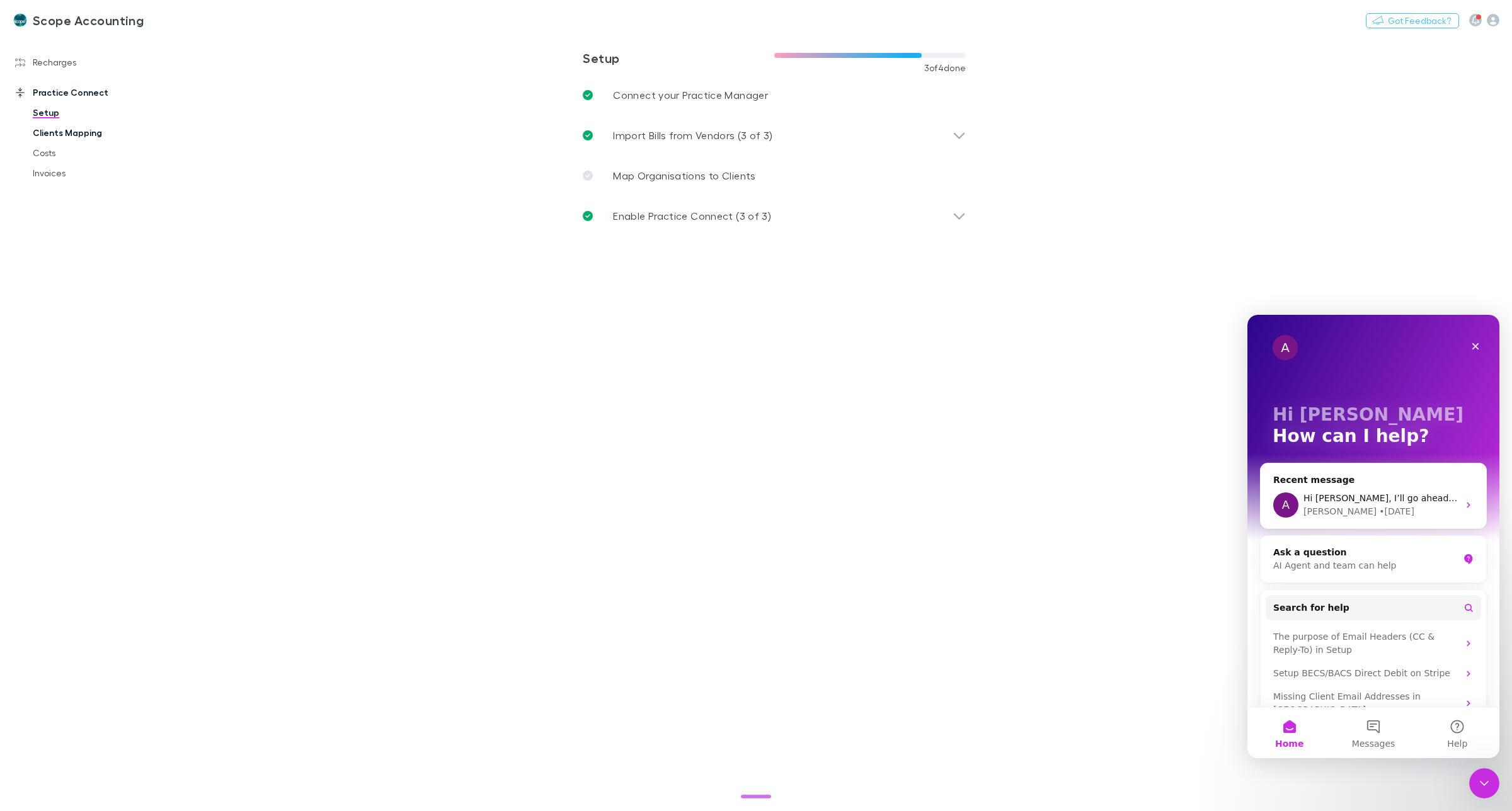
click at [71, 133] on link "Clients Mapping" at bounding box center [99, 132] width 157 height 20
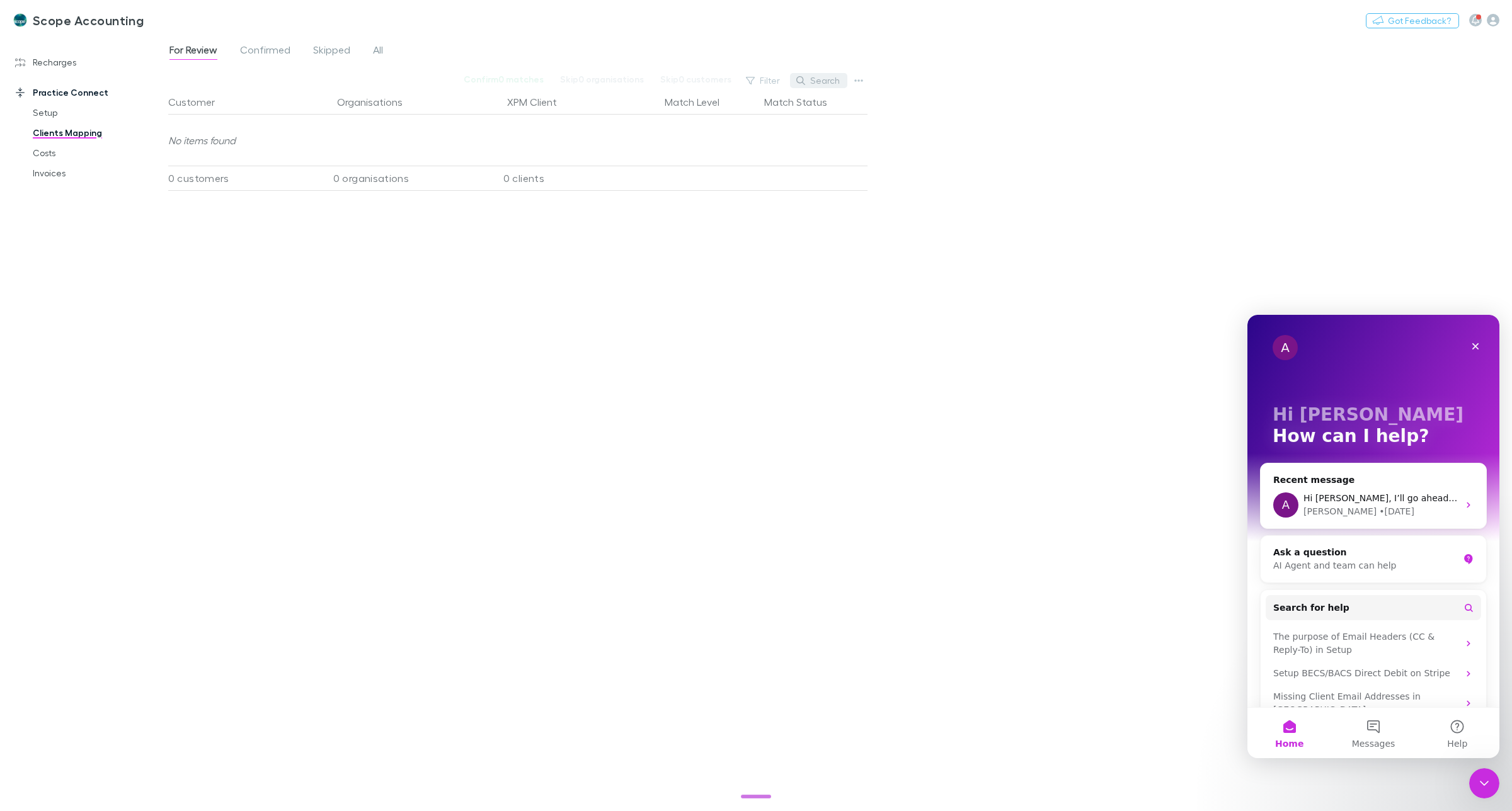
click at [817, 80] on button "Search" at bounding box center [818, 80] width 57 height 15
type input "******"
click at [269, 52] on span "Confirmed" at bounding box center [265, 51] width 50 height 16
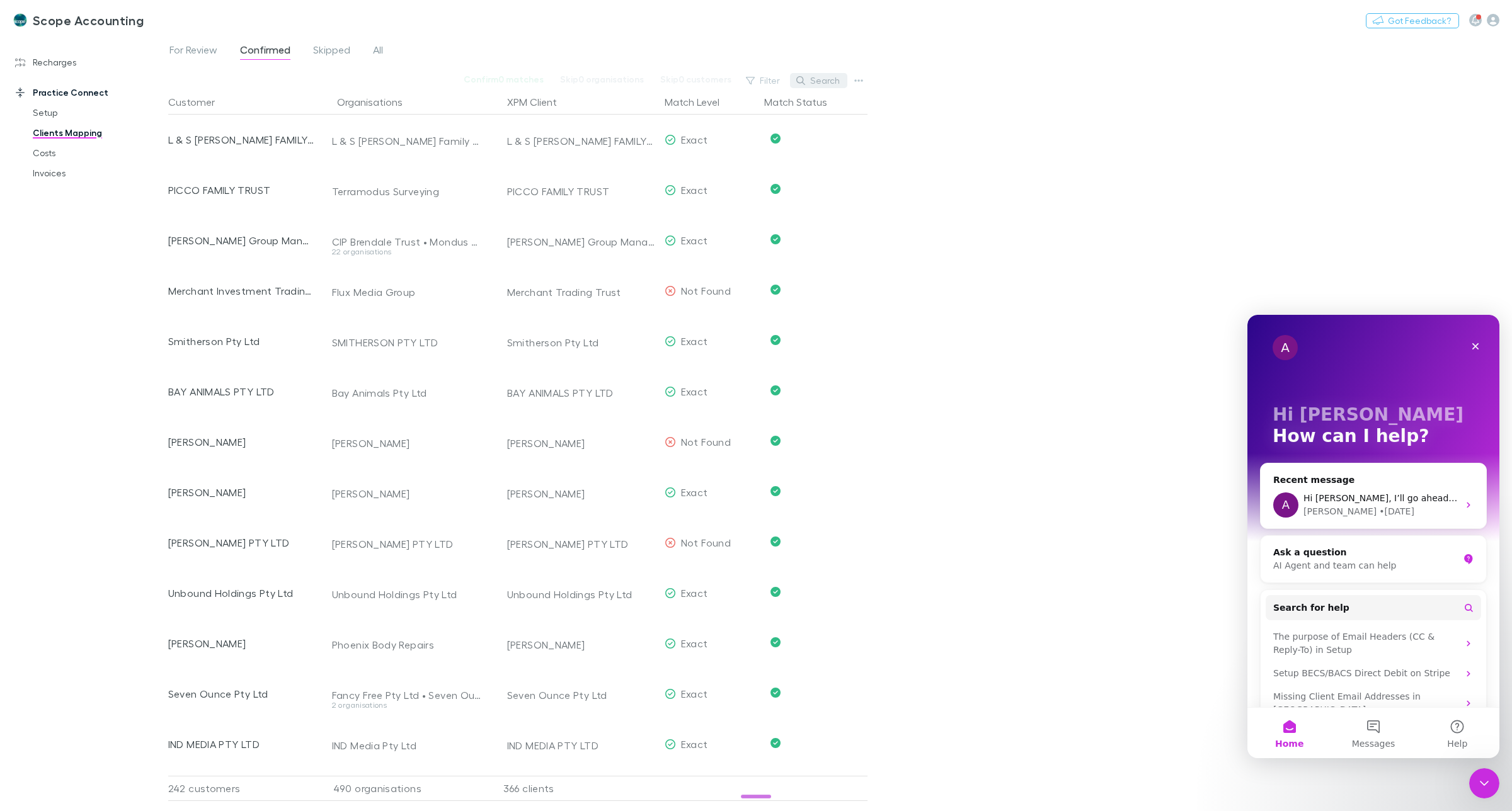
click at [821, 77] on button "Search" at bounding box center [818, 80] width 57 height 15
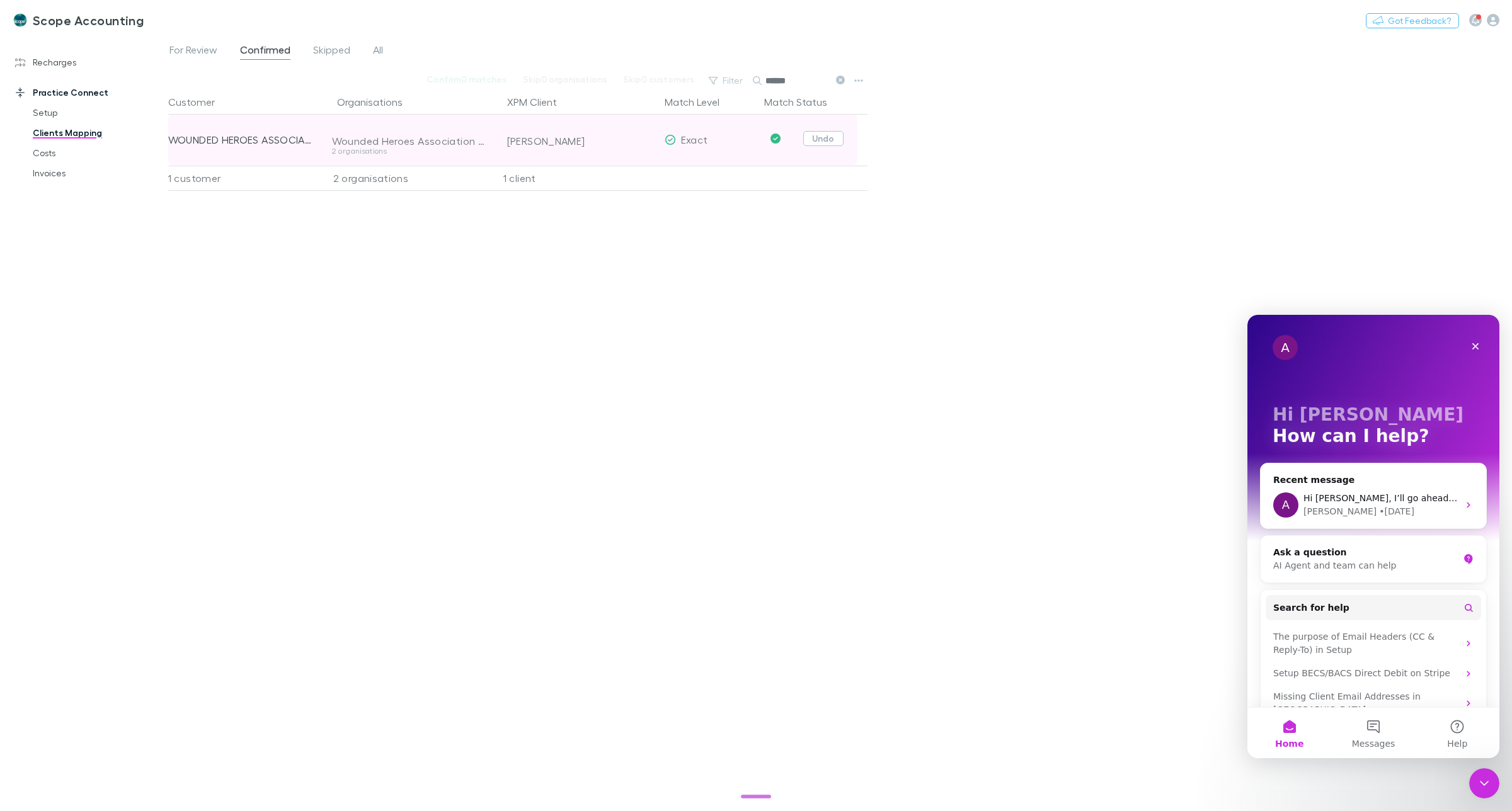
type input "******"
click at [824, 140] on button "Undo" at bounding box center [823, 138] width 40 height 15
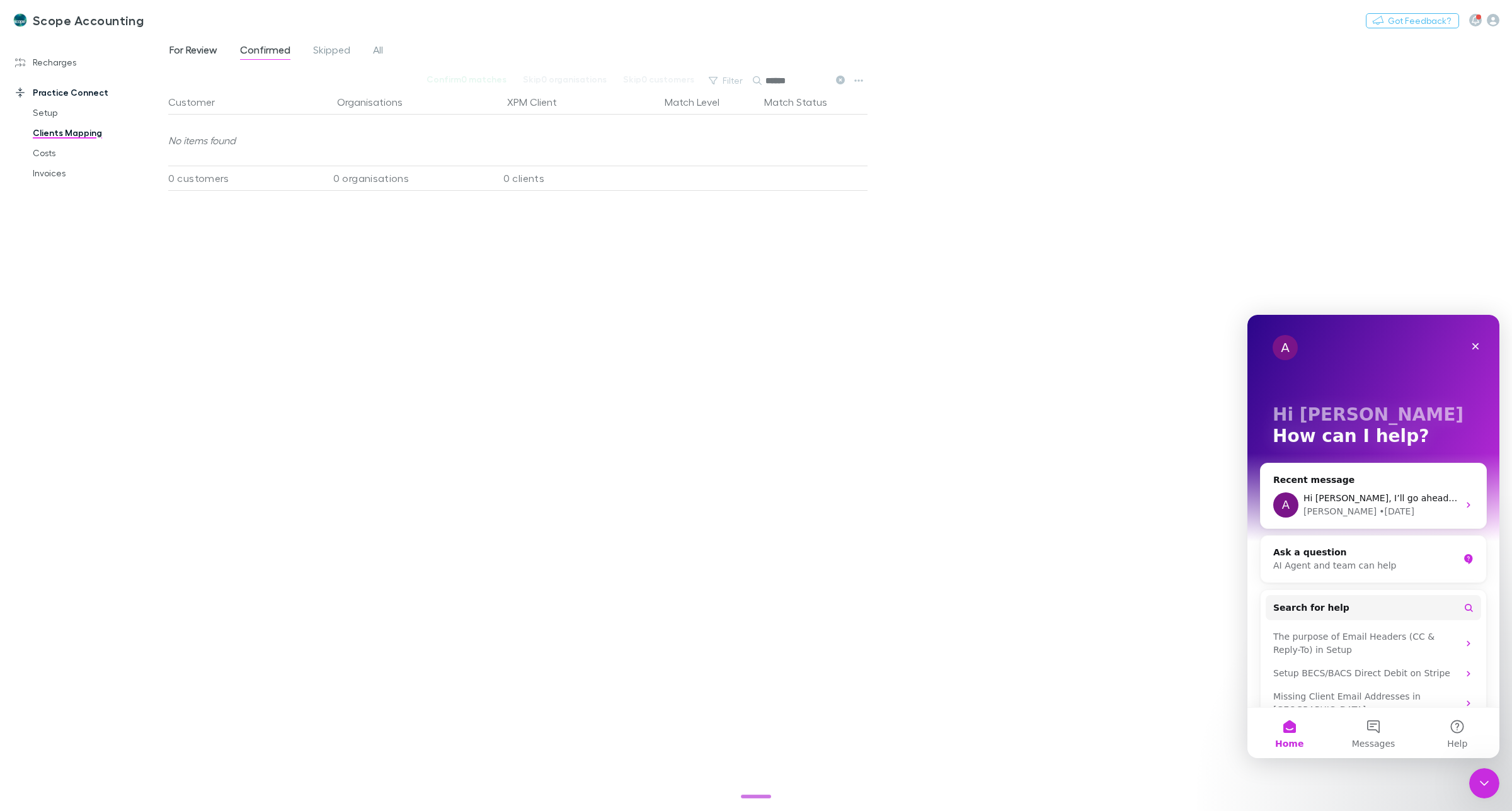
click at [183, 44] on span "For Review" at bounding box center [193, 51] width 48 height 16
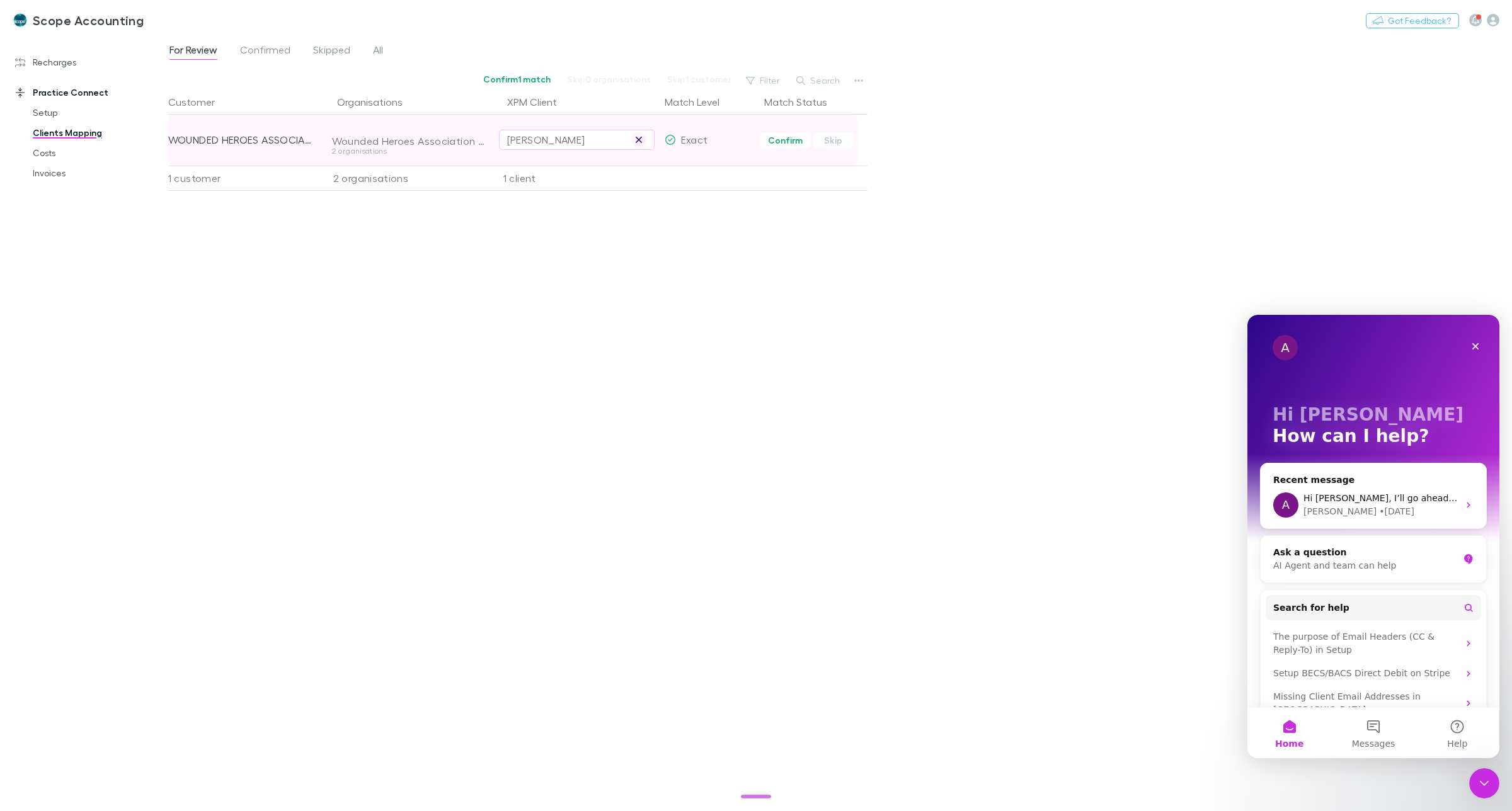
click at [637, 140] on icon "button" at bounding box center [639, 140] width 7 height 7
click at [706, 279] on div "Customer Organisations XPM Client Match Level Match Status WOUNDED HEROES ASSOC…" at bounding box center [518, 445] width 699 height 712
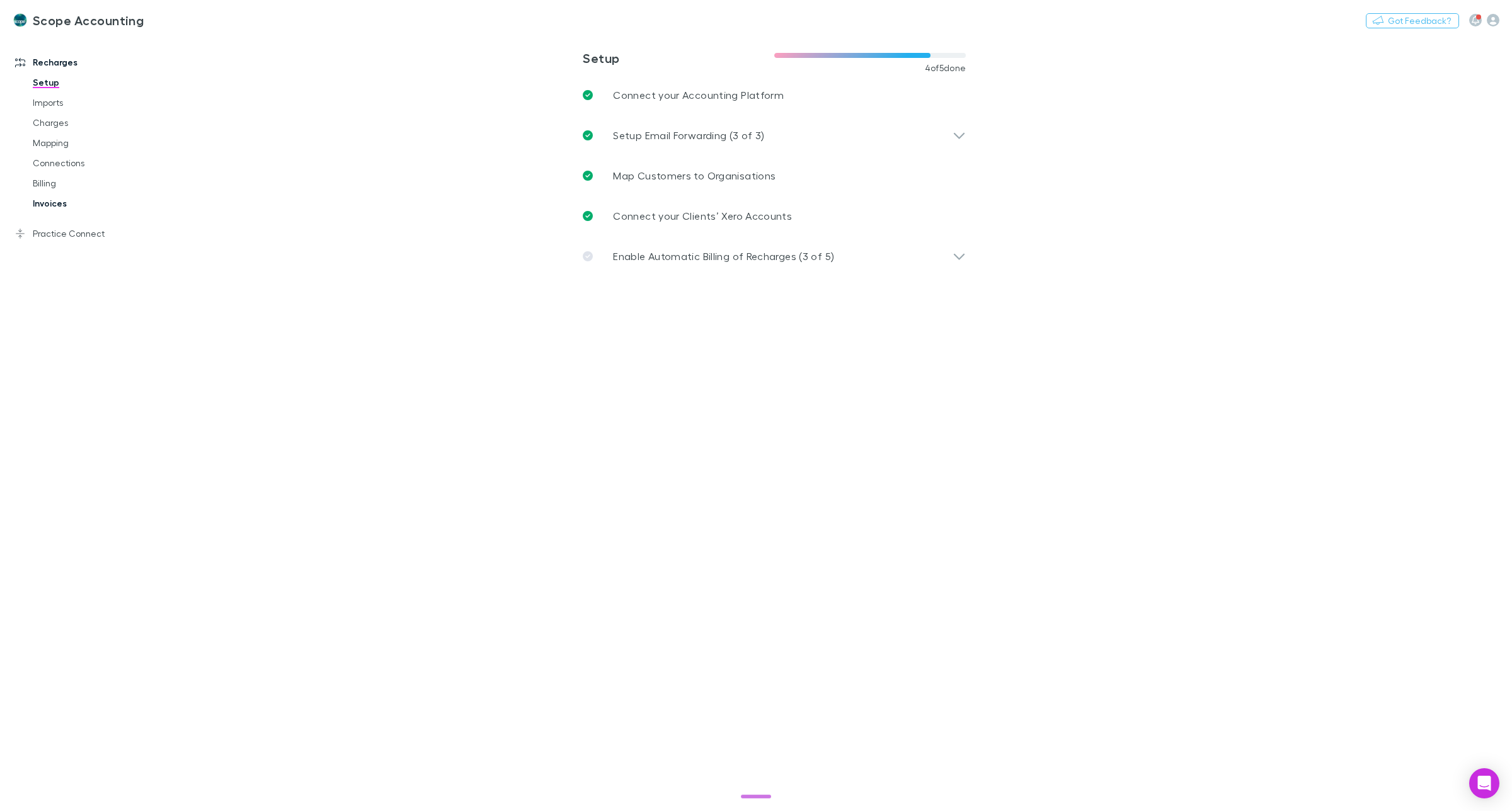
drag, startPoint x: 49, startPoint y: 201, endPoint x: 82, endPoint y: 201, distance: 33.0
click at [49, 201] on link "Invoices" at bounding box center [99, 203] width 157 height 20
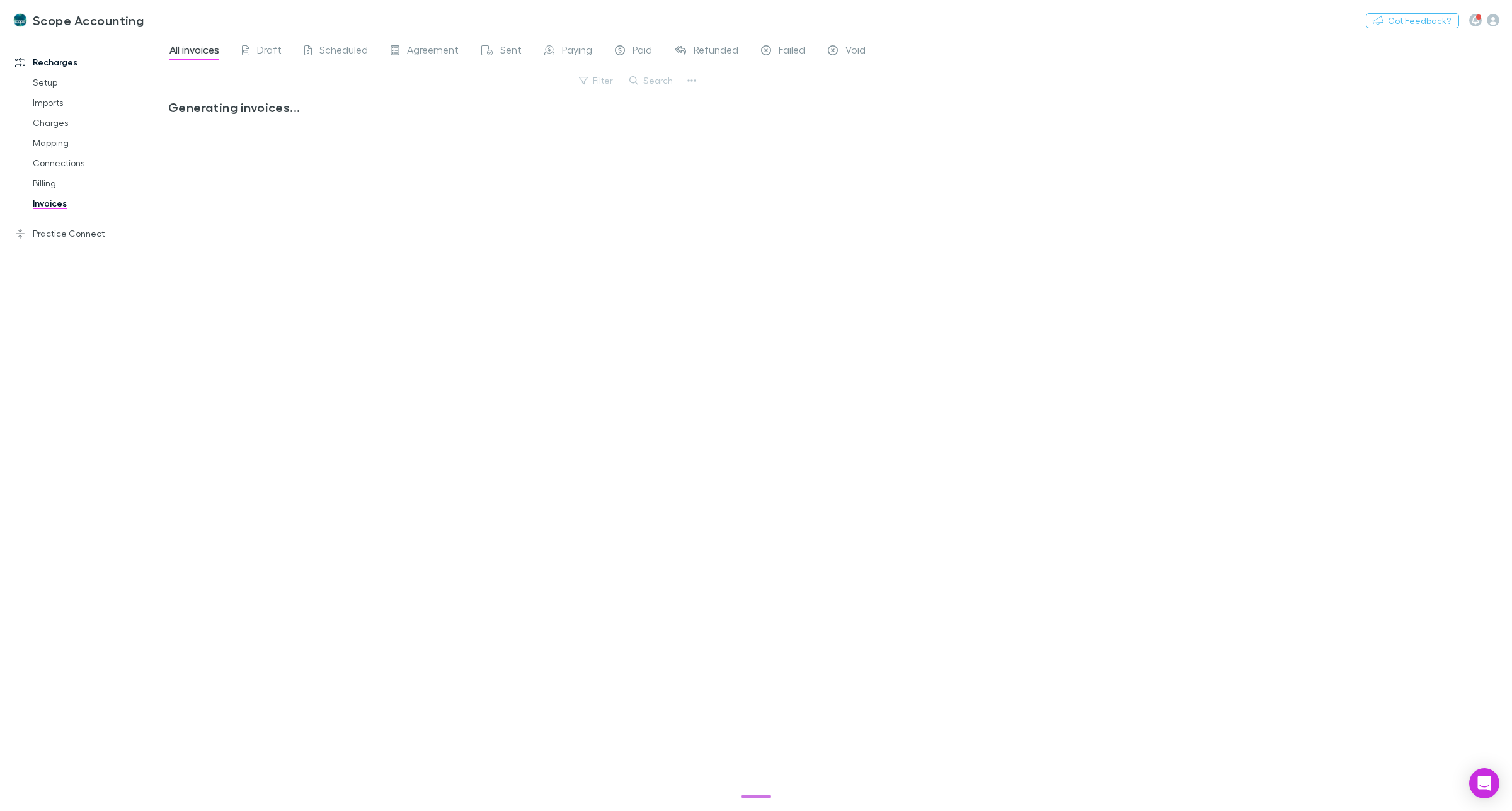
click at [677, 79] on button "Search" at bounding box center [651, 80] width 57 height 15
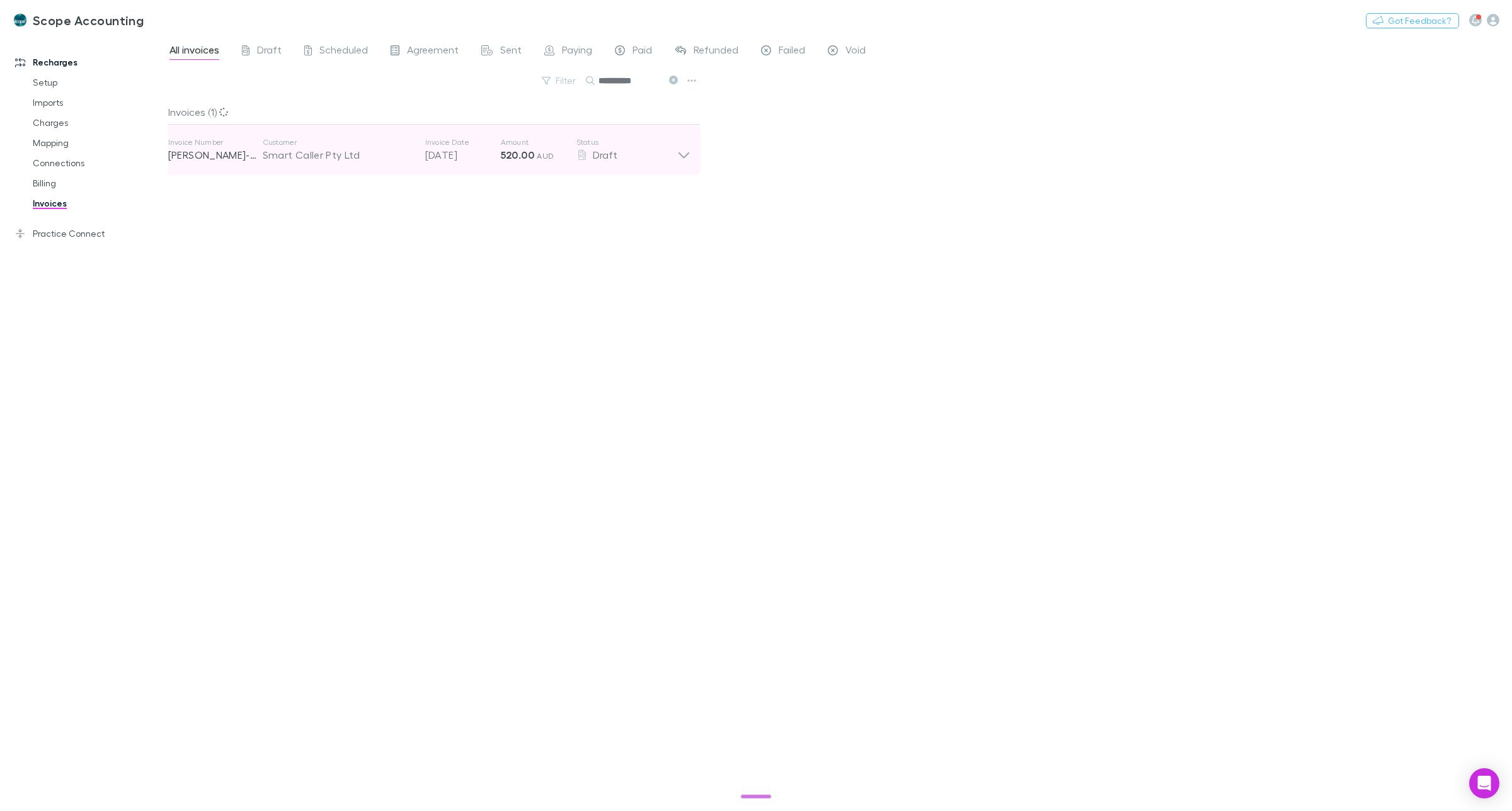
click at [678, 157] on icon at bounding box center [684, 149] width 13 height 25
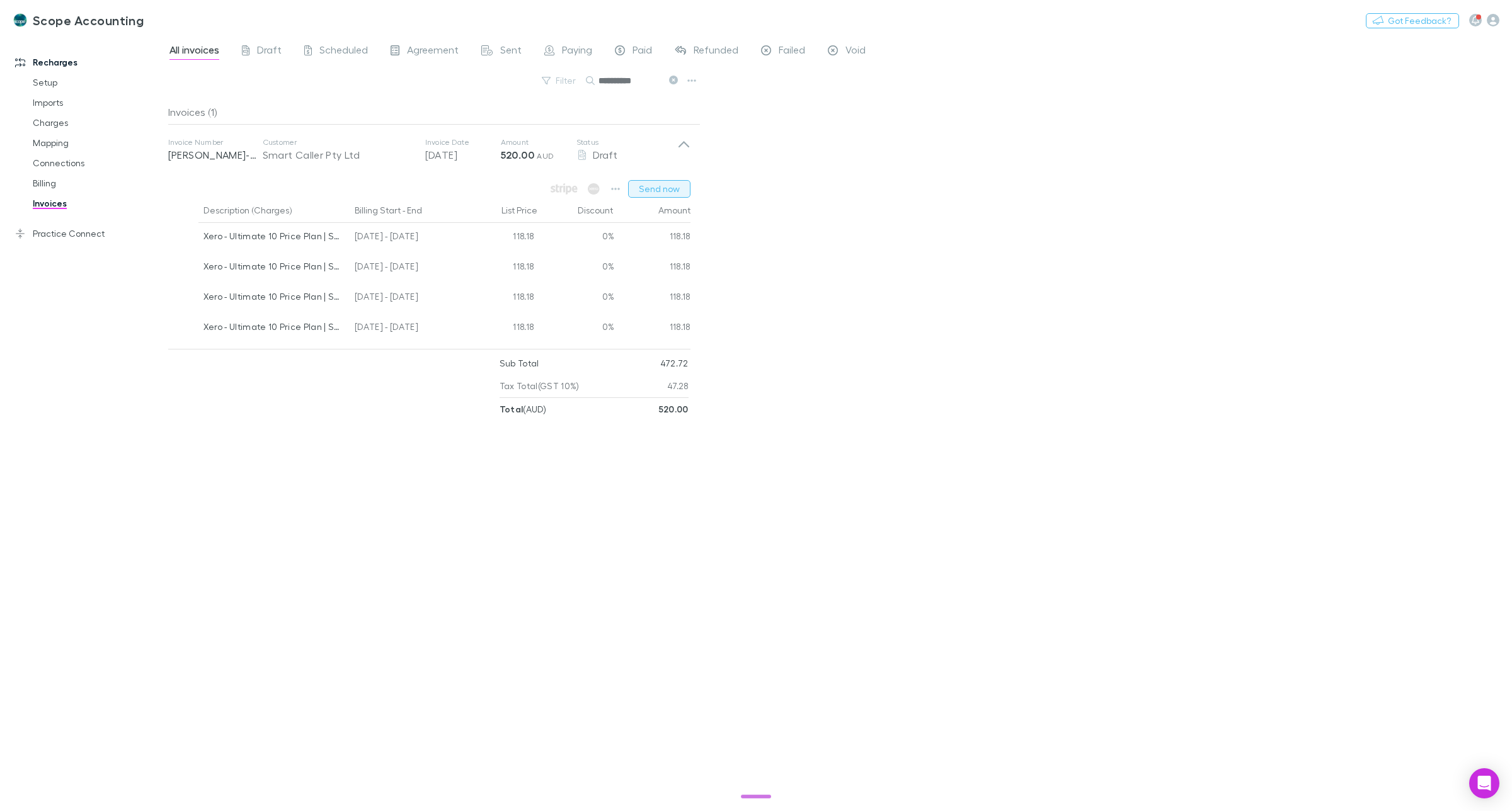
click at [665, 186] on button "Send now" at bounding box center [659, 189] width 62 height 18
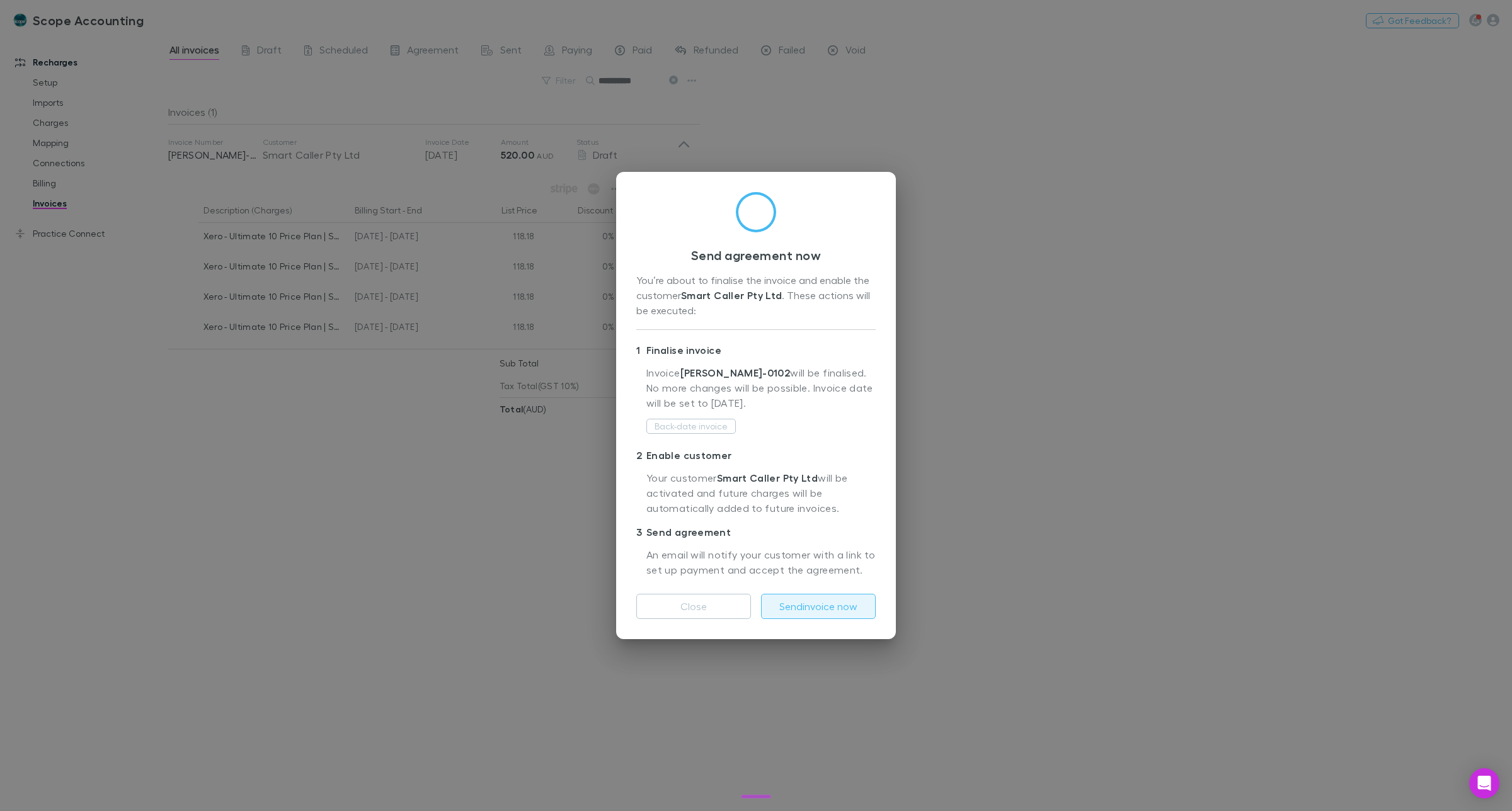
click at [802, 605] on button "Send invoice now" at bounding box center [818, 606] width 115 height 25
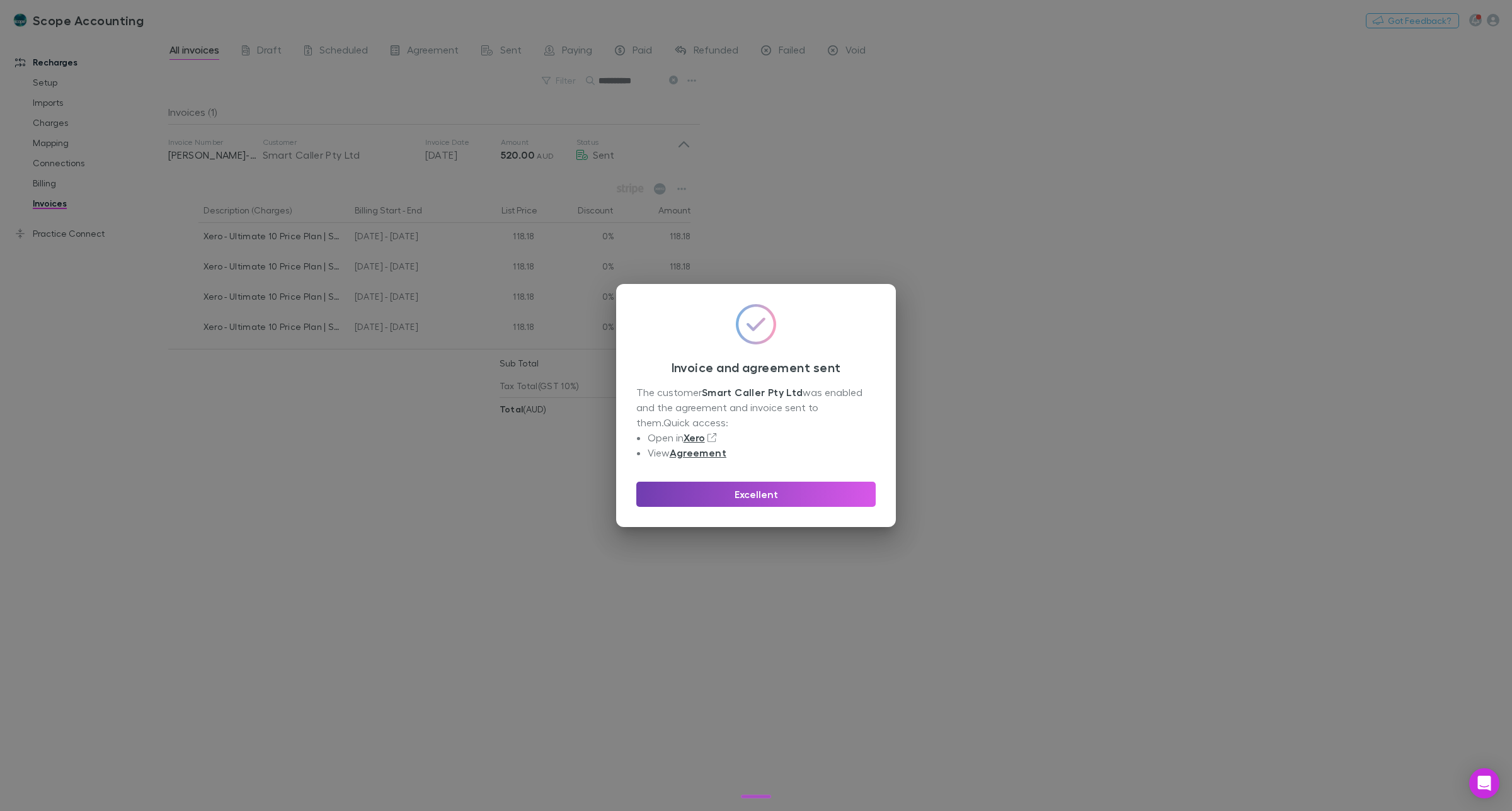
drag, startPoint x: 760, startPoint y: 489, endPoint x: 737, endPoint y: 457, distance: 39.4
click at [761, 489] on button "Excellent" at bounding box center [755, 494] width 239 height 25
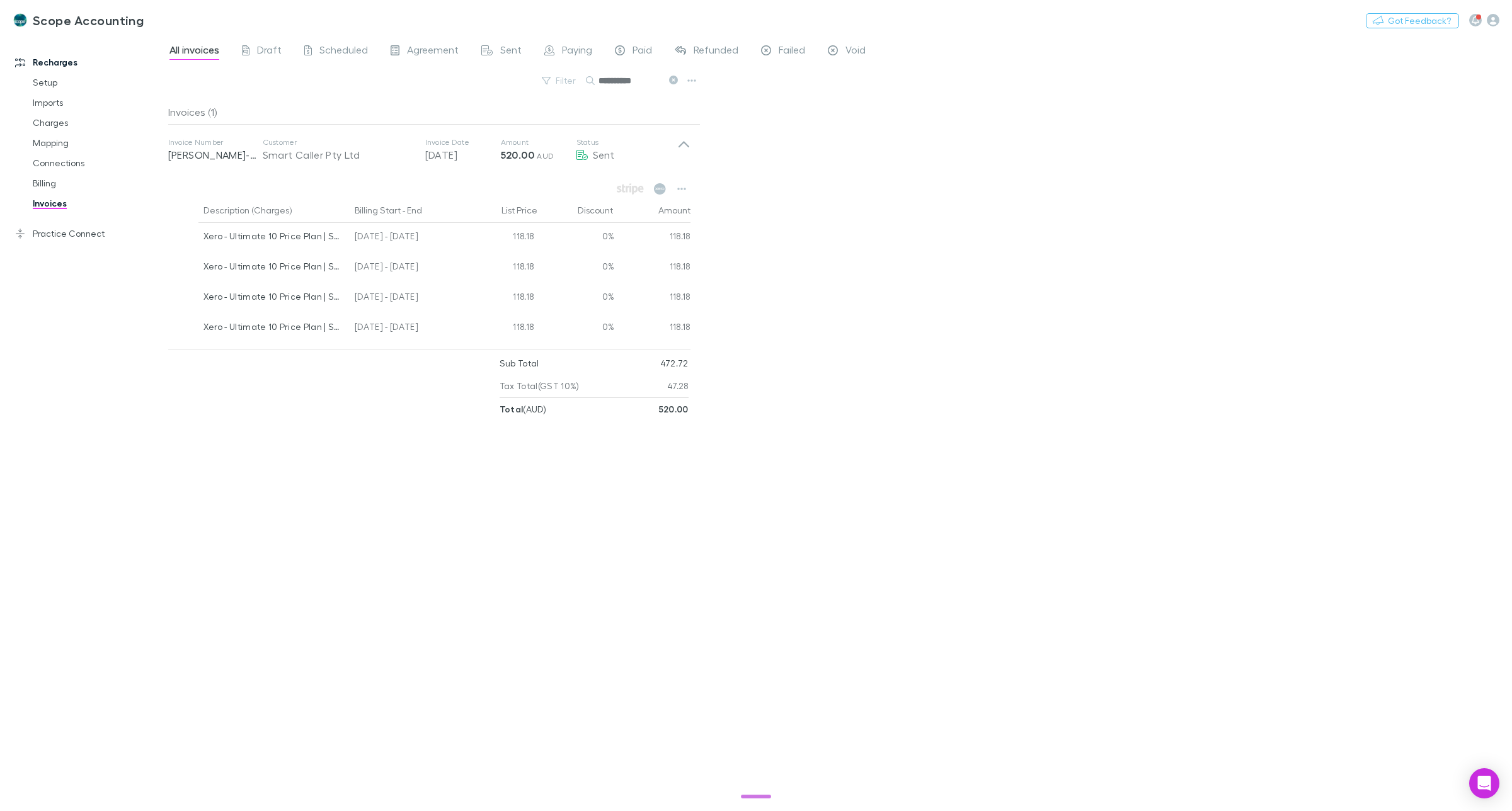
drag, startPoint x: 631, startPoint y: 81, endPoint x: 596, endPoint y: 81, distance: 35.0
click at [596, 81] on div "**********" at bounding box center [633, 80] width 94 height 15
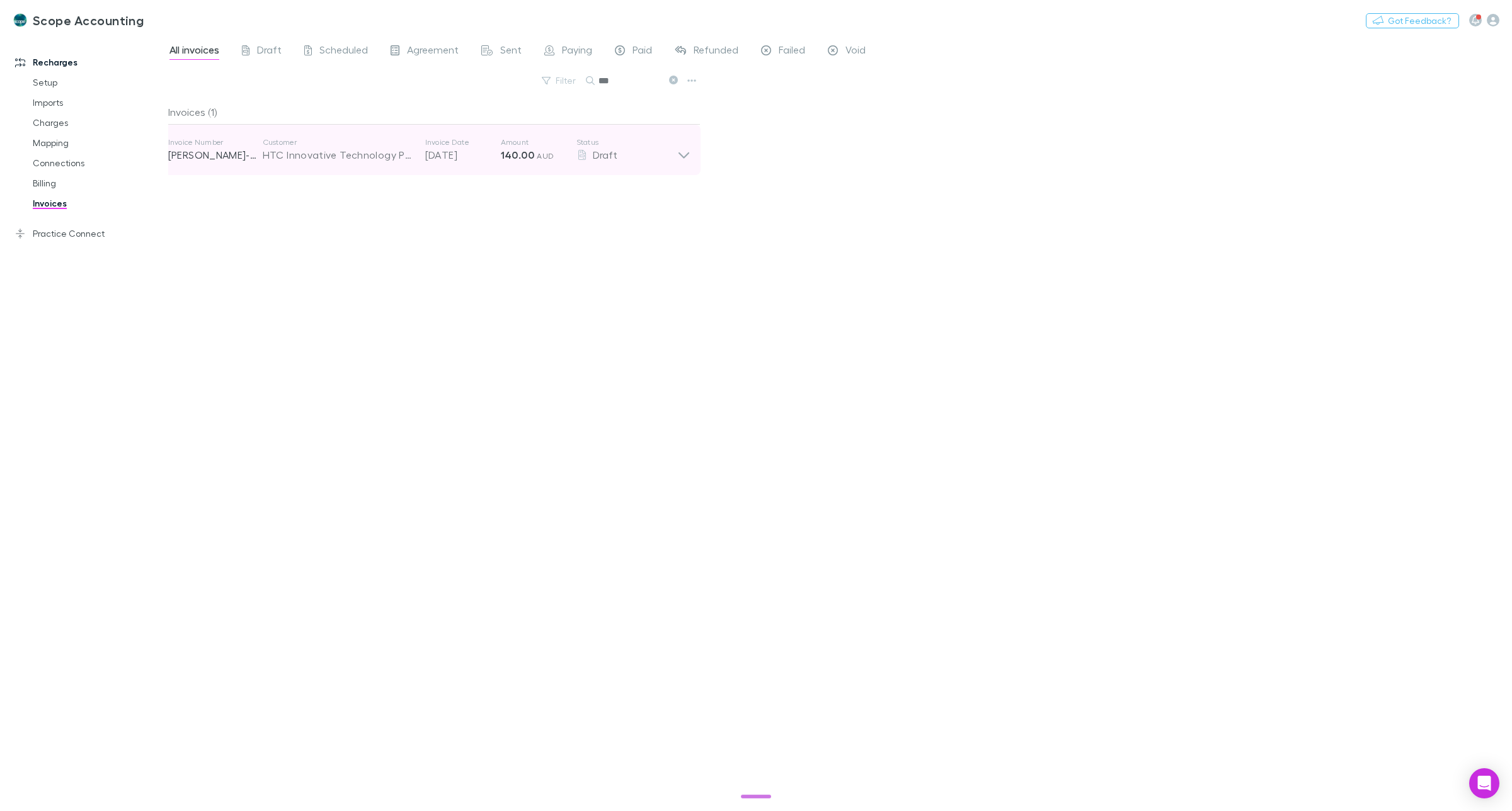
click at [685, 152] on icon at bounding box center [684, 149] width 13 height 25
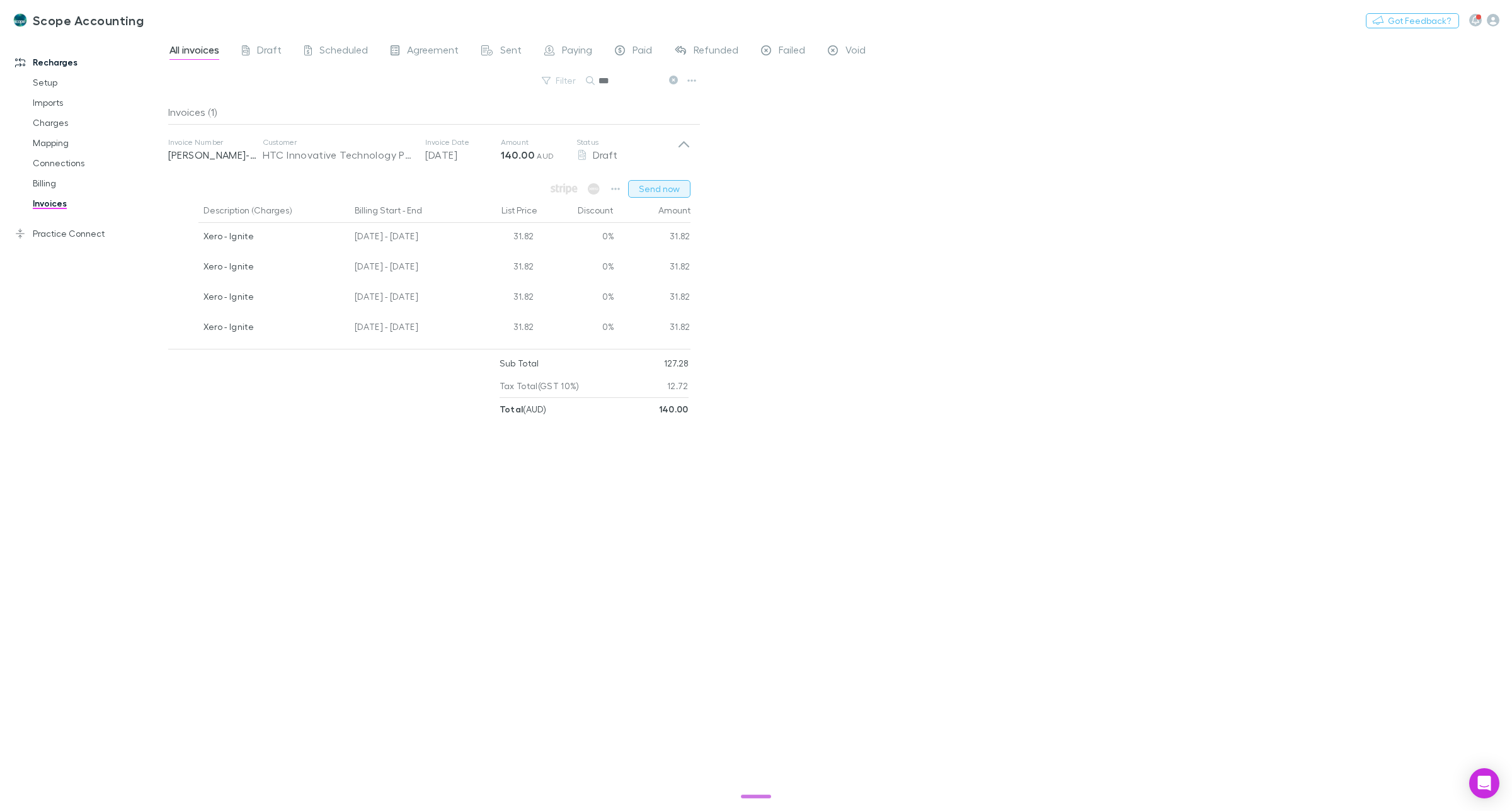
click at [665, 186] on button "Send now" at bounding box center [659, 189] width 62 height 18
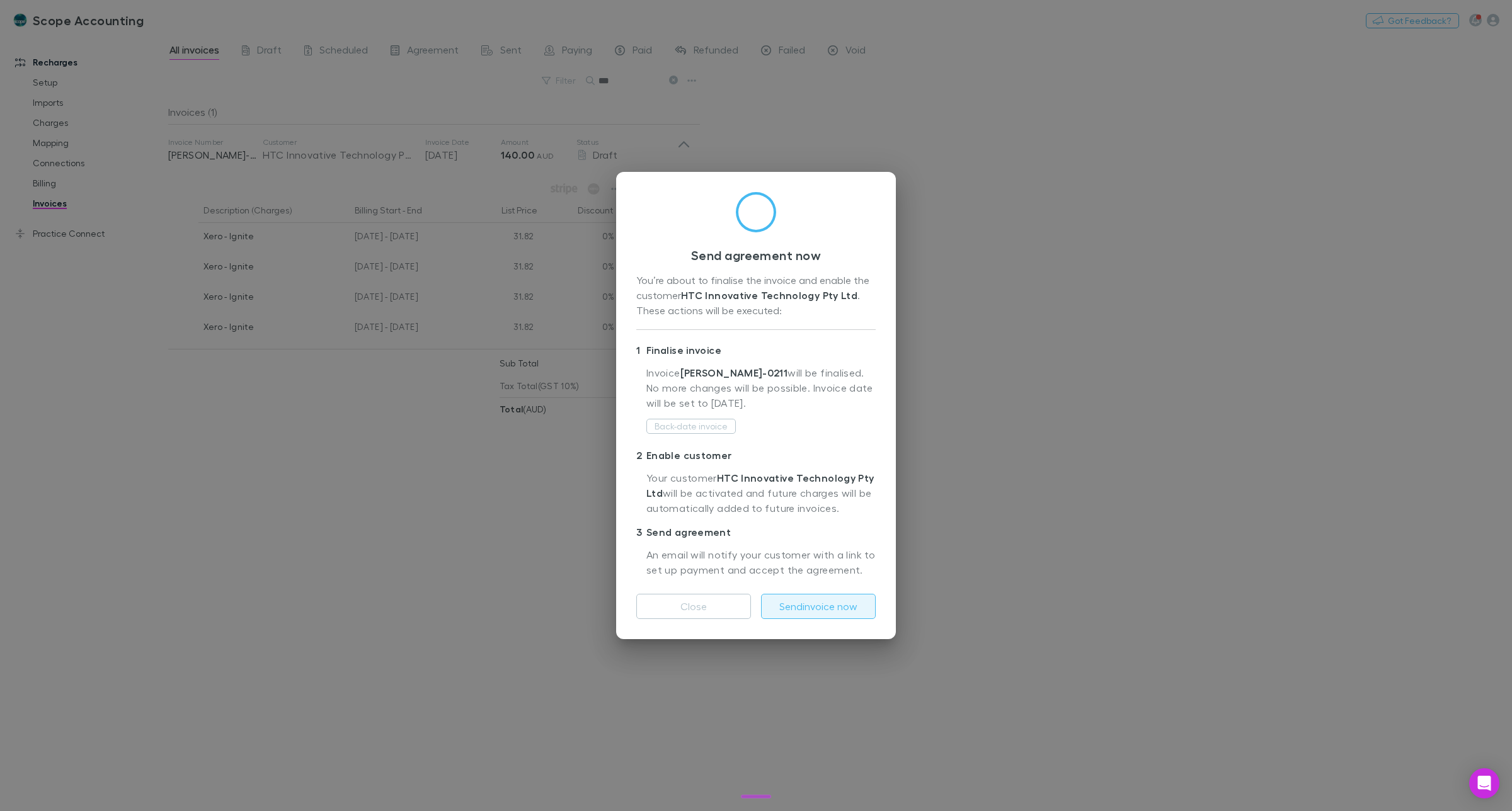
click at [818, 603] on button "Send invoice now" at bounding box center [818, 606] width 115 height 25
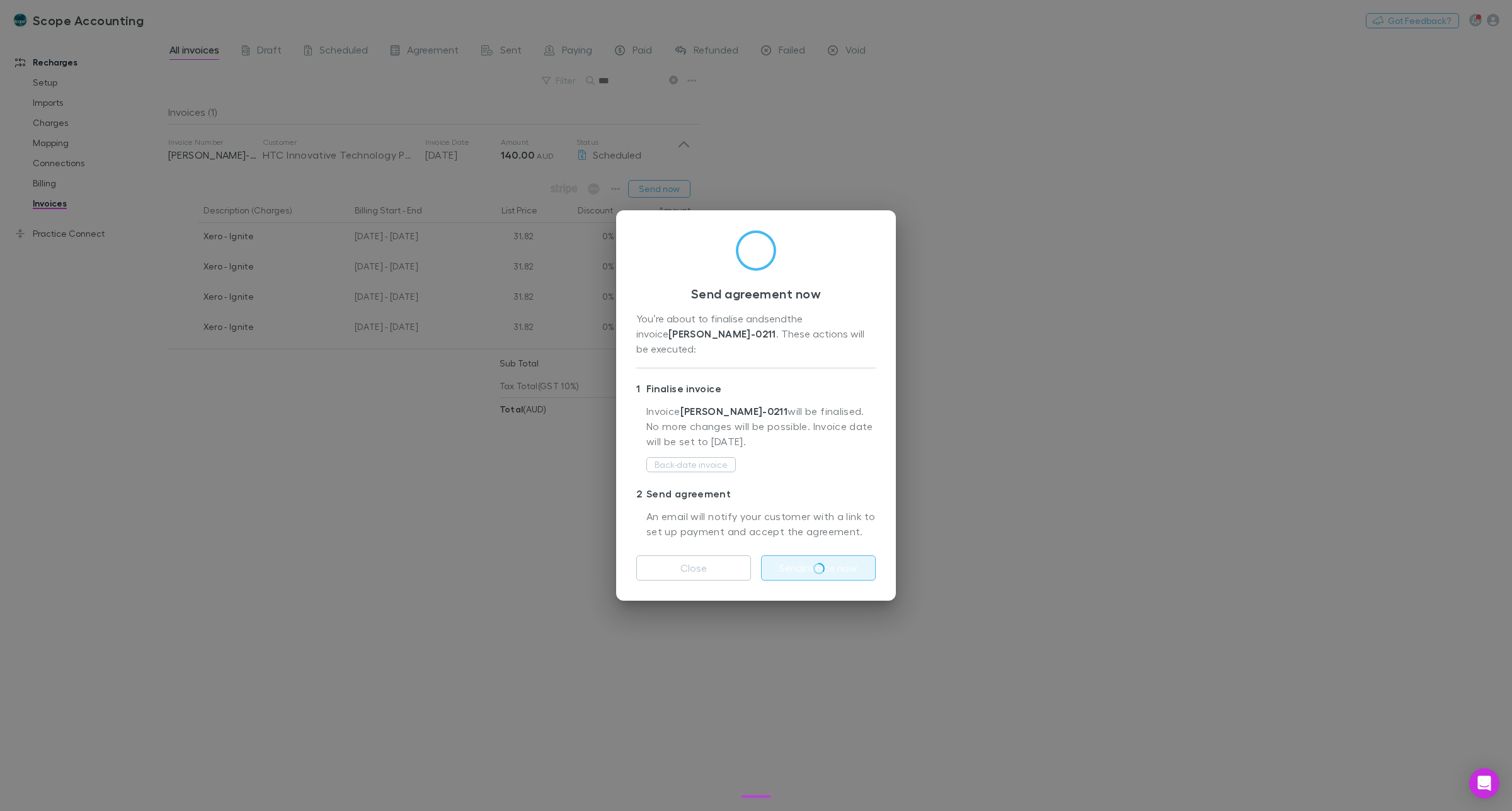
click at [620, 79] on div "Send agreement now You’re about to finalise and send the invoice RECH-0211 . Th…" at bounding box center [756, 405] width 1512 height 811
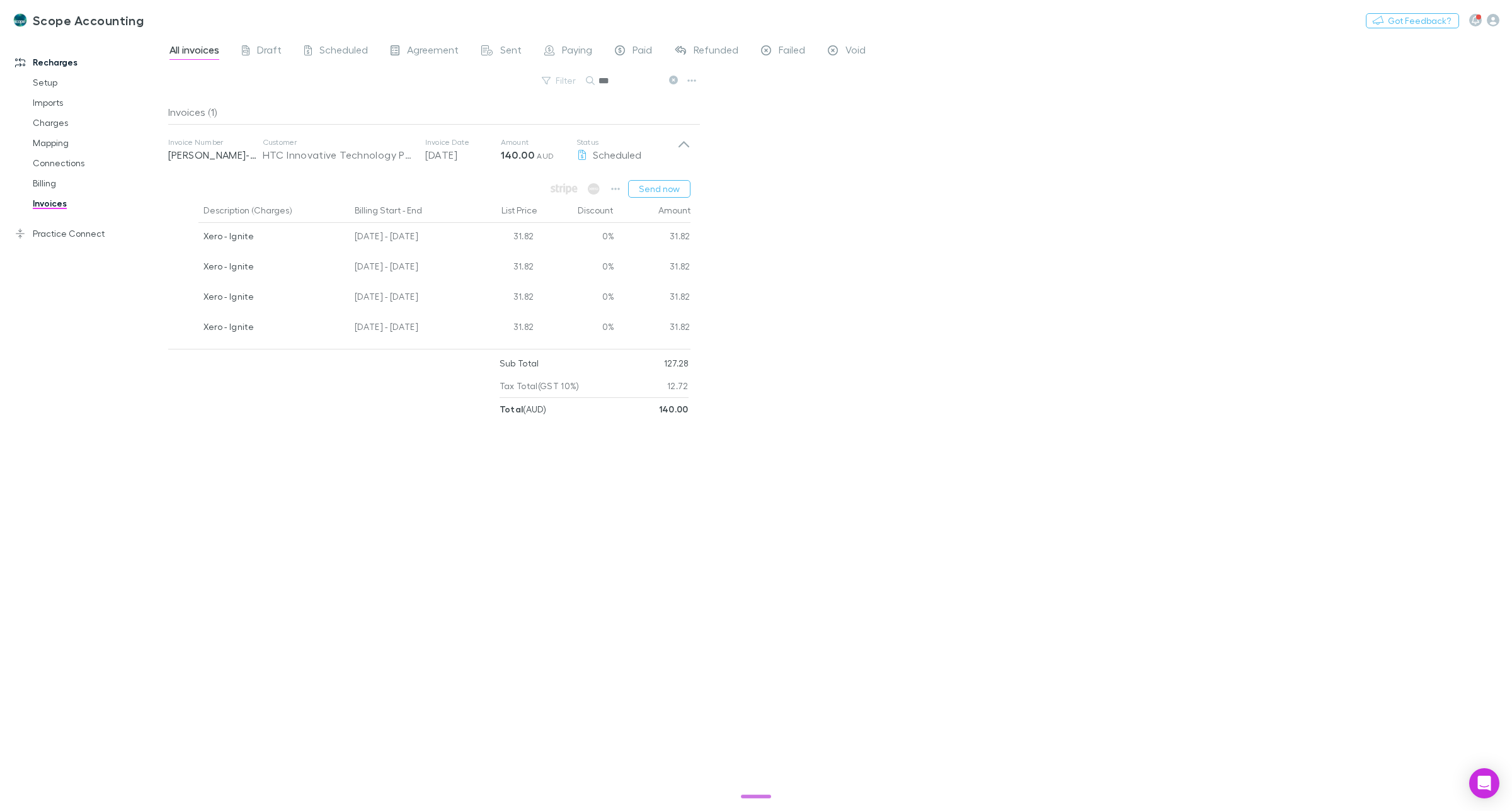
drag, startPoint x: 620, startPoint y: 79, endPoint x: 596, endPoint y: 79, distance: 24.0
click at [596, 79] on div "***" at bounding box center [633, 80] width 94 height 15
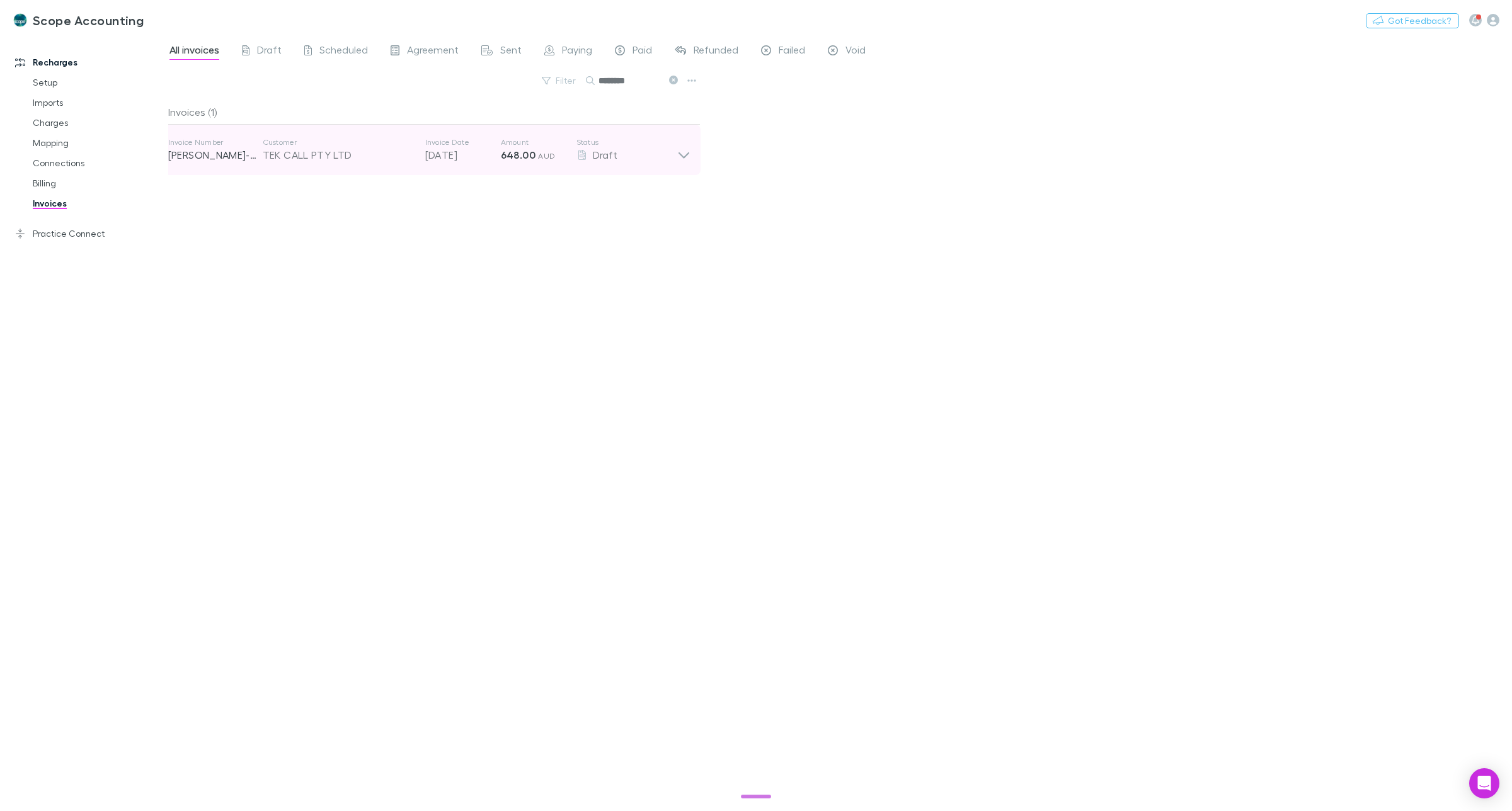
type input "********"
click at [684, 155] on icon at bounding box center [684, 149] width 13 height 25
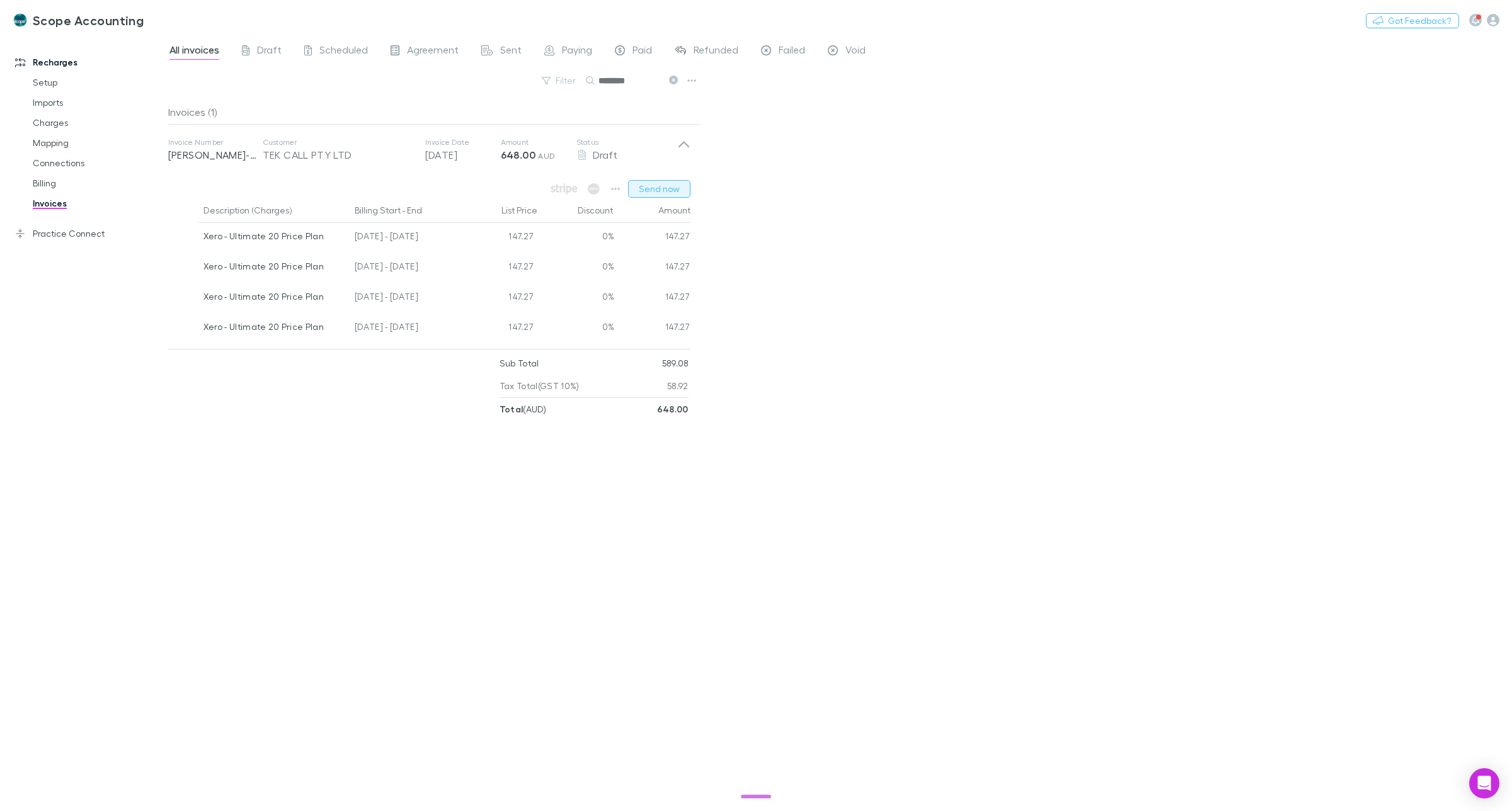
click at [666, 189] on button "Send now" at bounding box center [659, 189] width 62 height 18
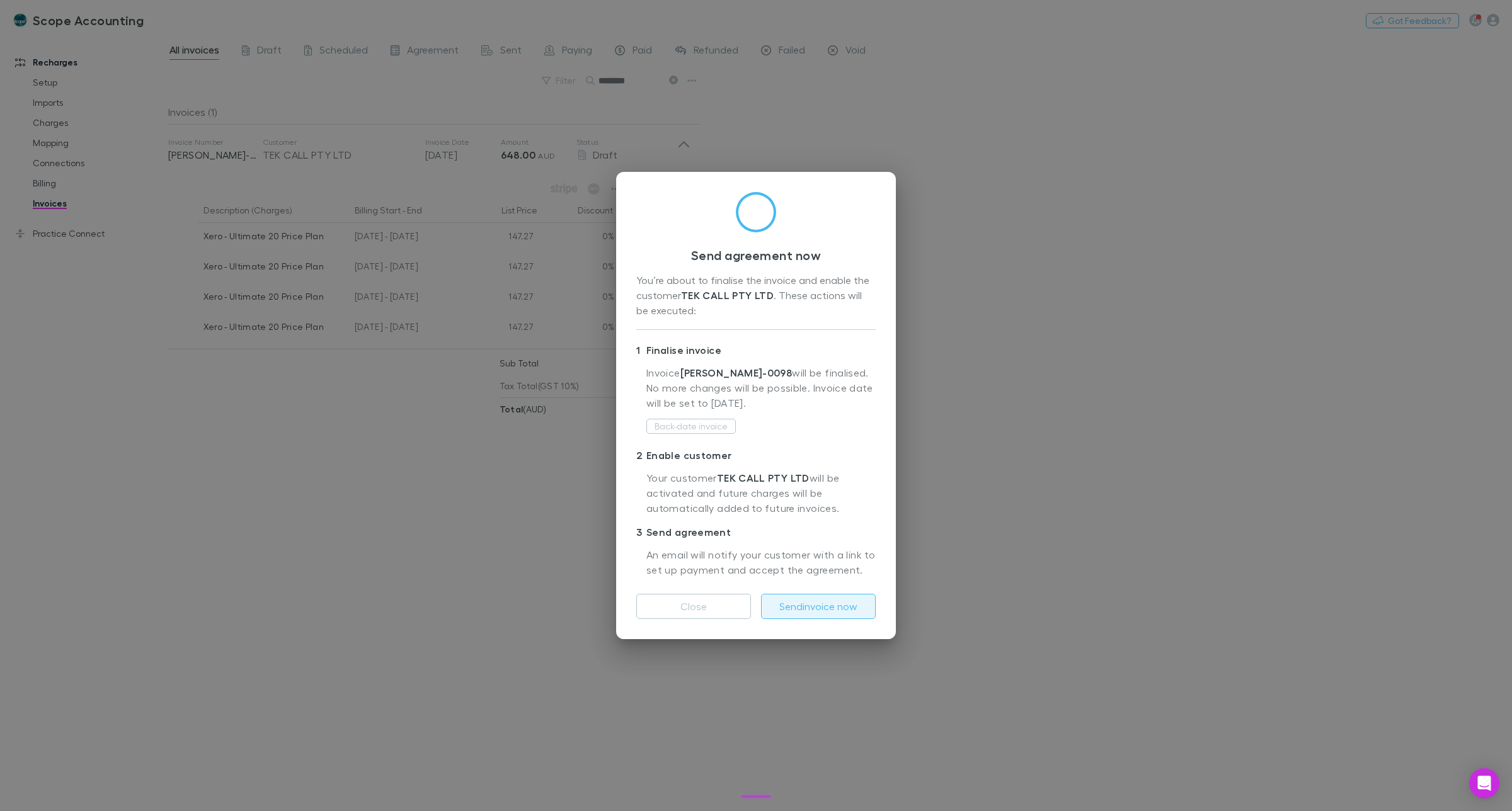
click at [846, 612] on button "Send invoice now" at bounding box center [818, 606] width 115 height 25
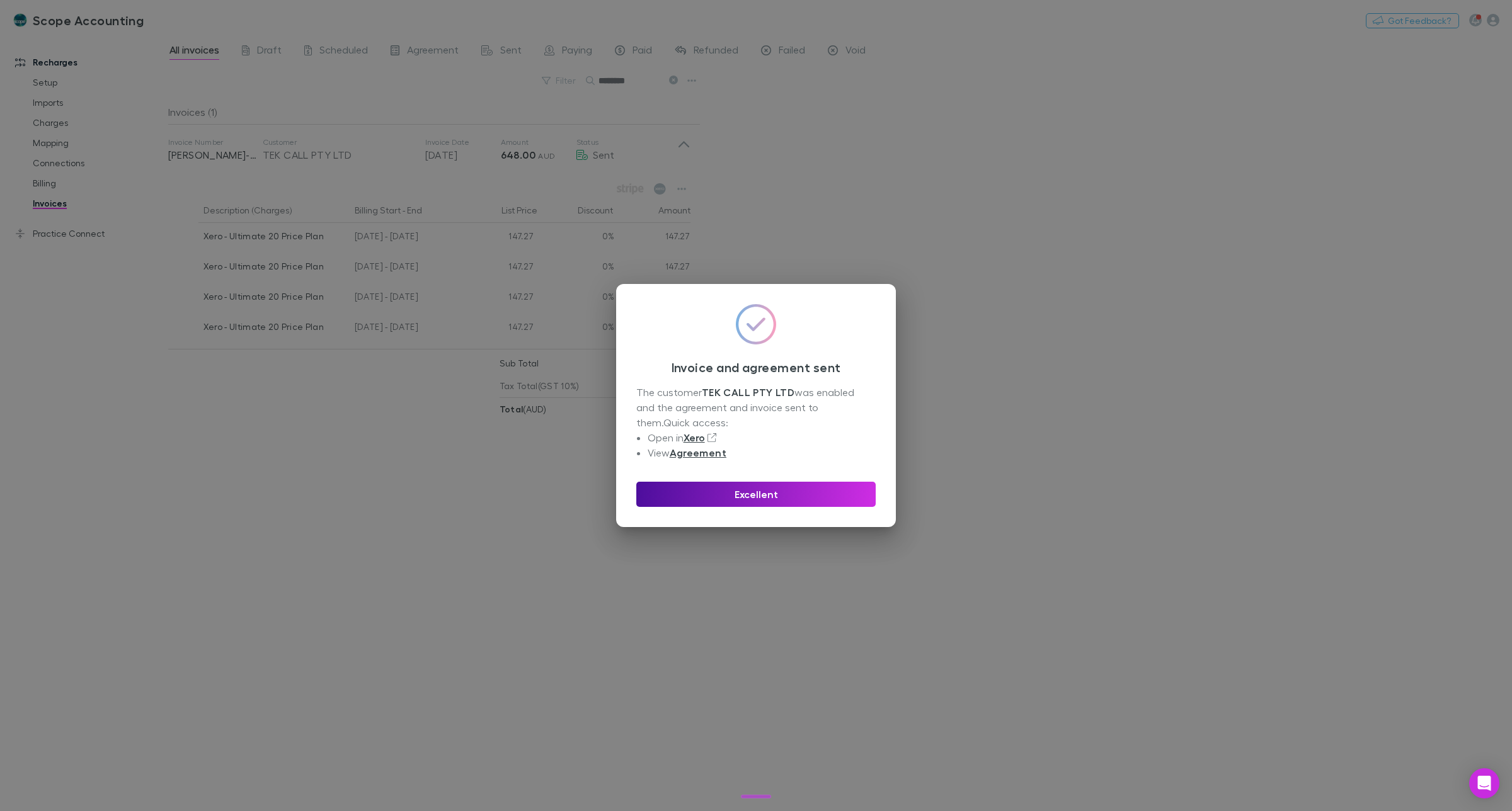
click at [773, 491] on button "Excellent" at bounding box center [755, 494] width 239 height 25
